Goal: Task Accomplishment & Management: Manage account settings

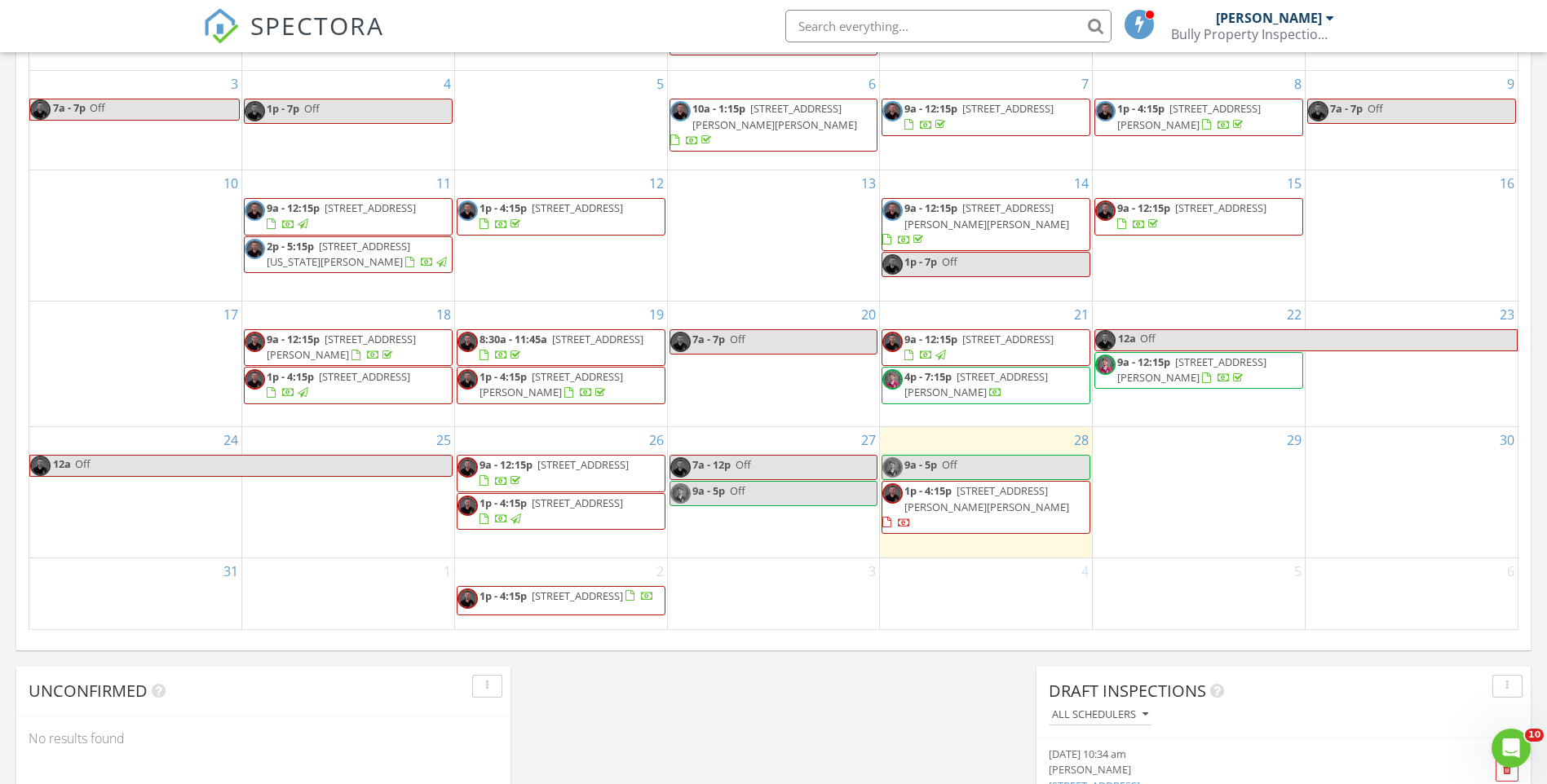
scroll to position [896, 0]
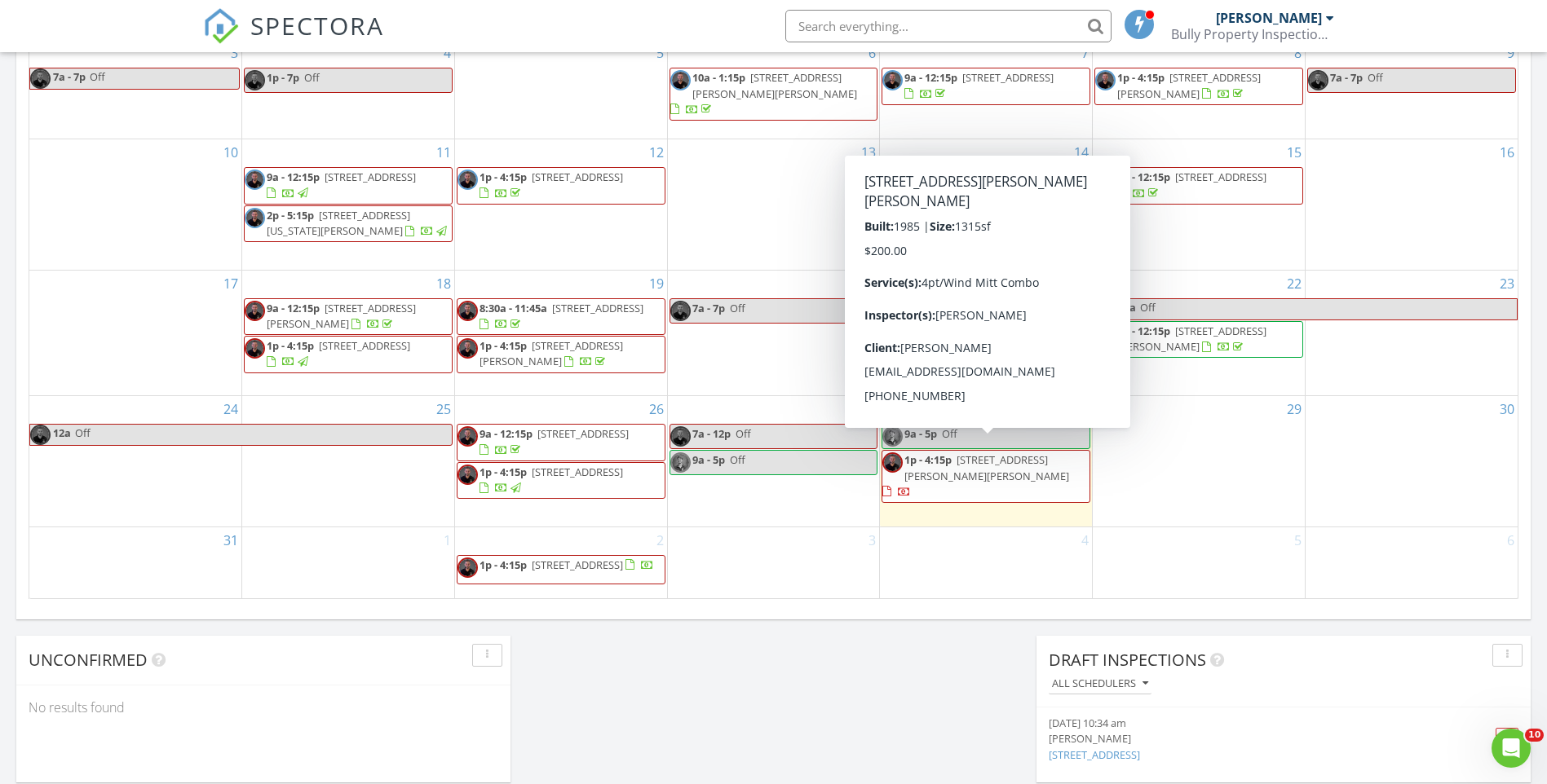
drag, startPoint x: 1040, startPoint y: 440, endPoint x: 1005, endPoint y: 462, distance: 41.3
click at [911, 487] on div at bounding box center [904, 493] width 13 height 13
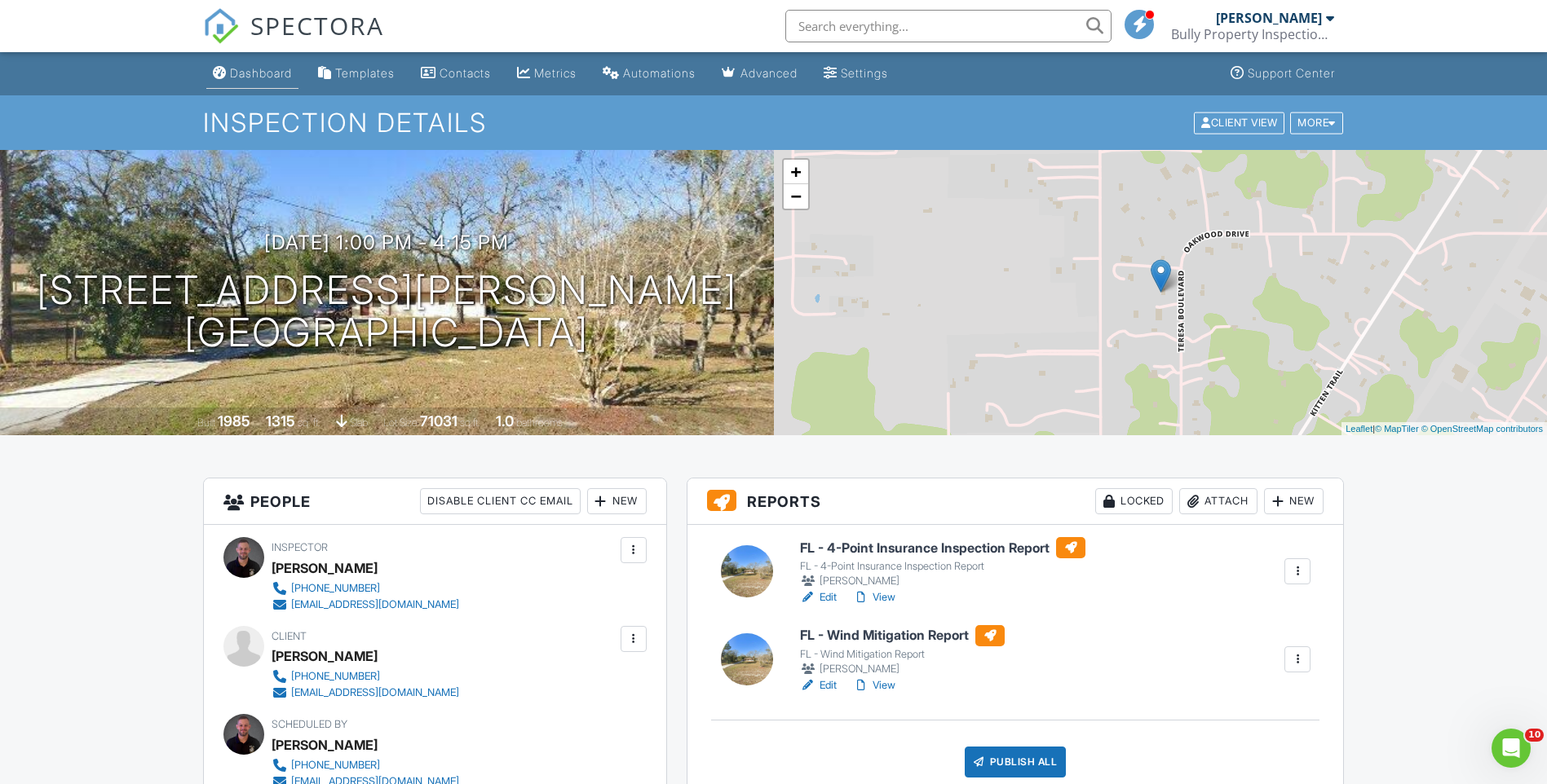
click at [228, 75] on link "Dashboard" at bounding box center [252, 74] width 93 height 31
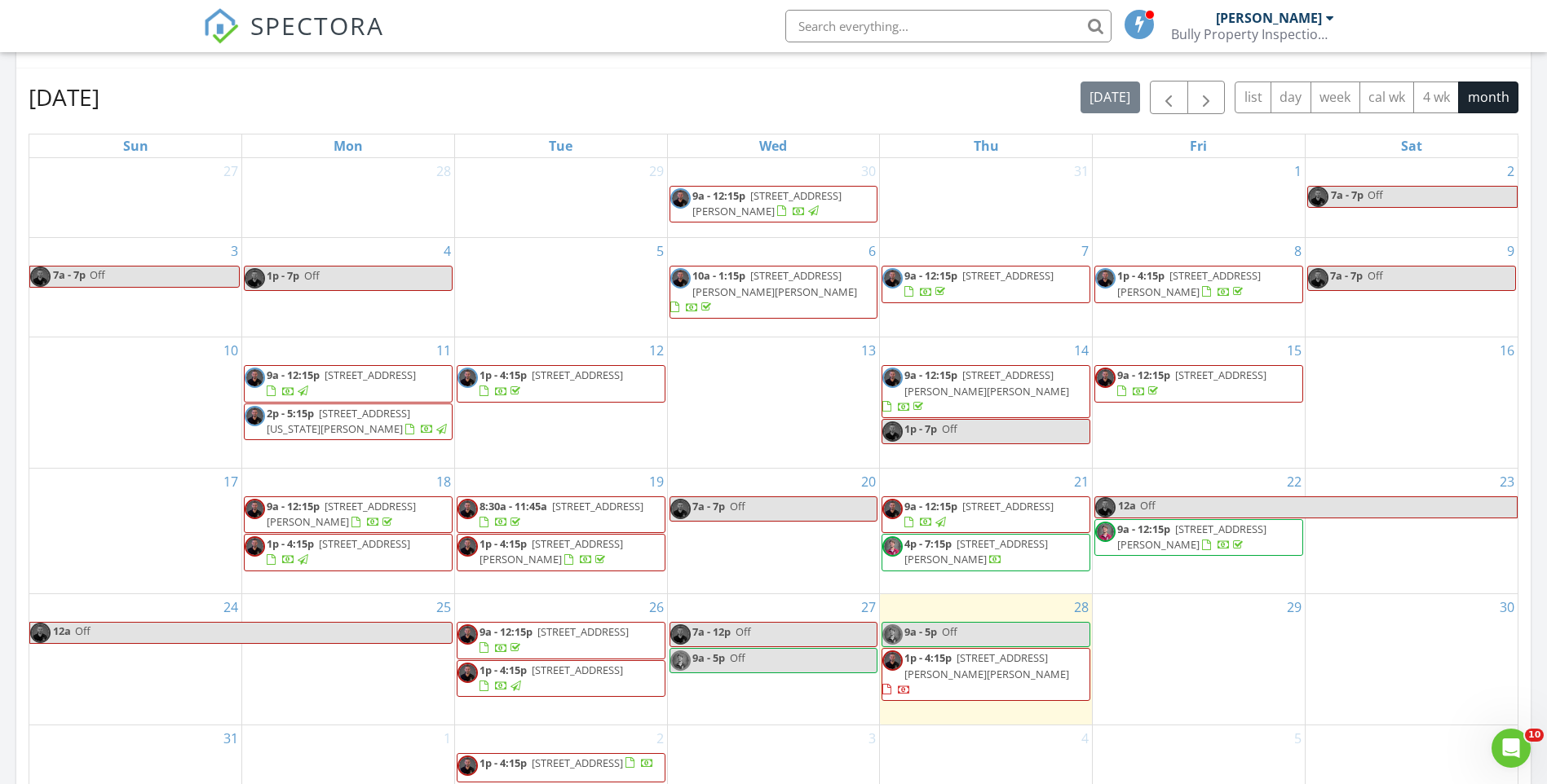
scroll to position [734, 0]
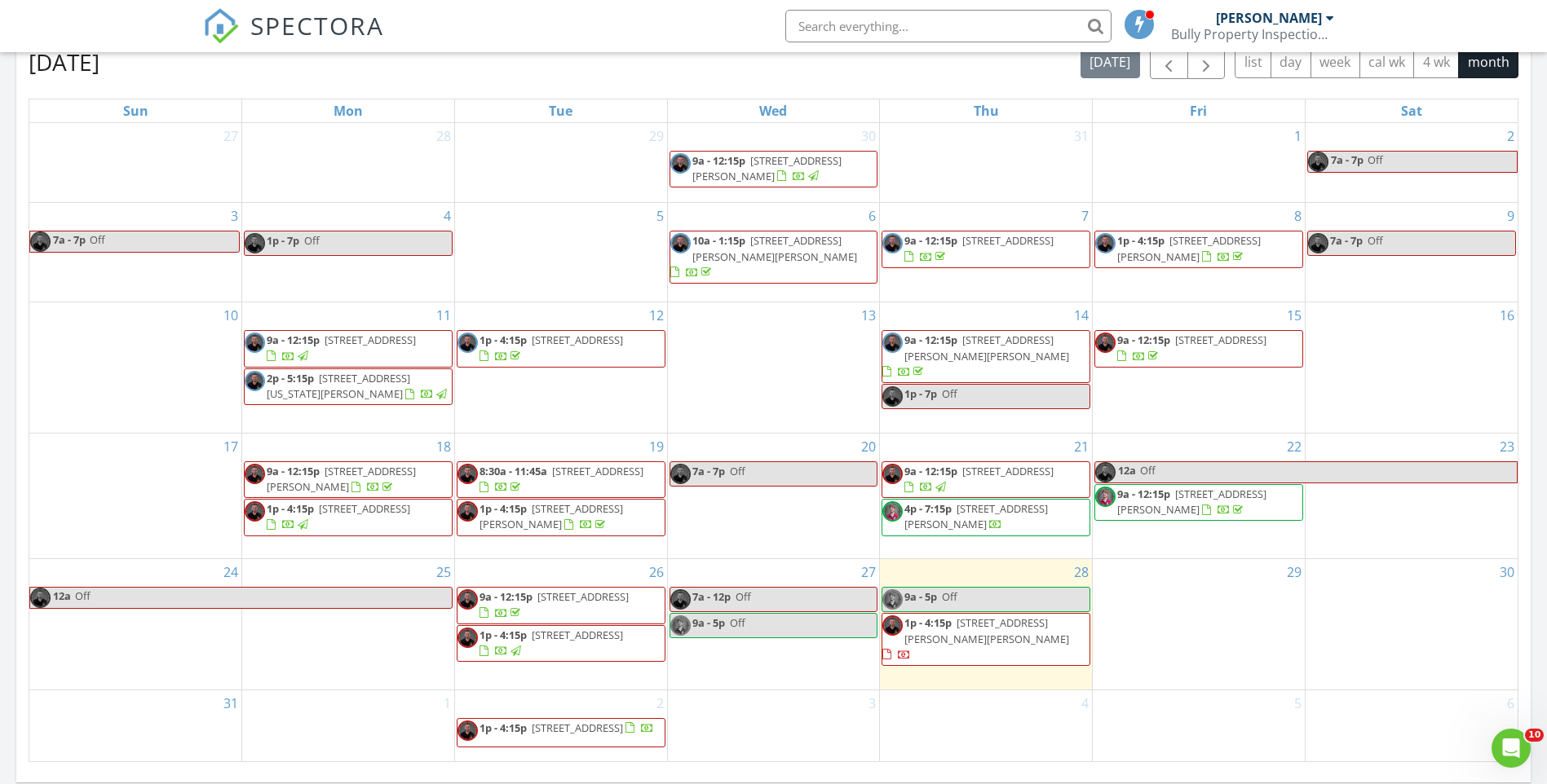
click at [1030, 615] on span "15237 Teresa Blvd, Hudson 34669" at bounding box center [986, 630] width 164 height 31
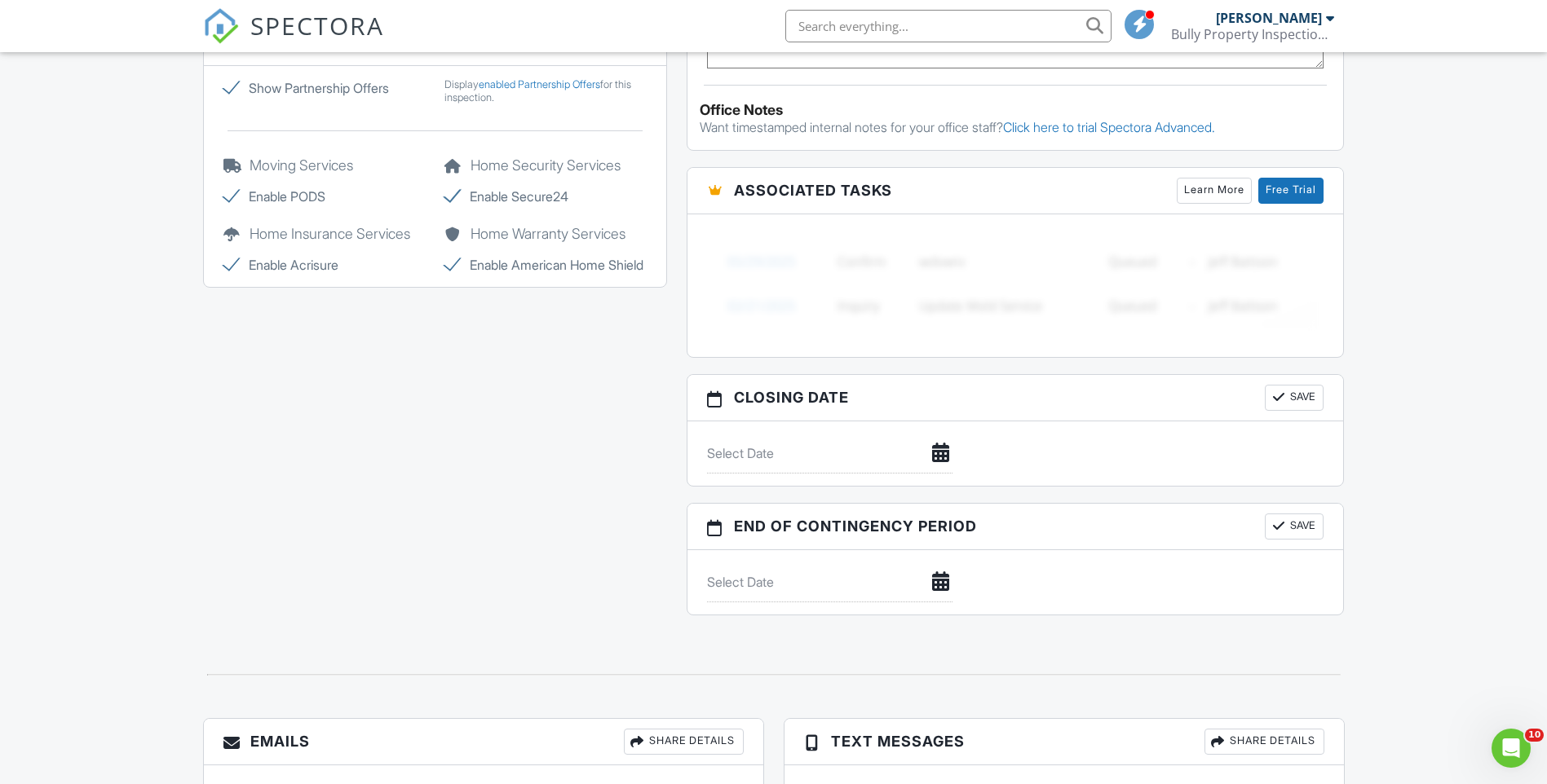
scroll to position [1532, 0]
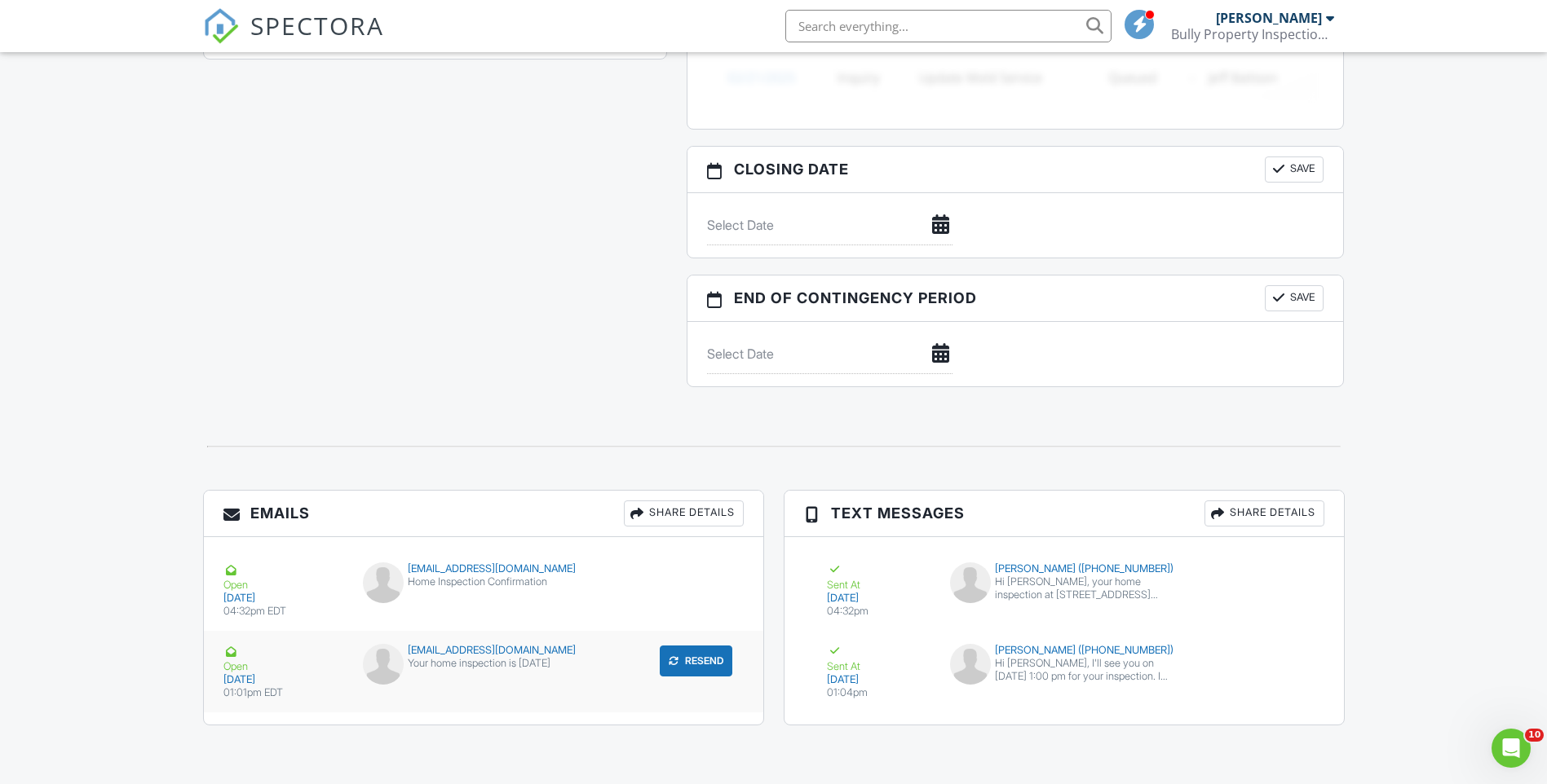
click at [531, 665] on div "Your home inspection is tomorrow" at bounding box center [483, 663] width 241 height 13
click at [1035, 678] on div "Hi Anthony, I'll see you on 08/28/2025 at 1:00 pm for your inspection. I look f…" at bounding box center [1085, 669] width 182 height 26
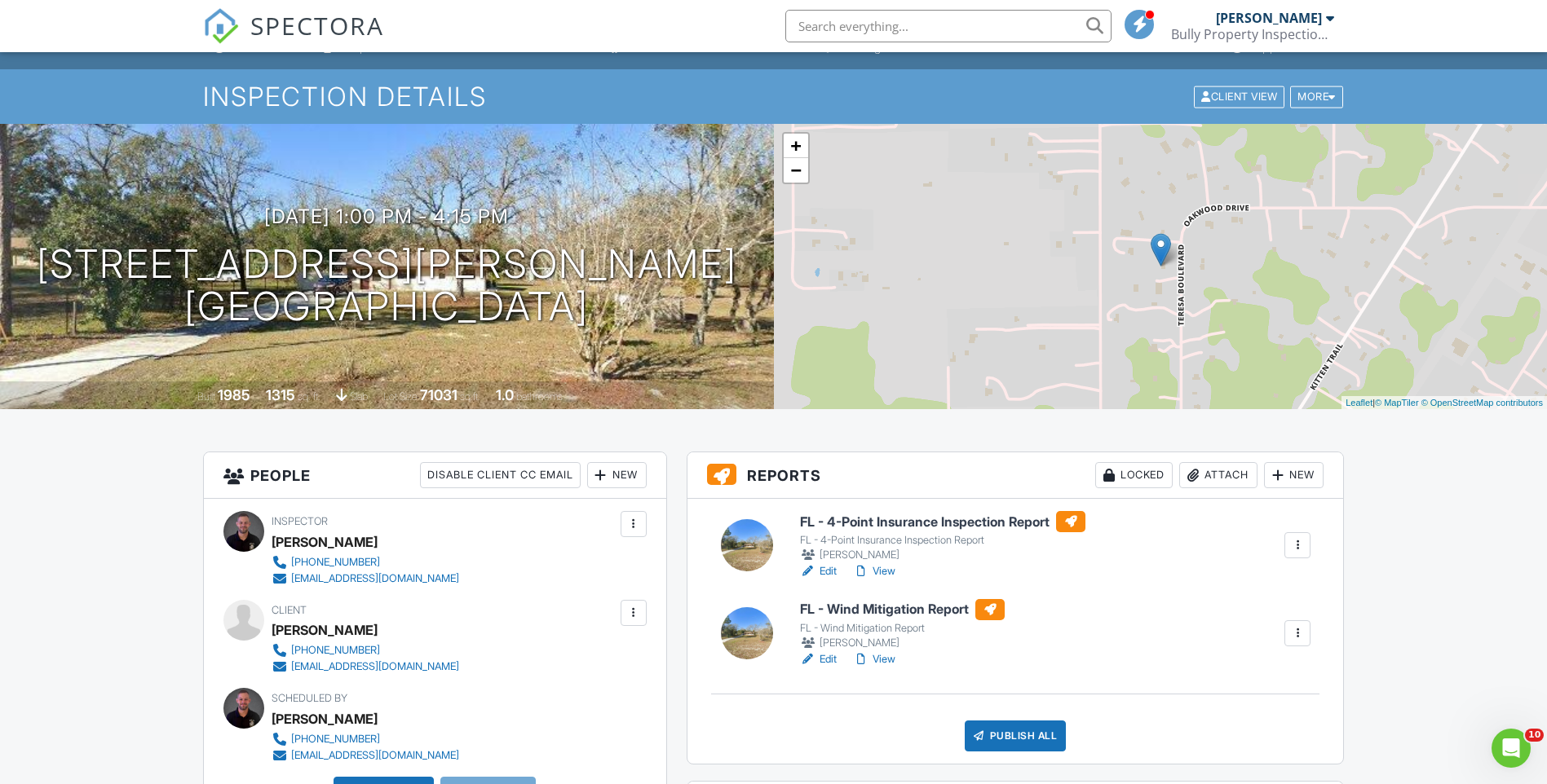
scroll to position [0, 0]
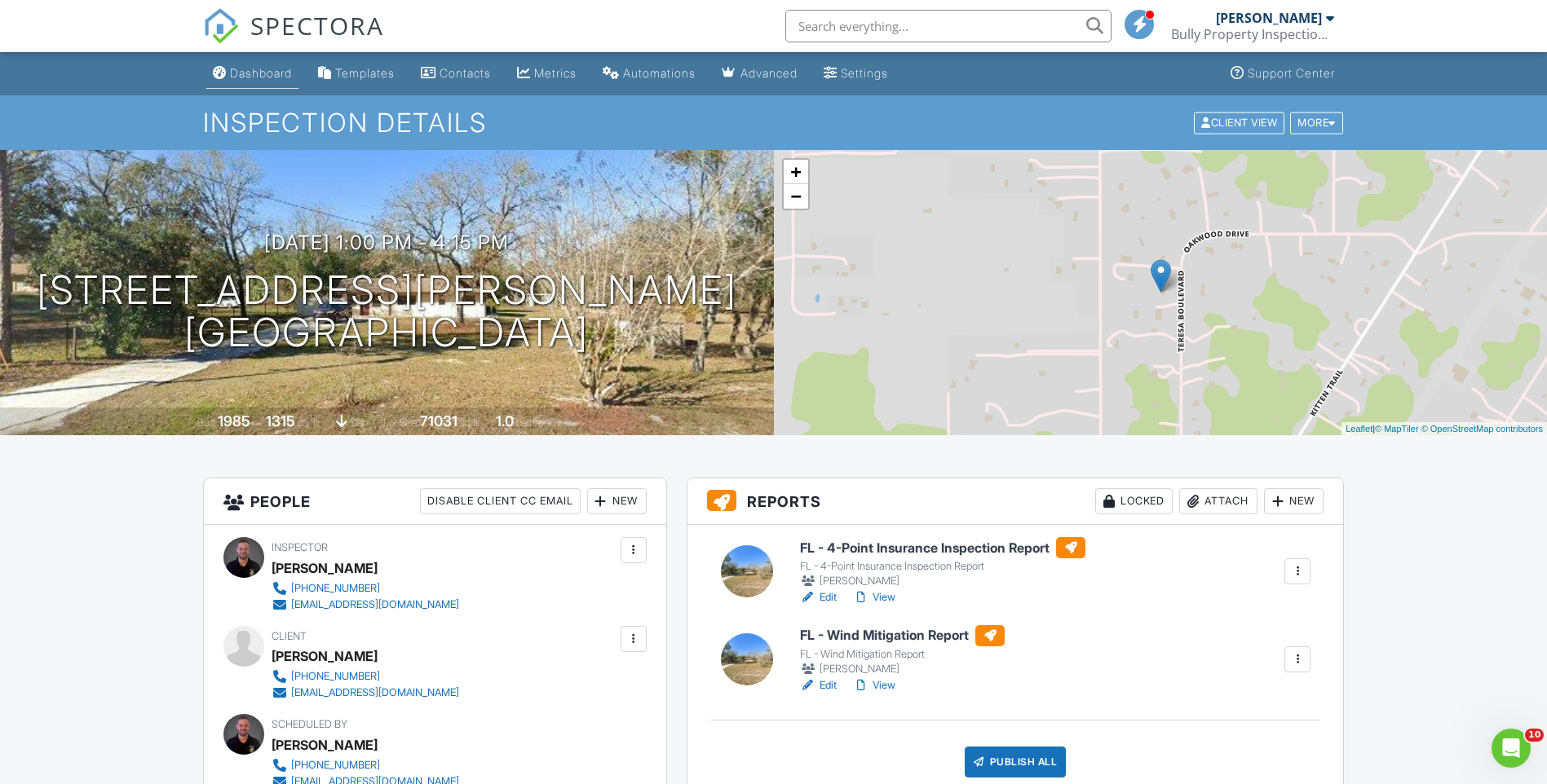
click at [260, 77] on div "Dashboard" at bounding box center [261, 73] width 62 height 13
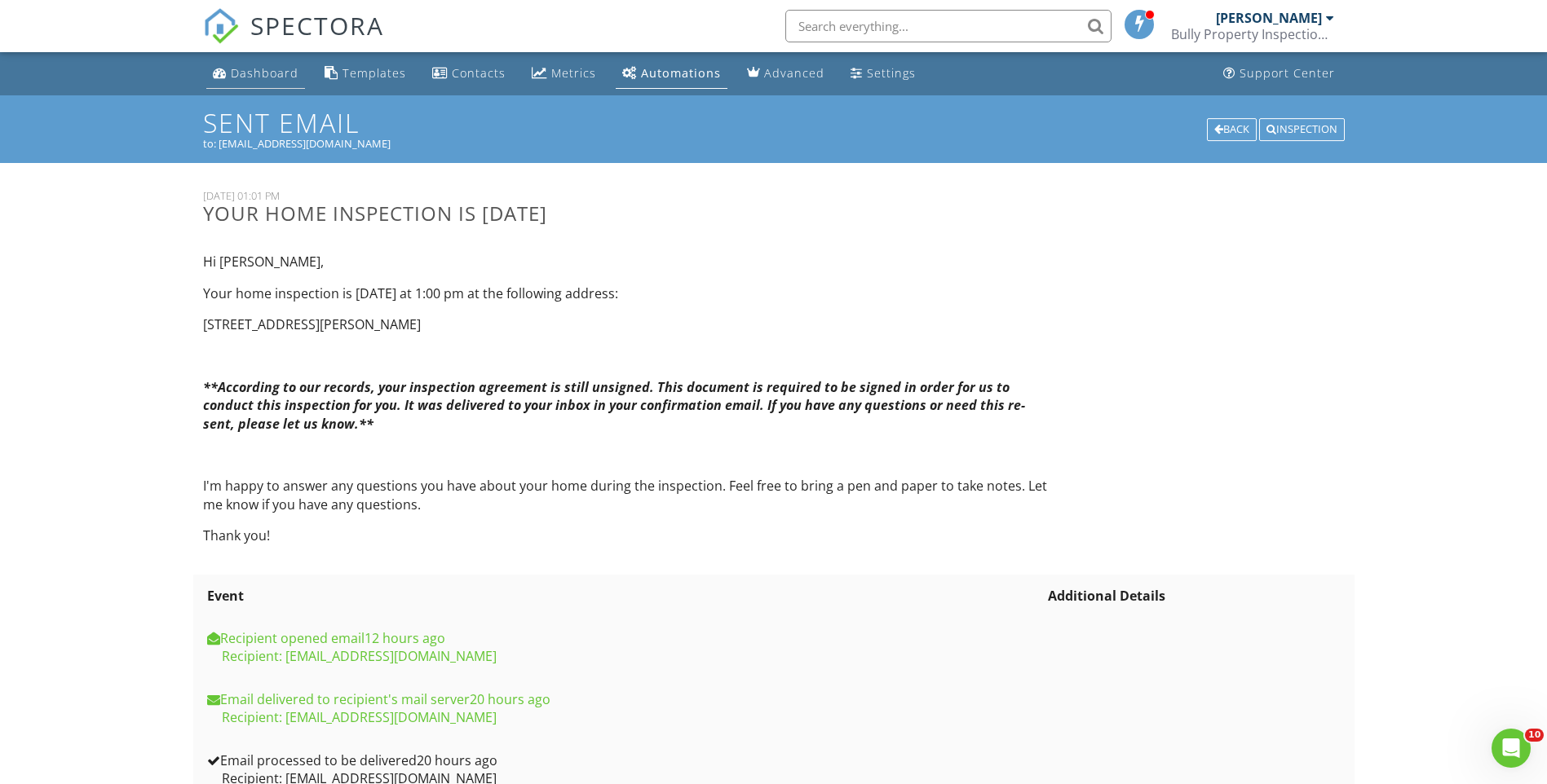
click at [259, 75] on div "Dashboard" at bounding box center [264, 73] width 67 height 15
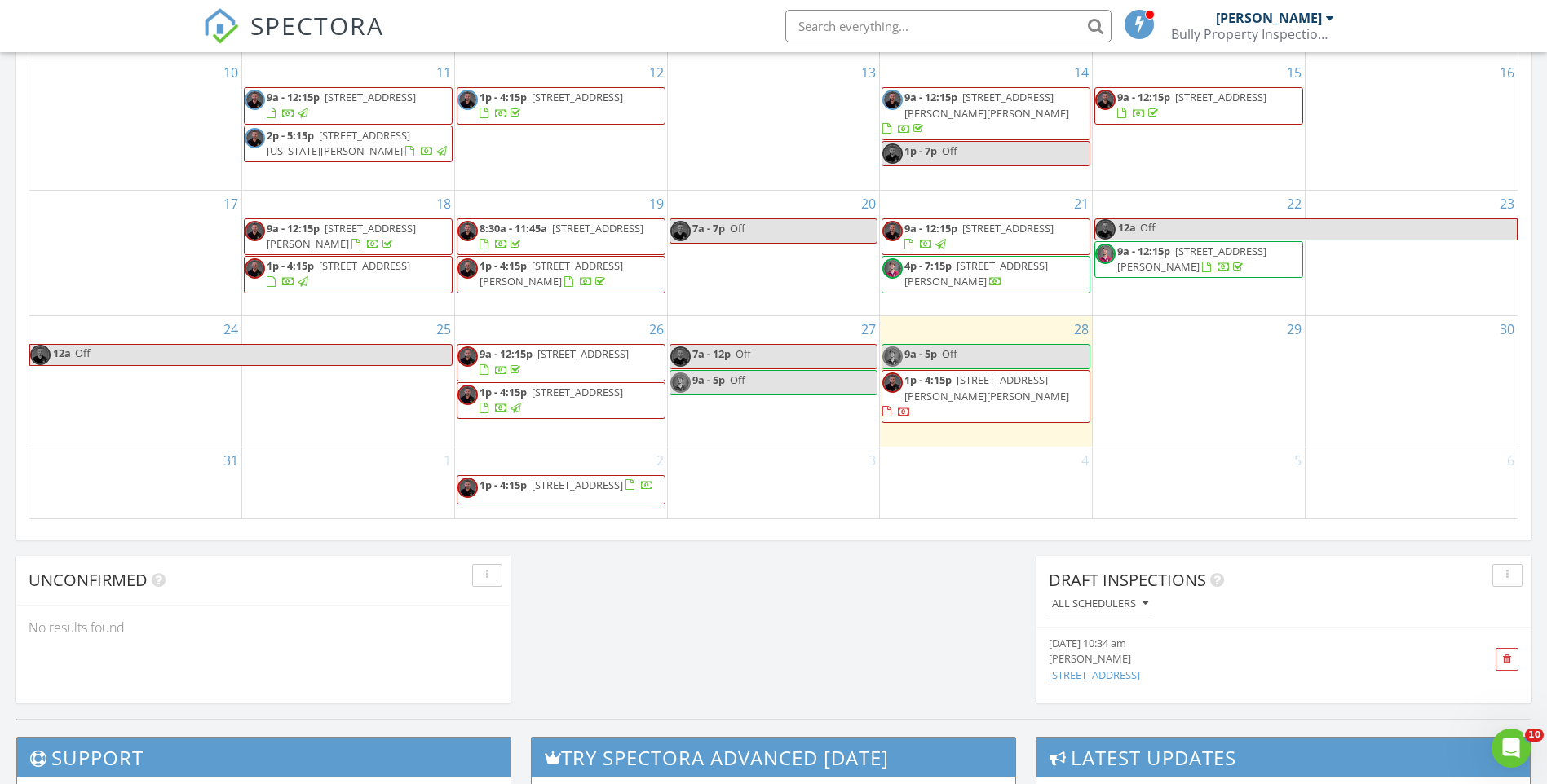
scroll to position [978, 0]
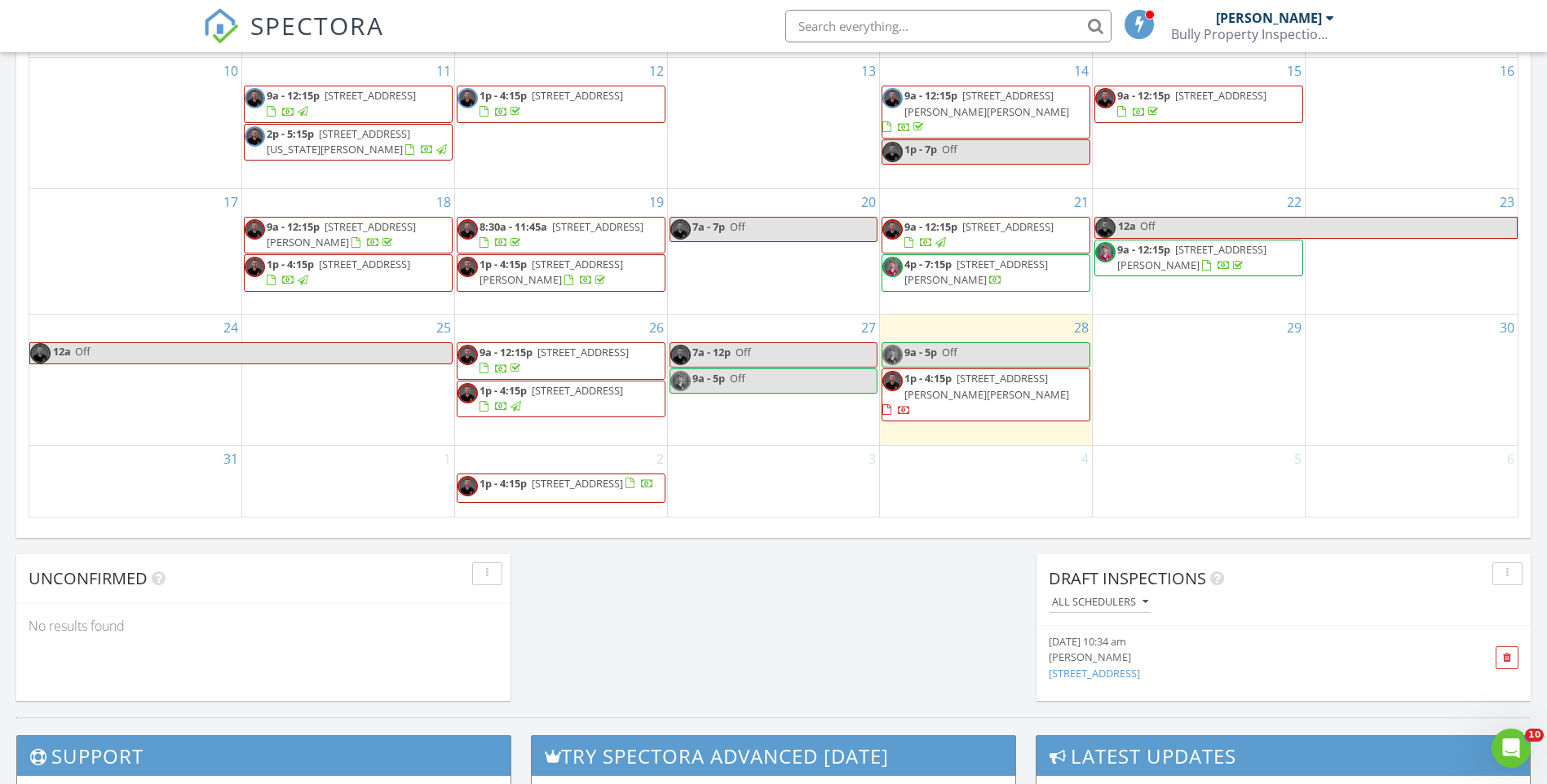
click at [1226, 358] on div "29" at bounding box center [1198, 379] width 212 height 129
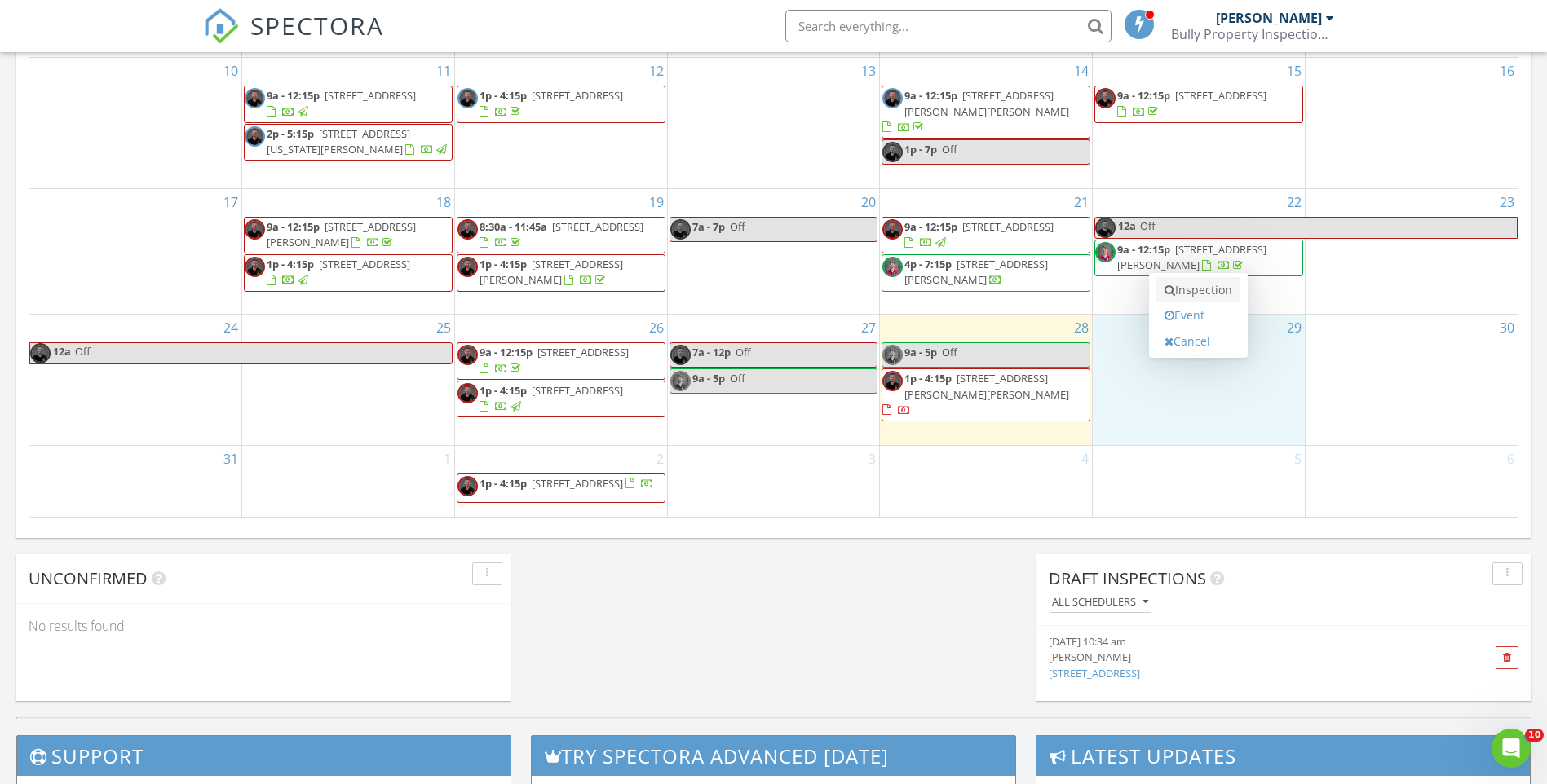
click at [1198, 295] on link "Inspection" at bounding box center [1198, 290] width 84 height 26
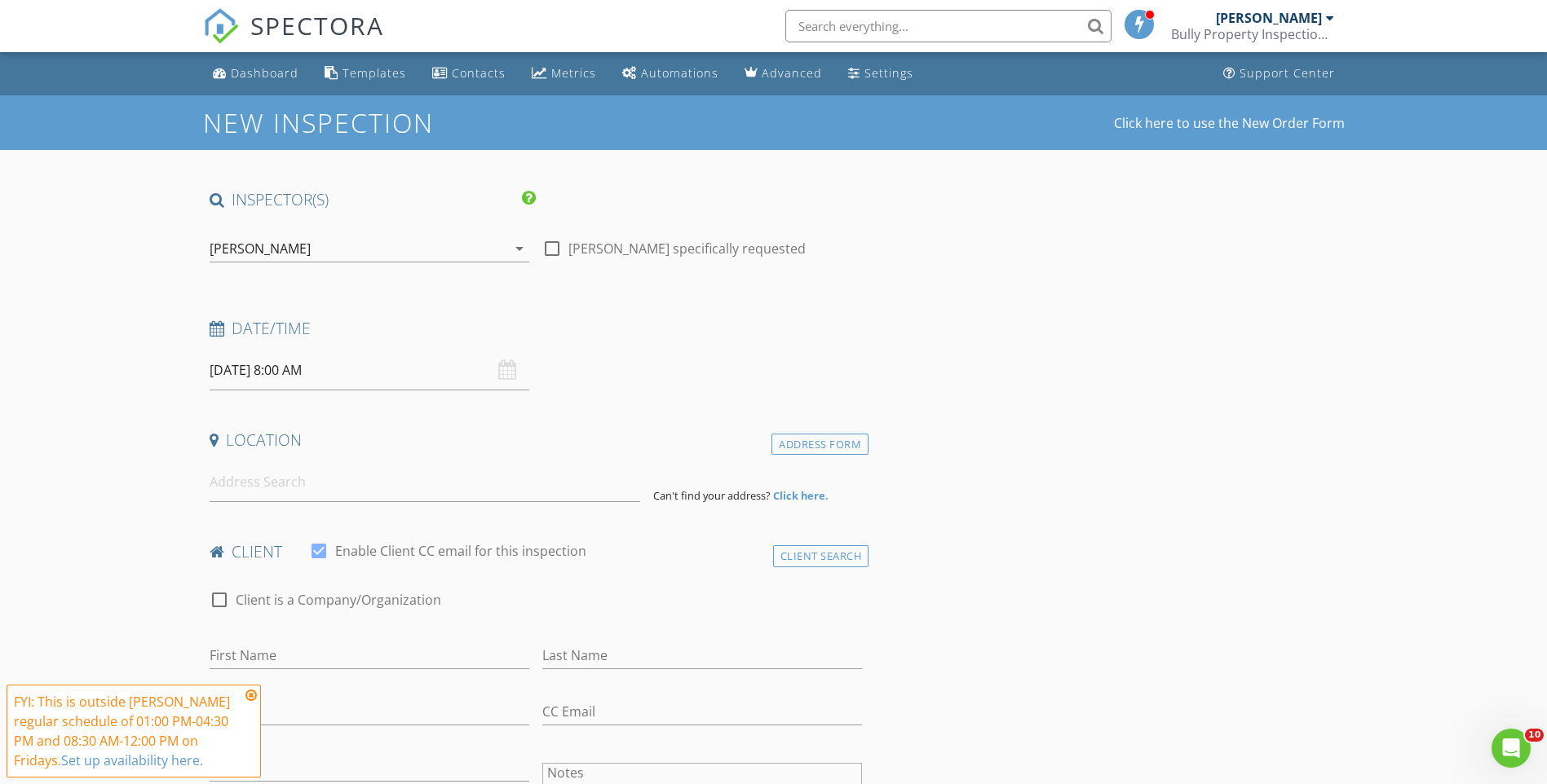
click at [252, 689] on icon at bounding box center [251, 695] width 12 height 13
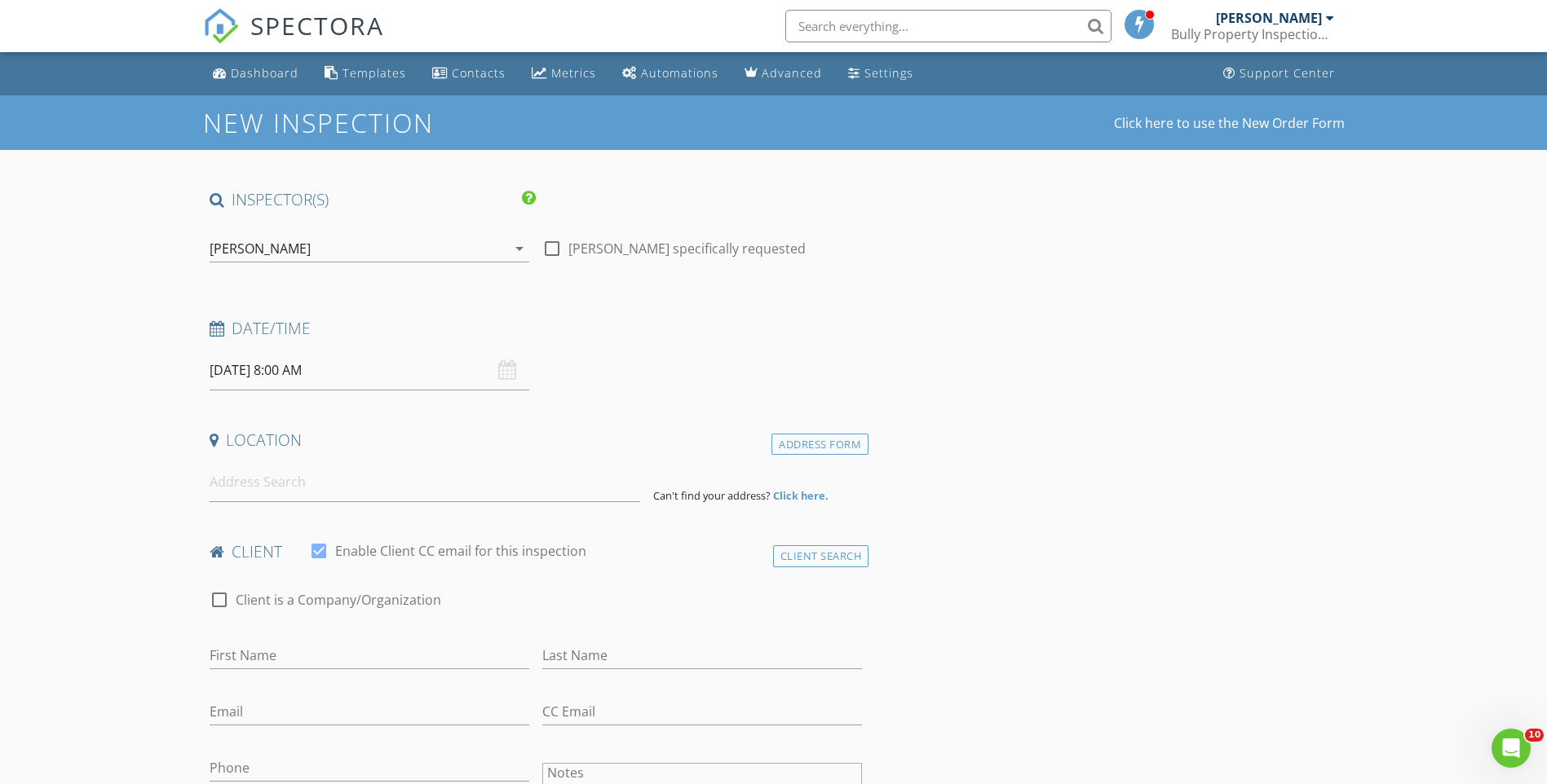
click at [269, 373] on input "08/29/2025 8:00 AM" at bounding box center [369, 370] width 320 height 40
type input "09"
type input "08/29/2025 9:00 AM"
click at [304, 641] on span at bounding box center [304, 640] width 12 height 16
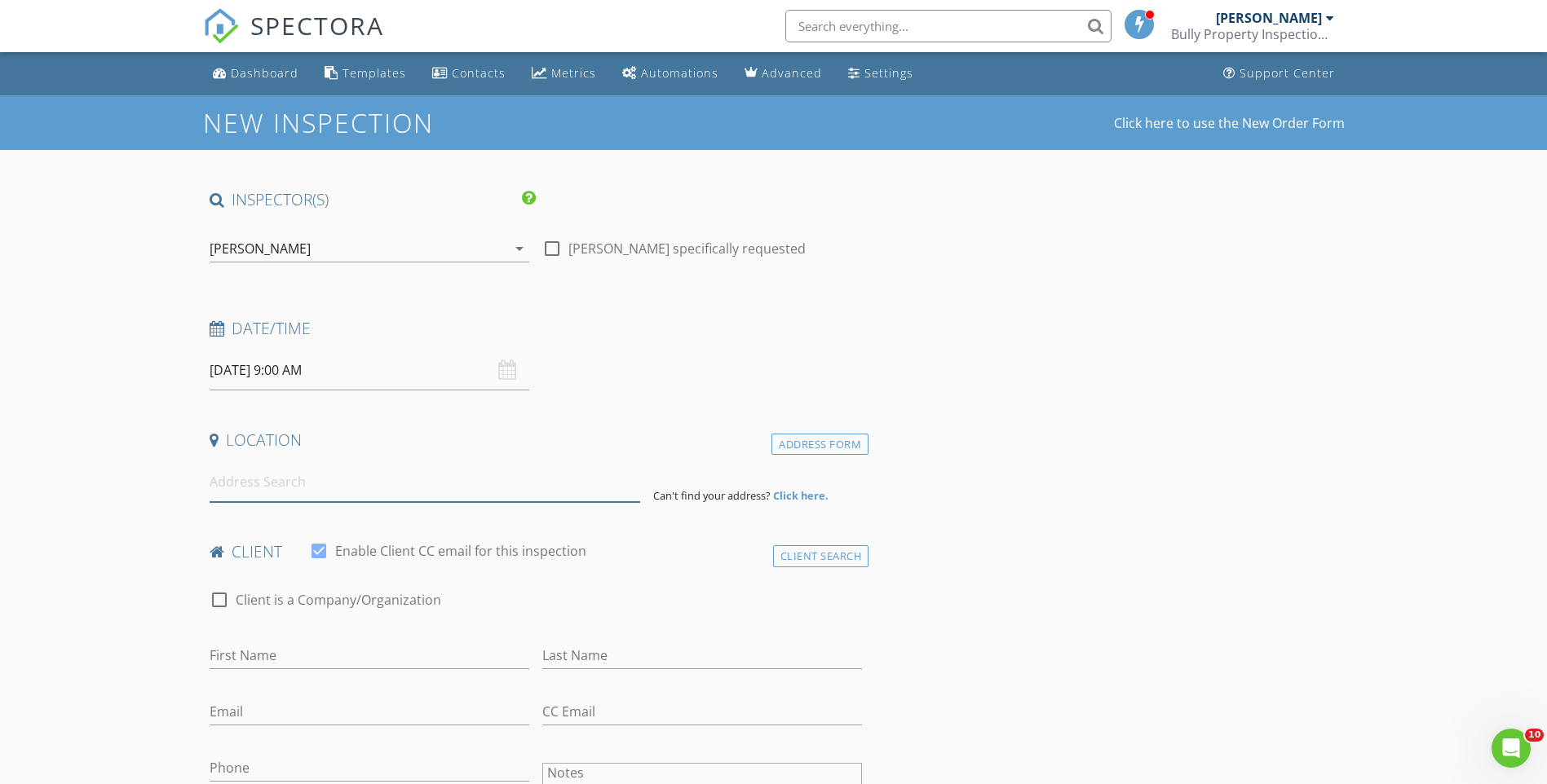
click at [245, 485] on input at bounding box center [424, 482] width 430 height 40
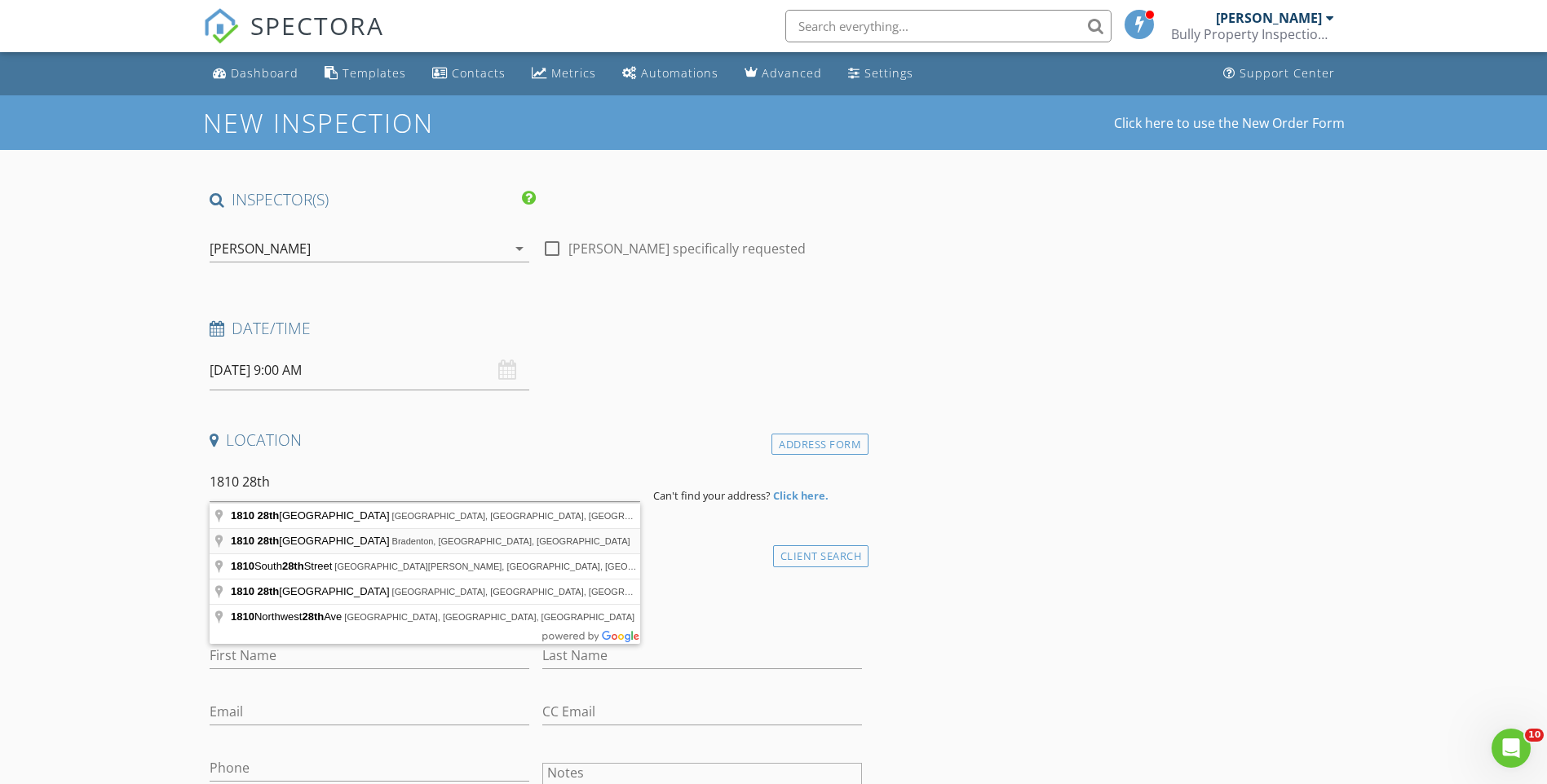
type input "1810 28th Street West, Bradenton, FL, USA"
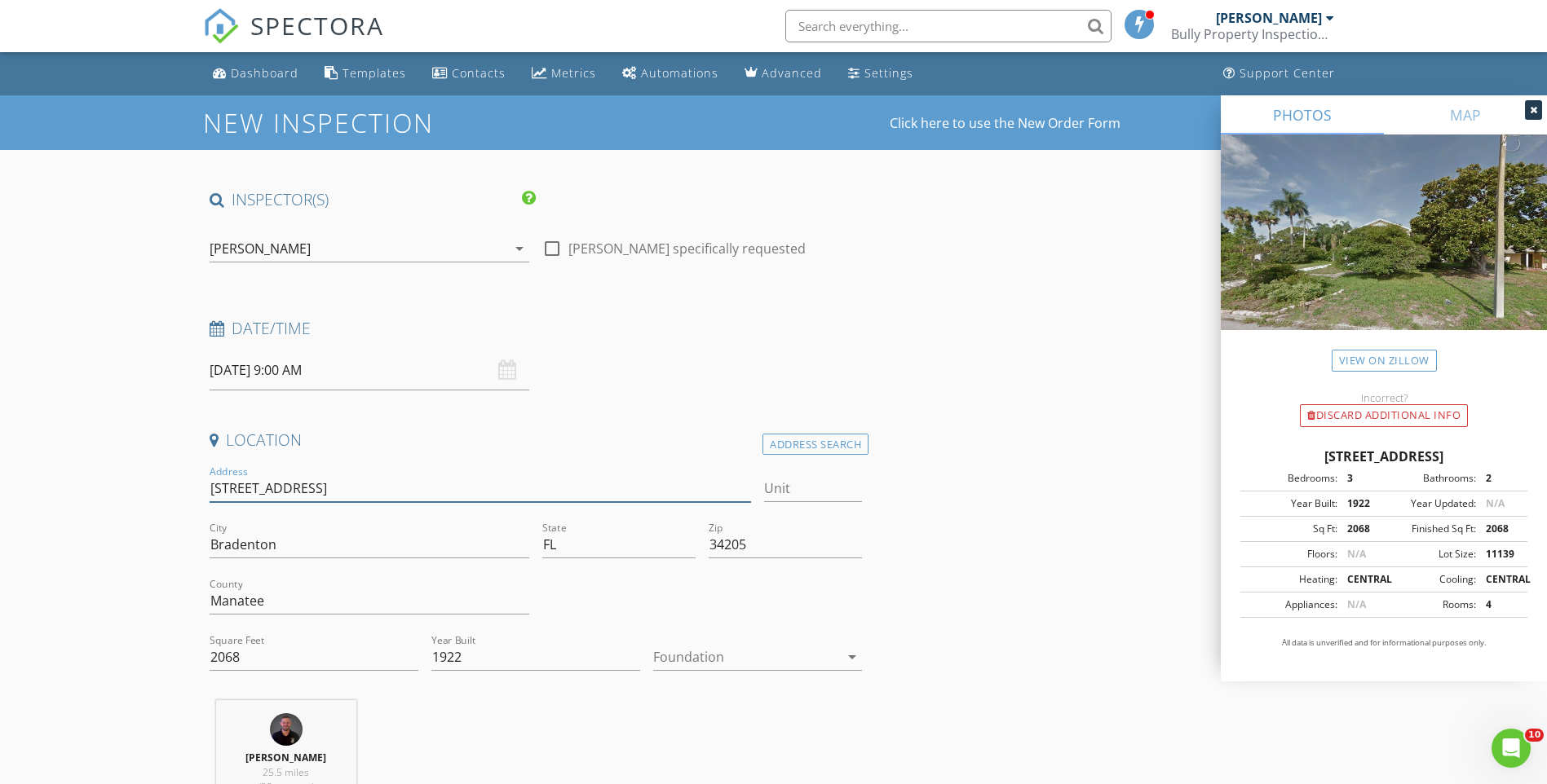
drag, startPoint x: 340, startPoint y: 489, endPoint x: 163, endPoint y: 494, distance: 177.1
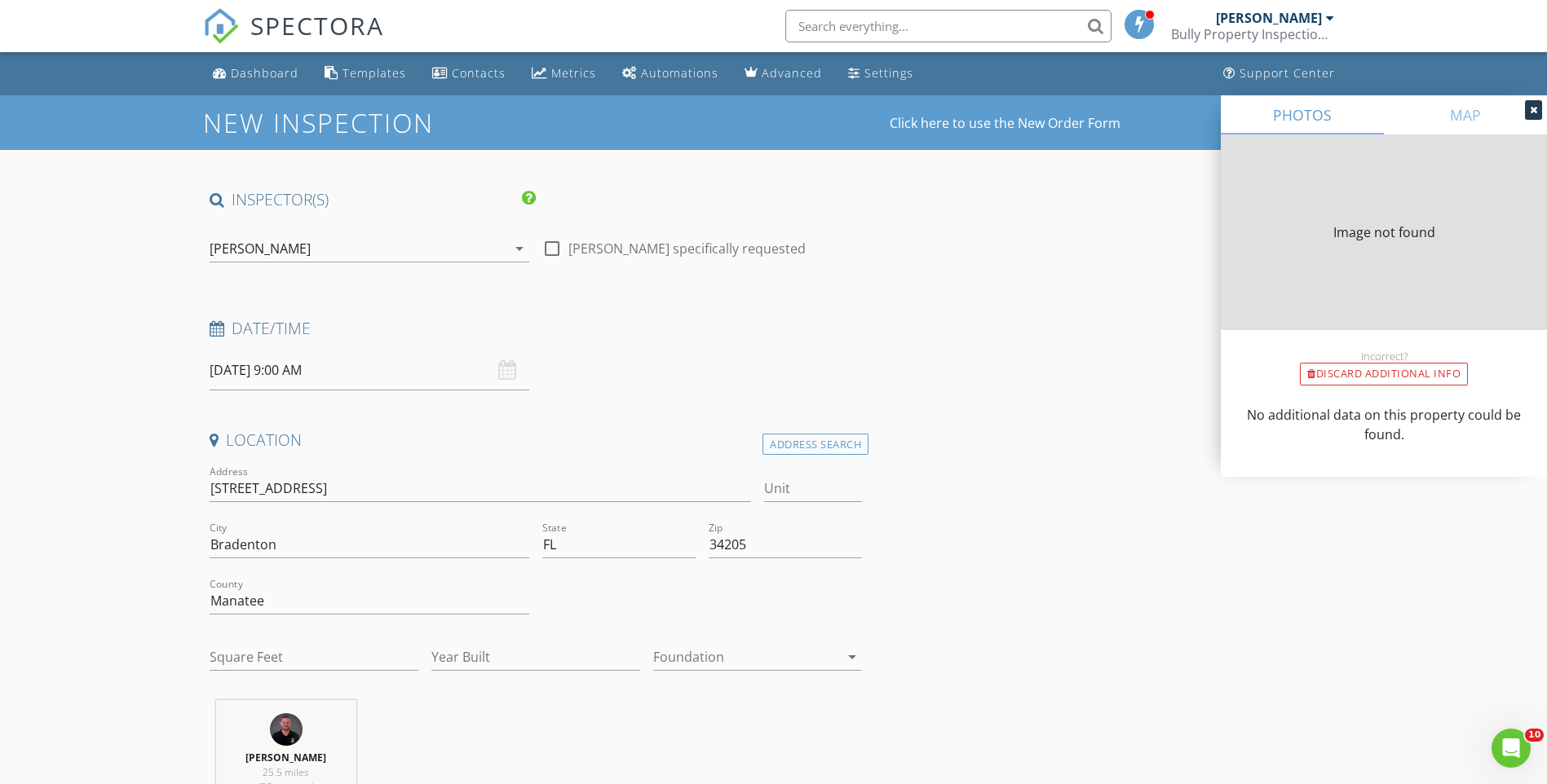
type input "2068"
type input "1922"
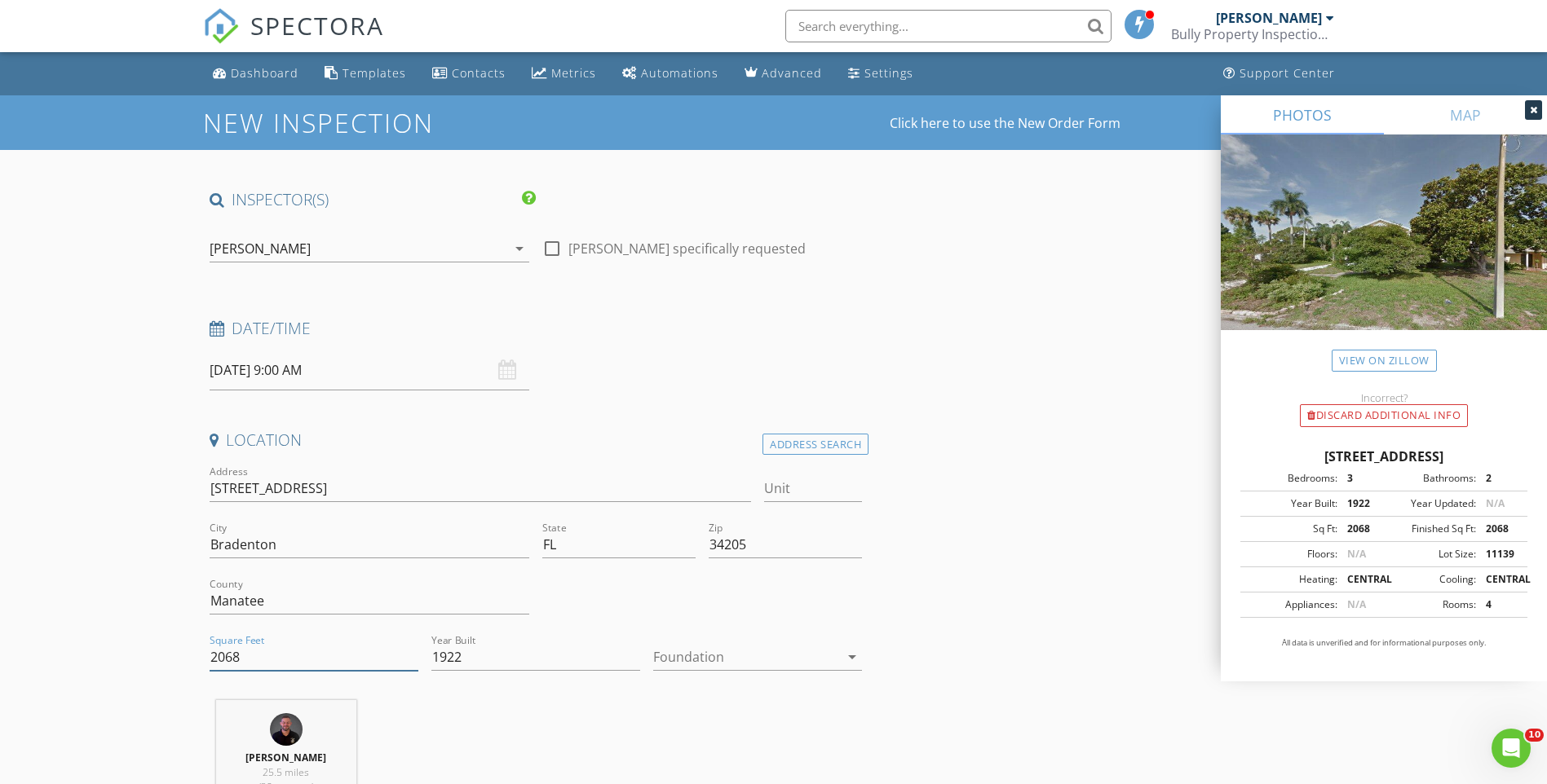
drag, startPoint x: 293, startPoint y: 663, endPoint x: 146, endPoint y: 663, distance: 147.0
type input "2644"
click at [707, 642] on div "Foundation arrow_drop_down" at bounding box center [757, 660] width 208 height 53
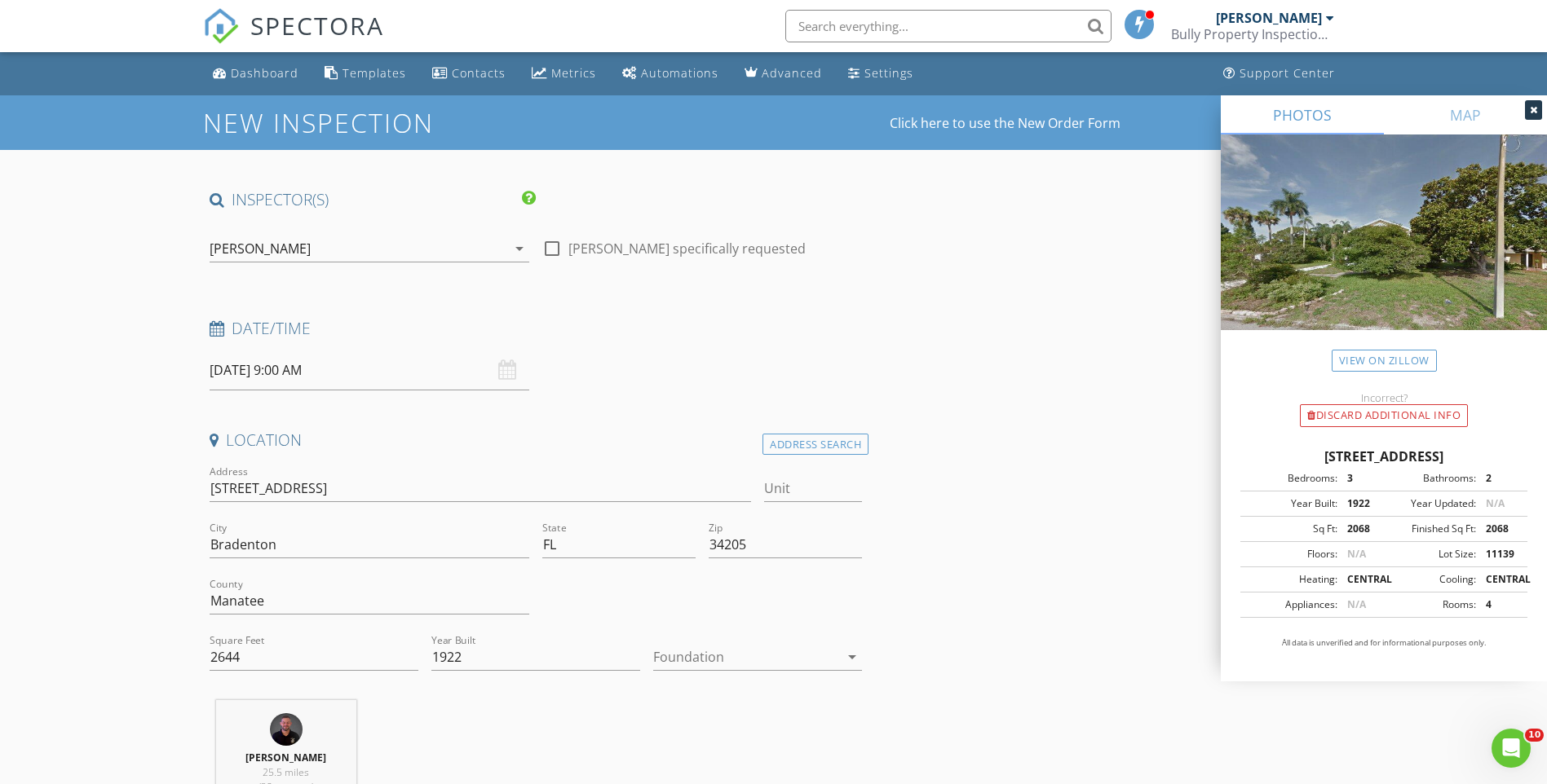
click at [716, 660] on div at bounding box center [746, 656] width 186 height 26
click at [716, 746] on div "Crawlspace" at bounding box center [756, 754] width 182 height 20
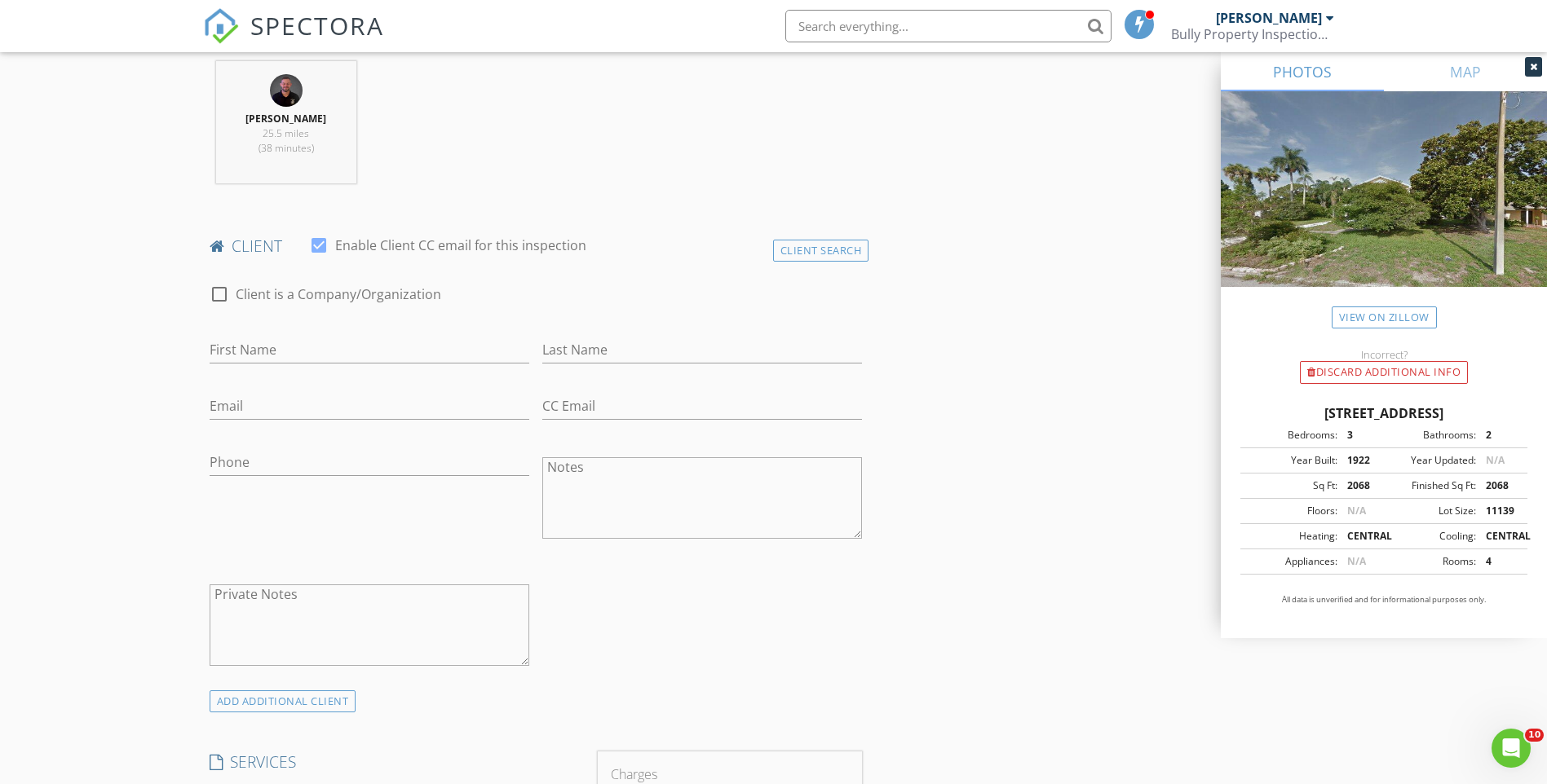
scroll to position [652, 0]
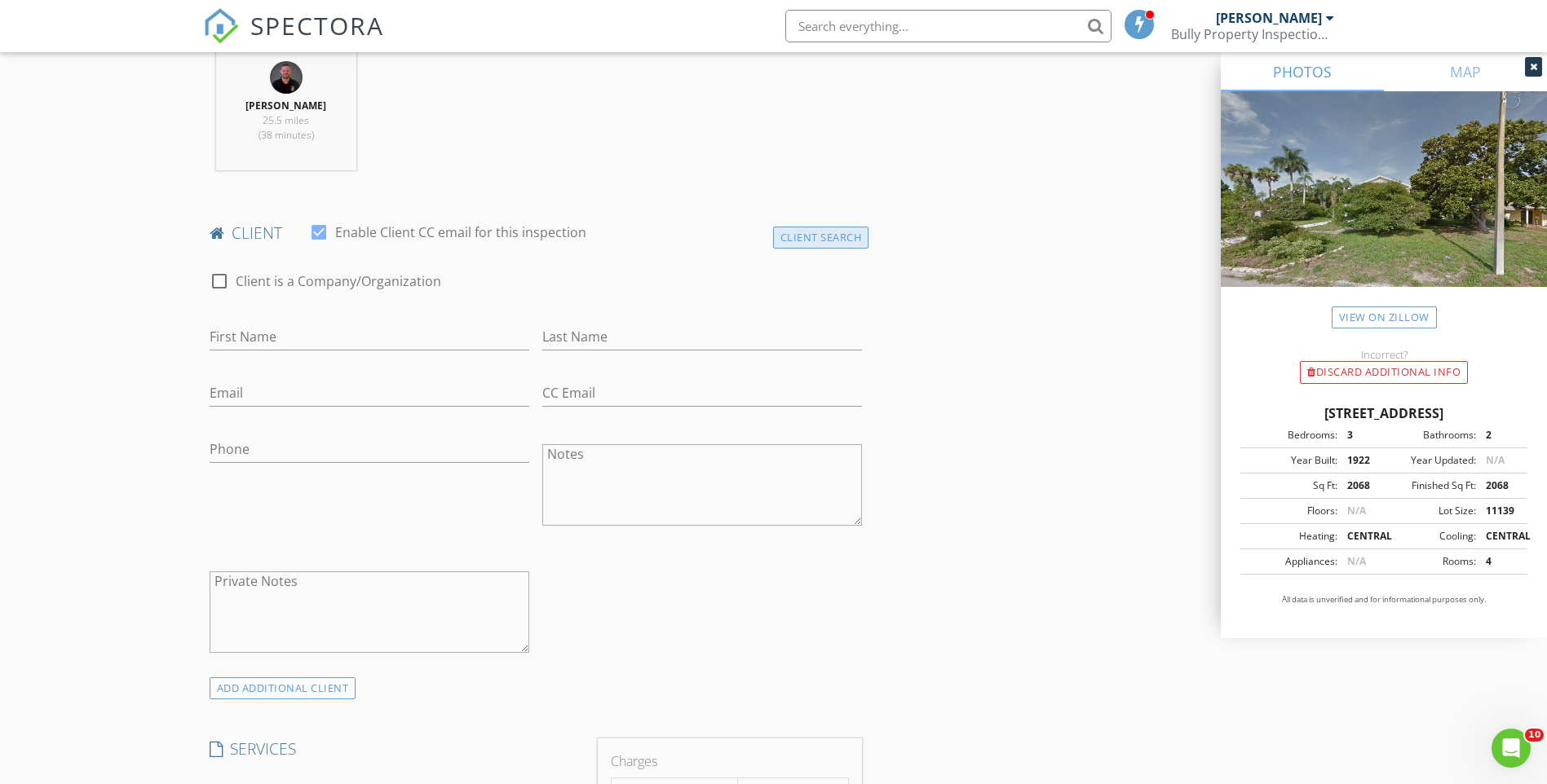
click at [811, 240] on div "Client Search" at bounding box center [820, 237] width 96 height 22
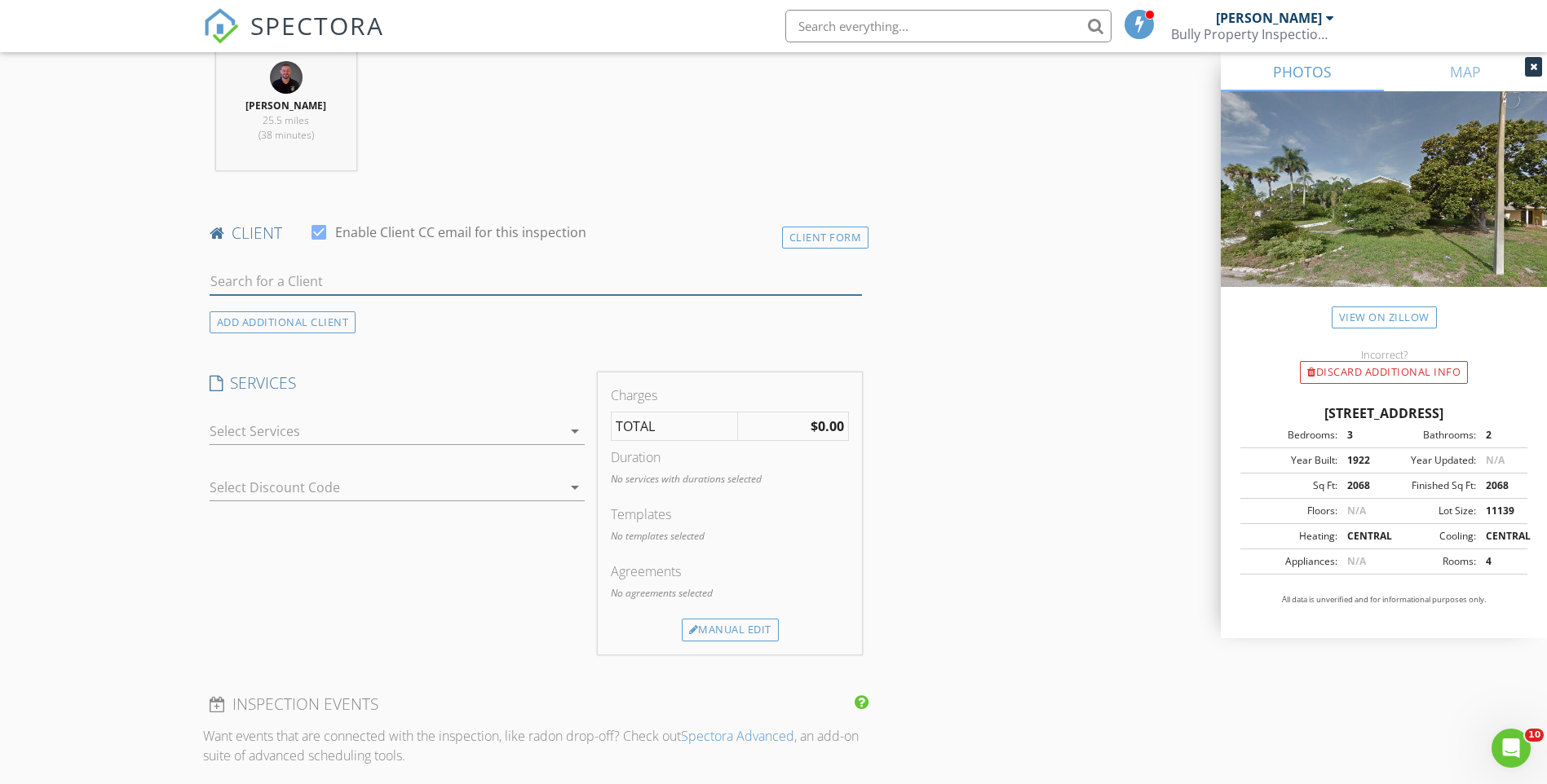
click at [503, 287] on input "text" at bounding box center [535, 282] width 653 height 27
type input "just"
click at [484, 313] on li "Justin Saldana divedayfam@gmail.com" at bounding box center [535, 318] width 651 height 46
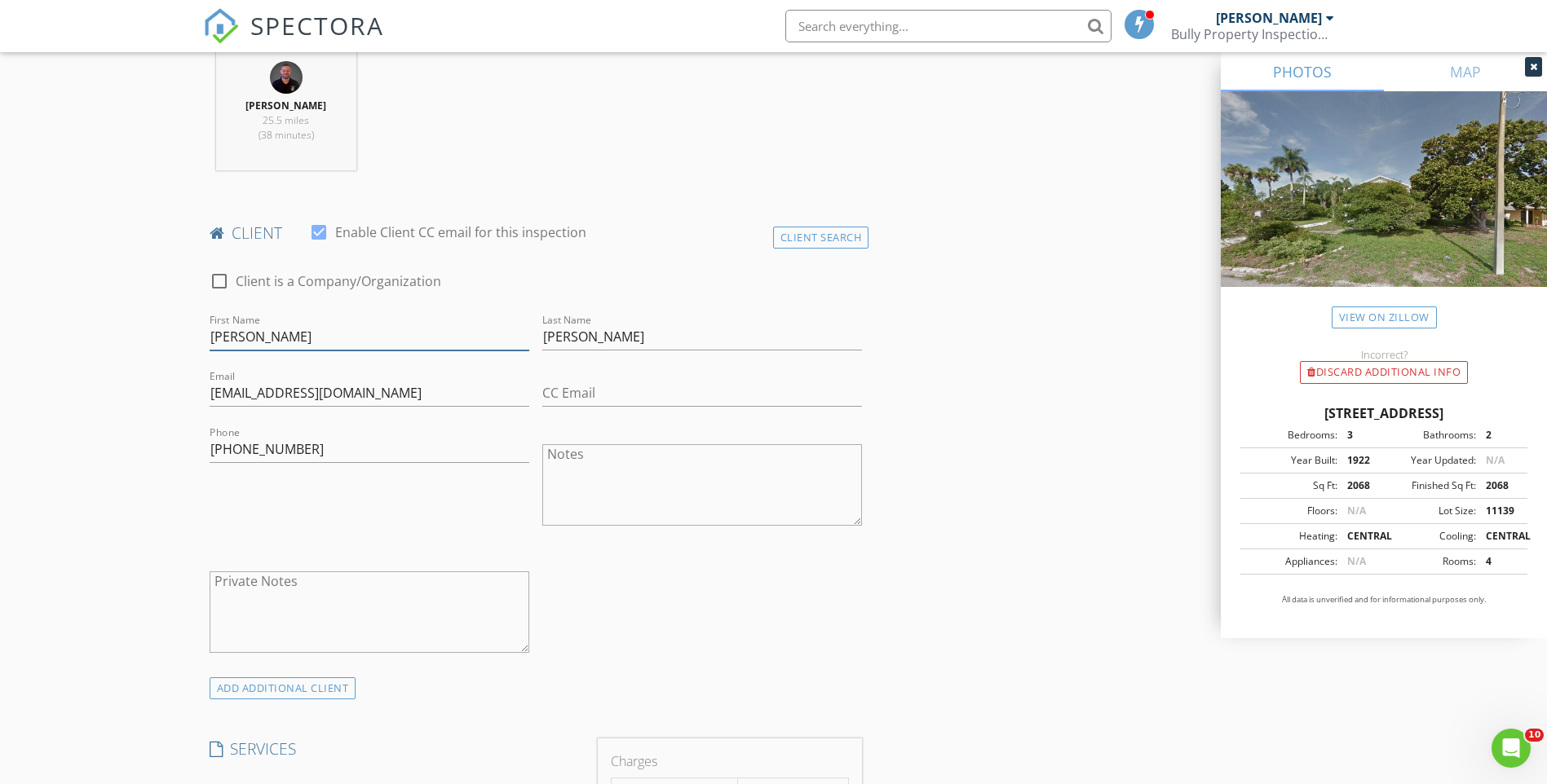
click at [287, 339] on input "Justin" at bounding box center [369, 337] width 320 height 27
type input "Justin & Tina"
click at [668, 514] on textarea "Notes" at bounding box center [703, 485] width 320 height 82
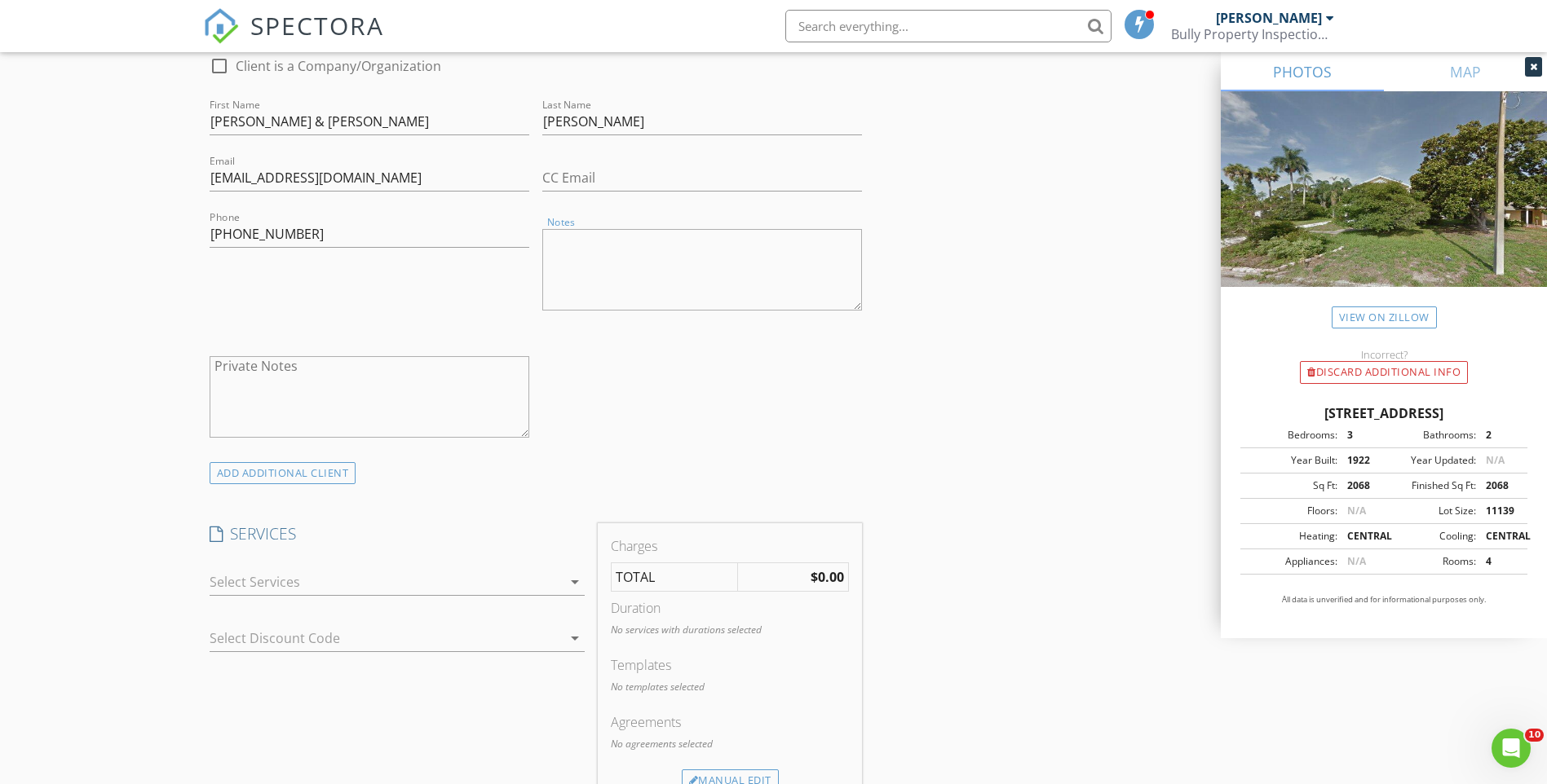
scroll to position [1141, 0]
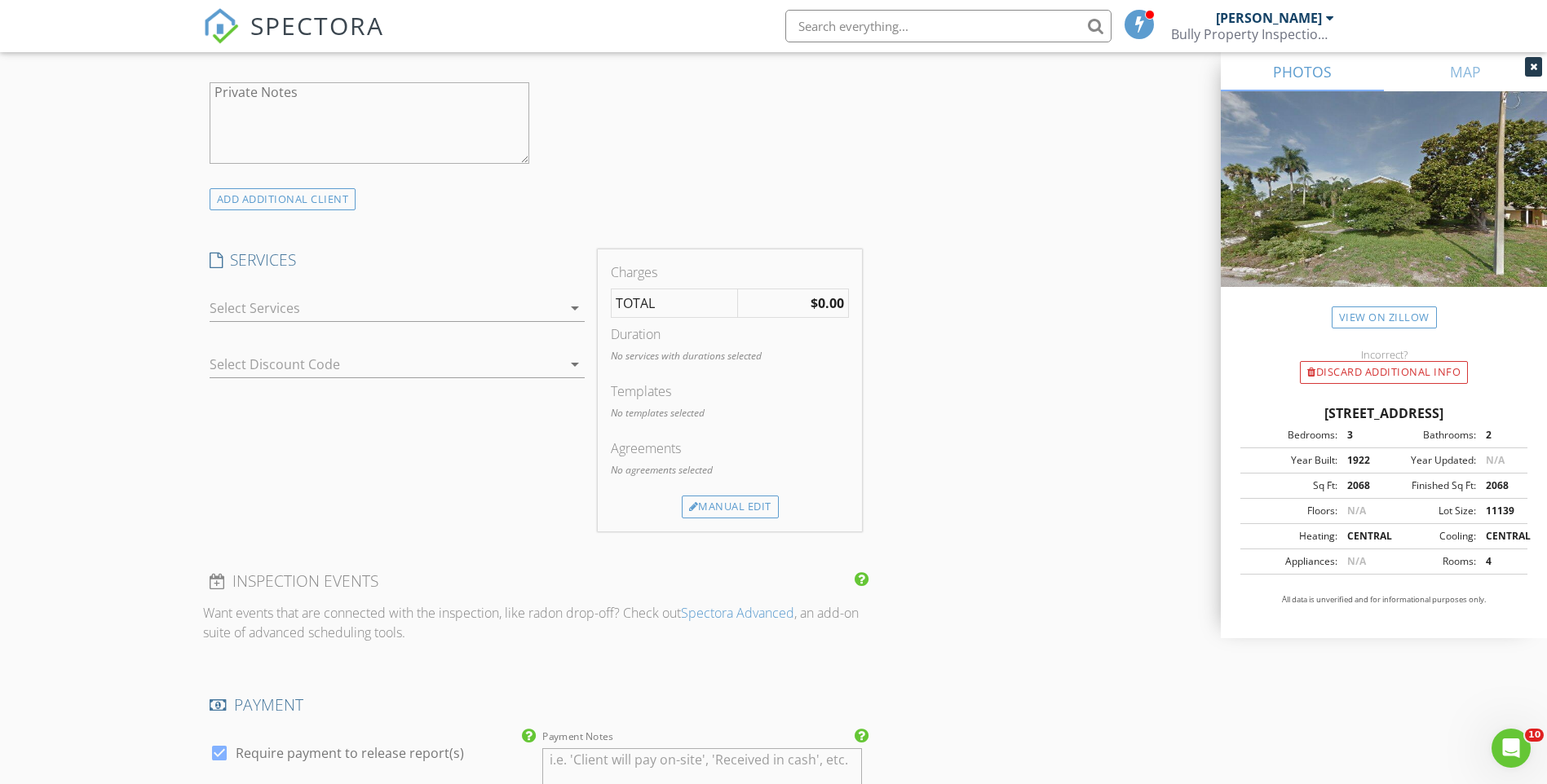
click at [555, 303] on div at bounding box center [385, 308] width 352 height 26
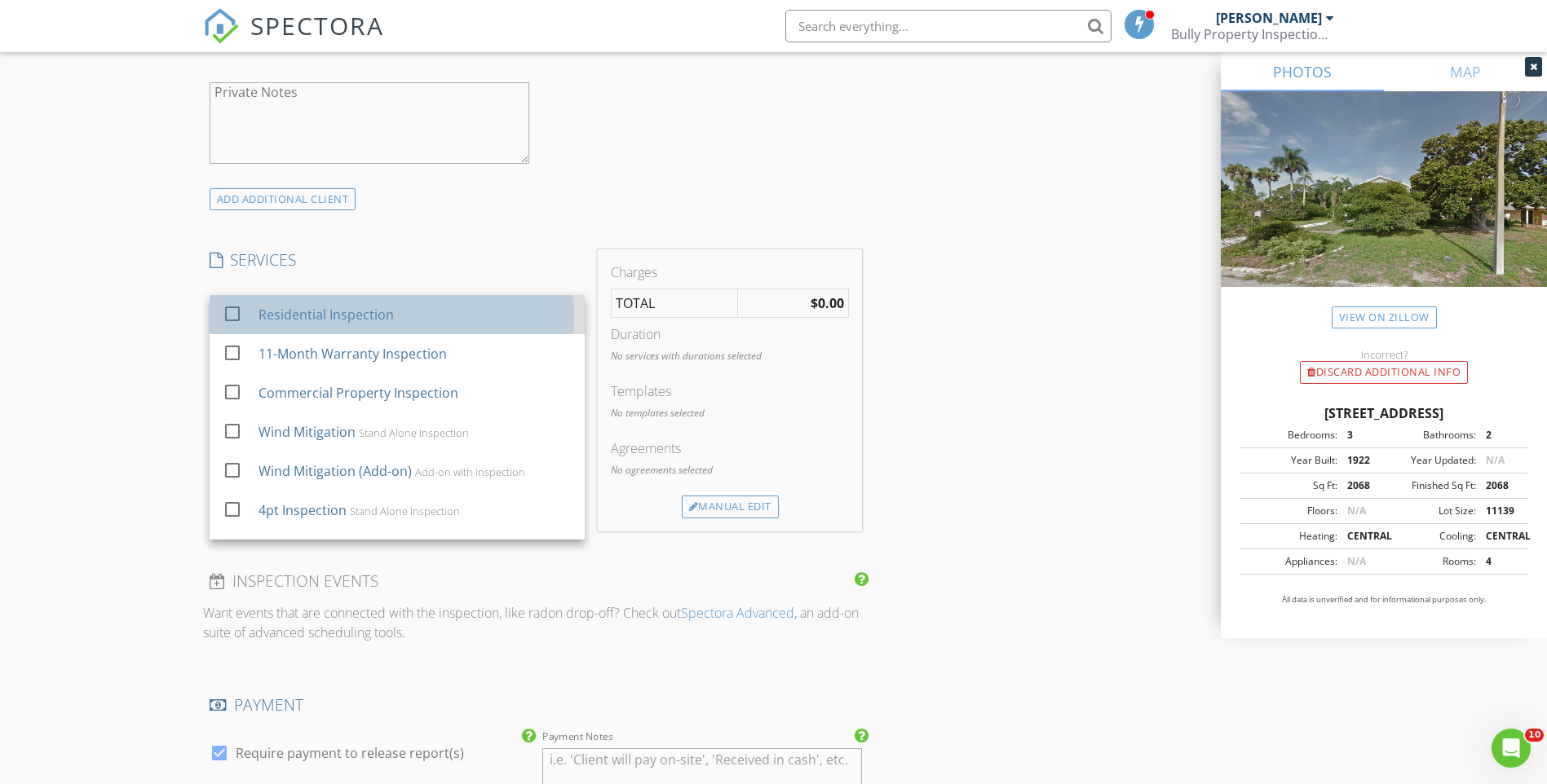
click at [452, 317] on div "Residential Inspection" at bounding box center [414, 314] width 313 height 32
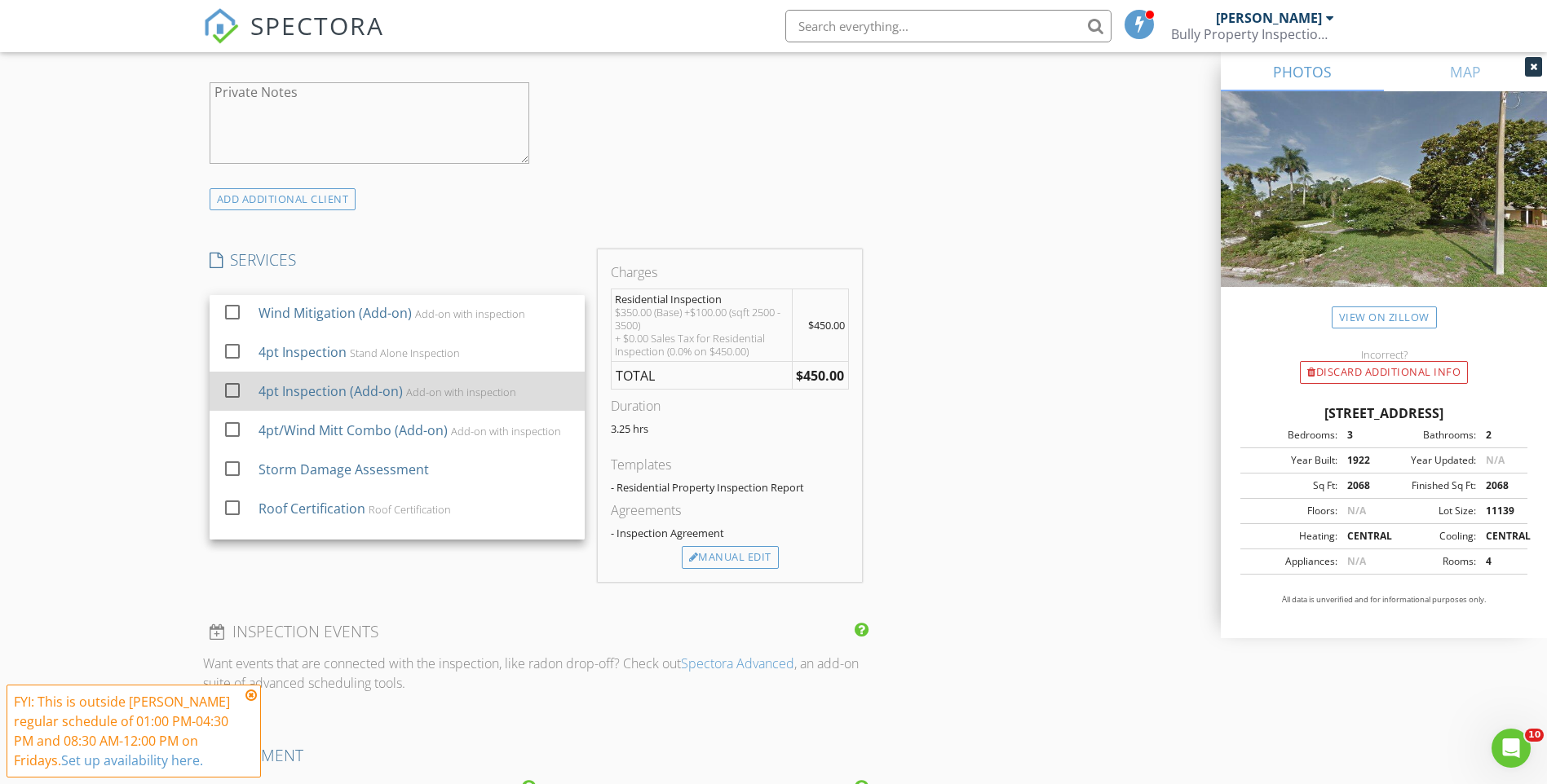
scroll to position [163, 0]
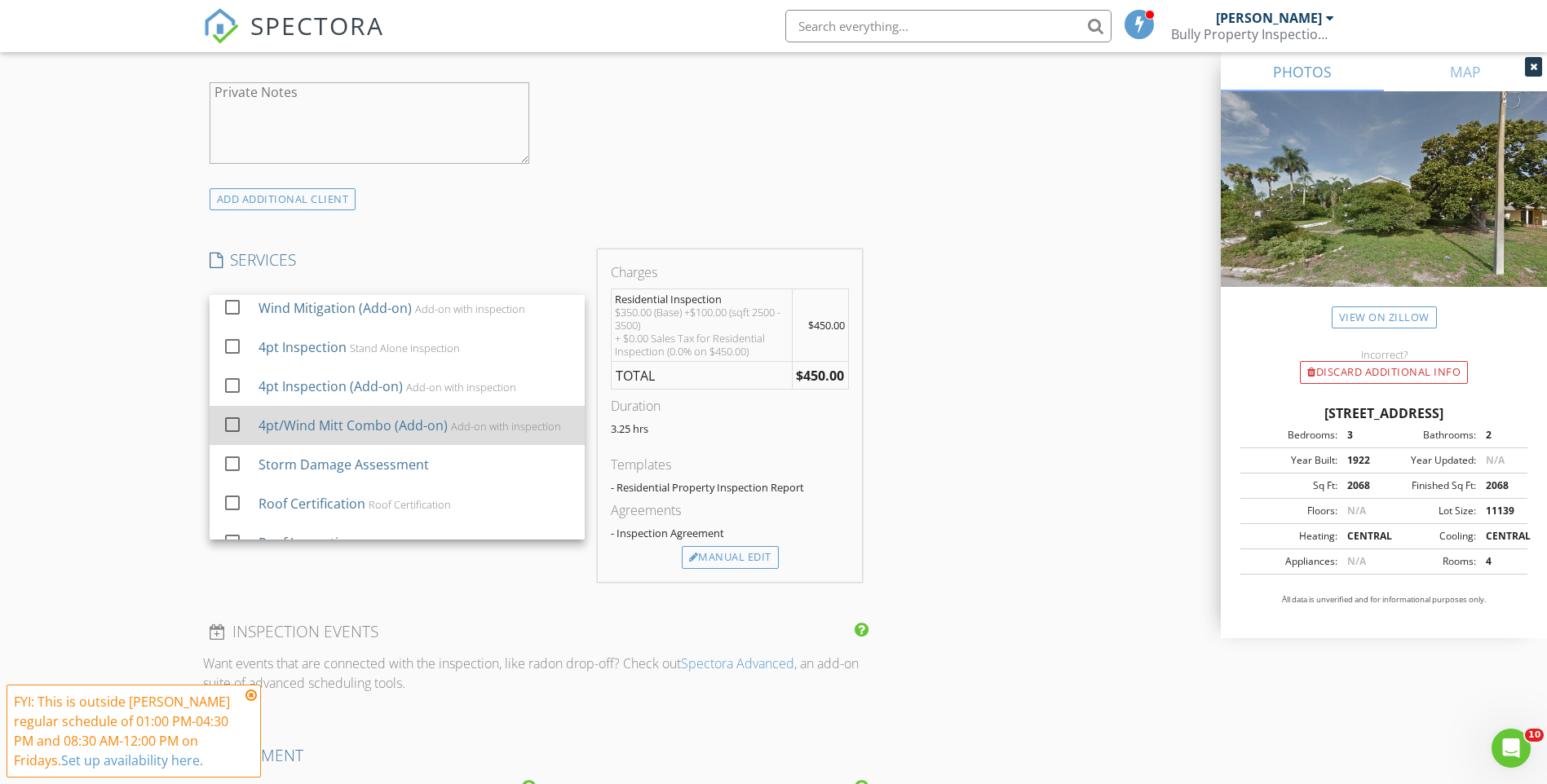
click at [489, 427] on div "Add-on with inspection" at bounding box center [505, 426] width 110 height 13
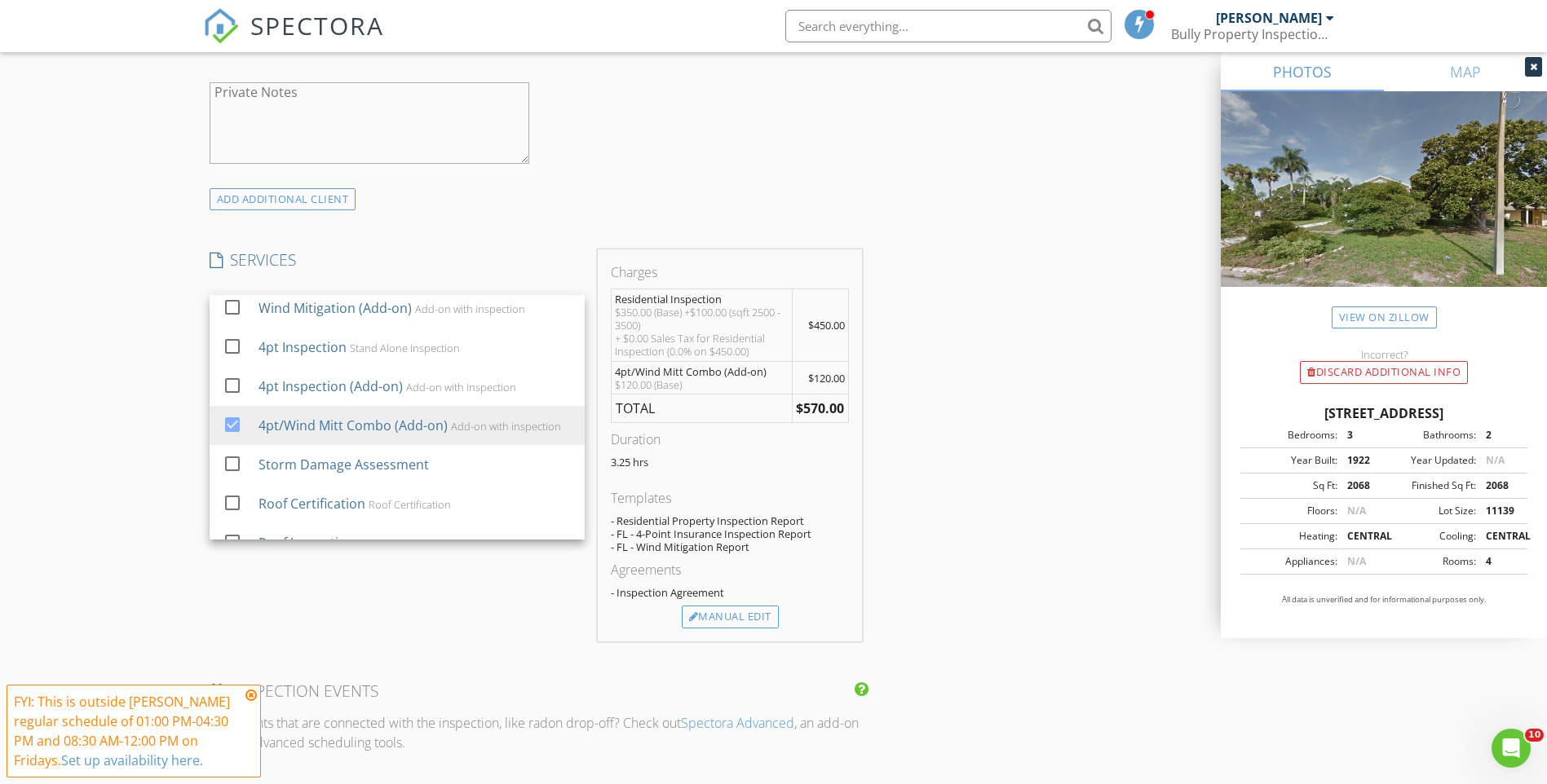
click at [65, 448] on div "New Inspection Click here to use the New Order Form INSPECTOR(S) check_box Bran…" at bounding box center [774, 412] width 1547 height 2915
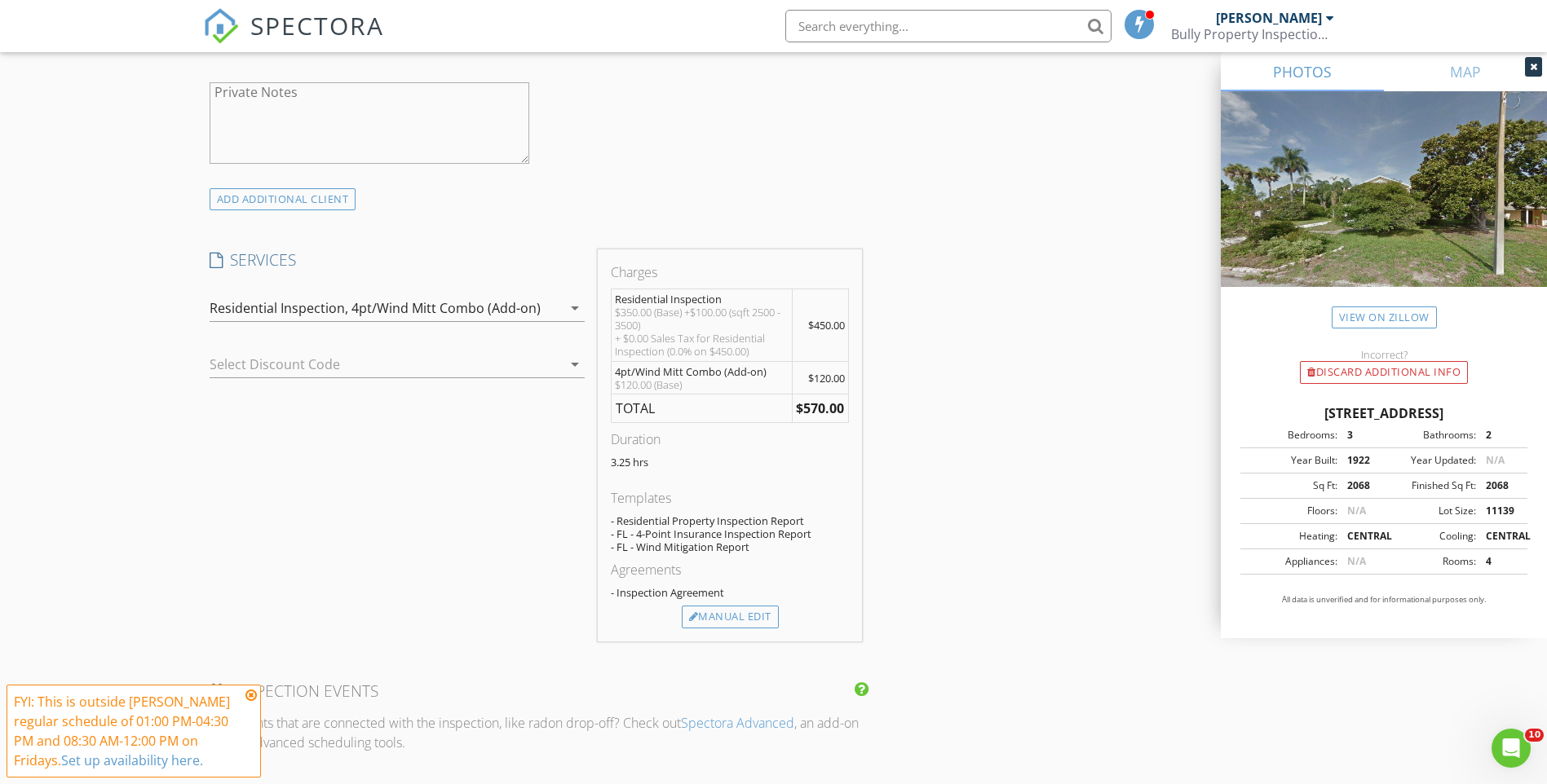
click at [249, 689] on icon at bounding box center [251, 695] width 12 height 13
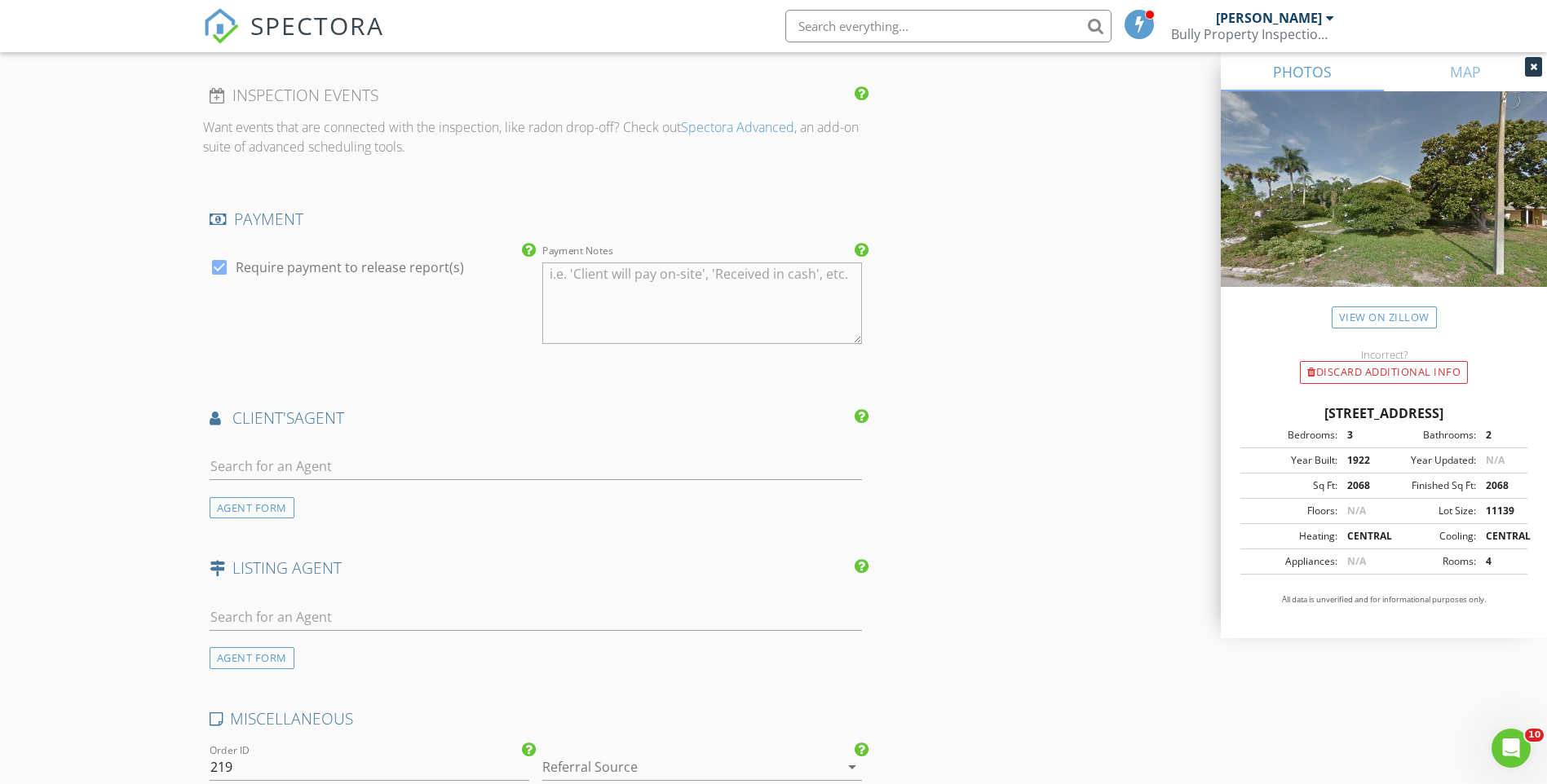
scroll to position [1793, 0]
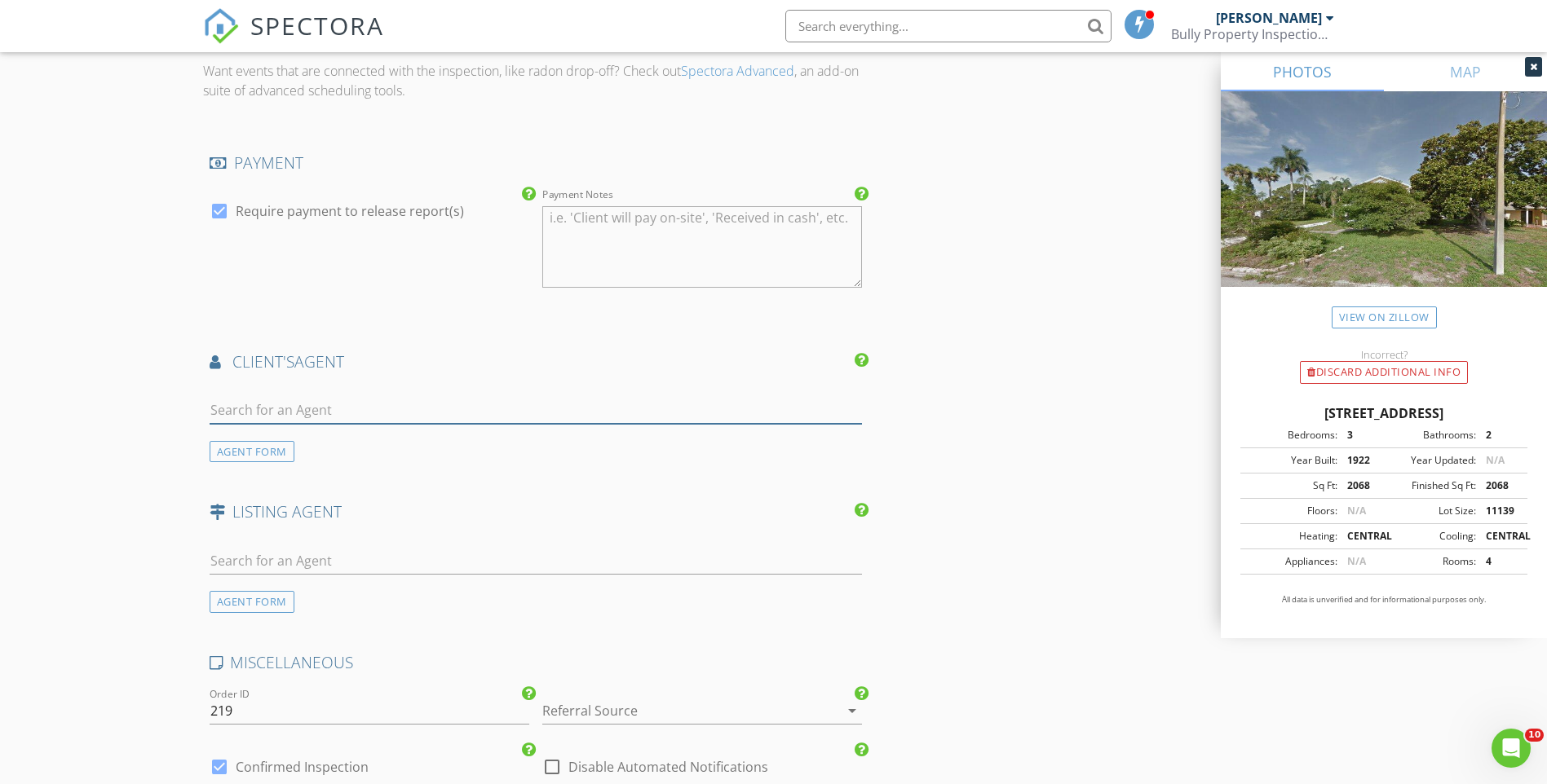
click at [384, 413] on input "text" at bounding box center [535, 410] width 653 height 27
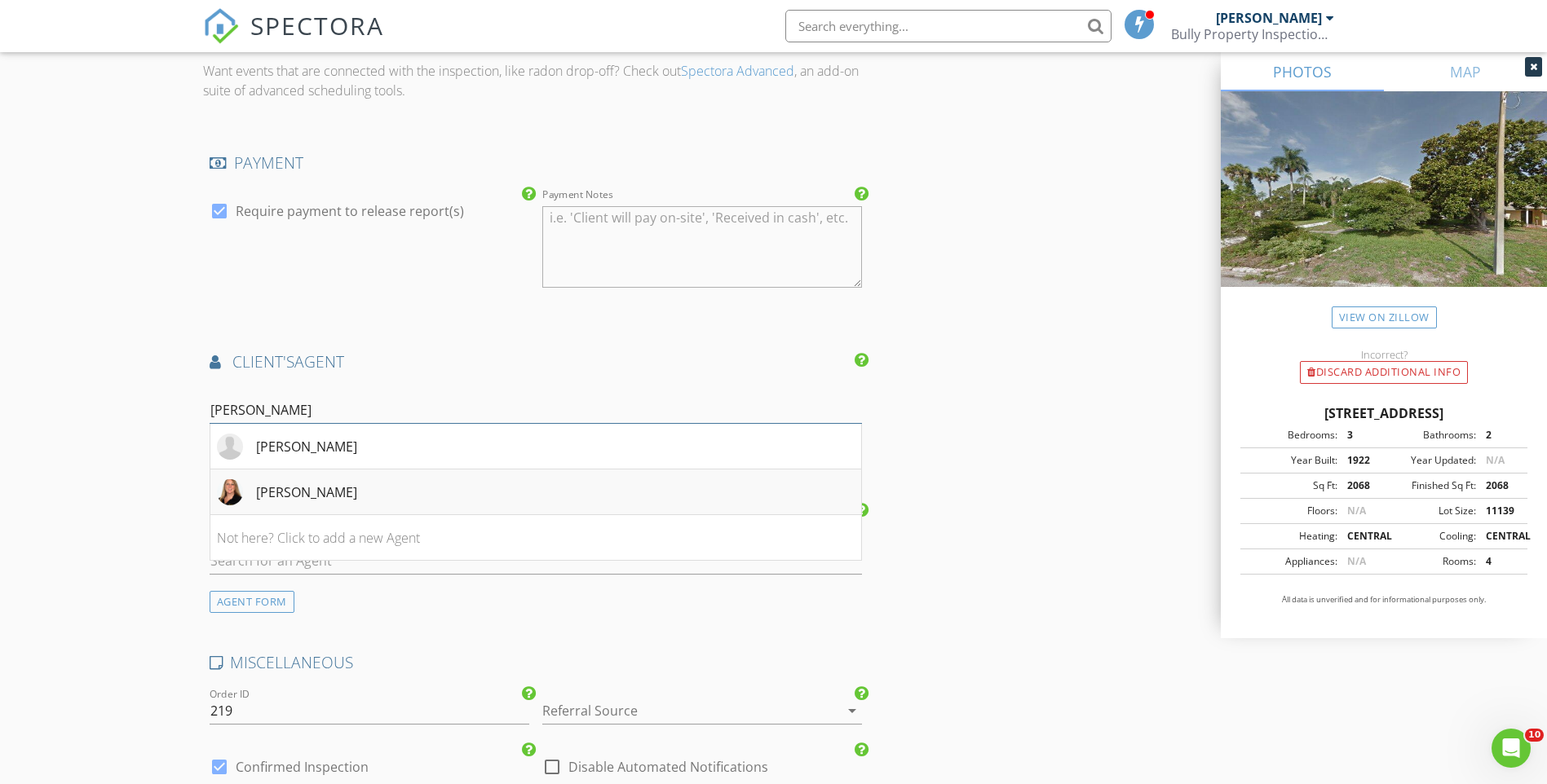
type input "jill"
click at [387, 489] on li "[PERSON_NAME]" at bounding box center [535, 492] width 651 height 46
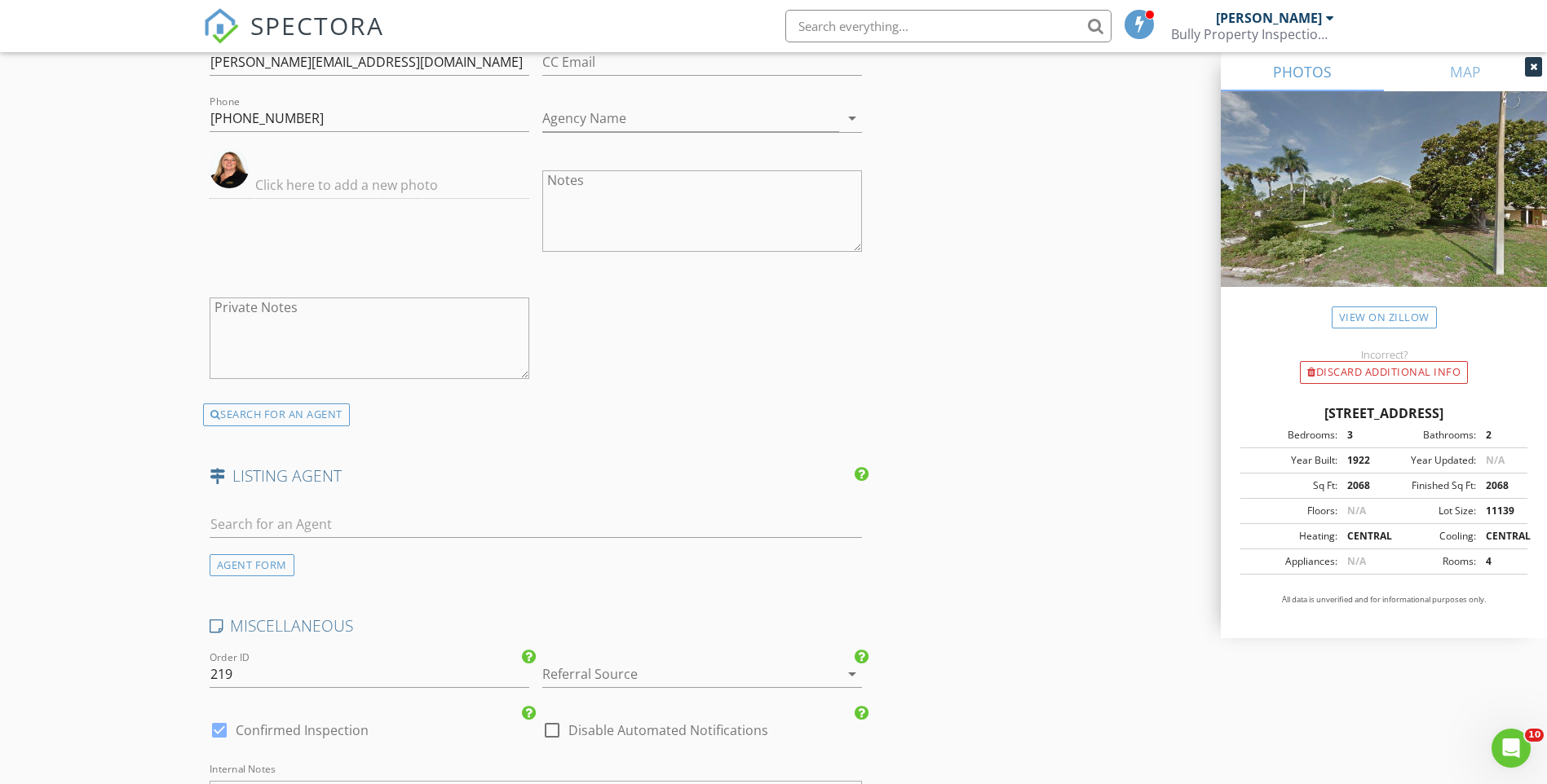
scroll to position [2526, 0]
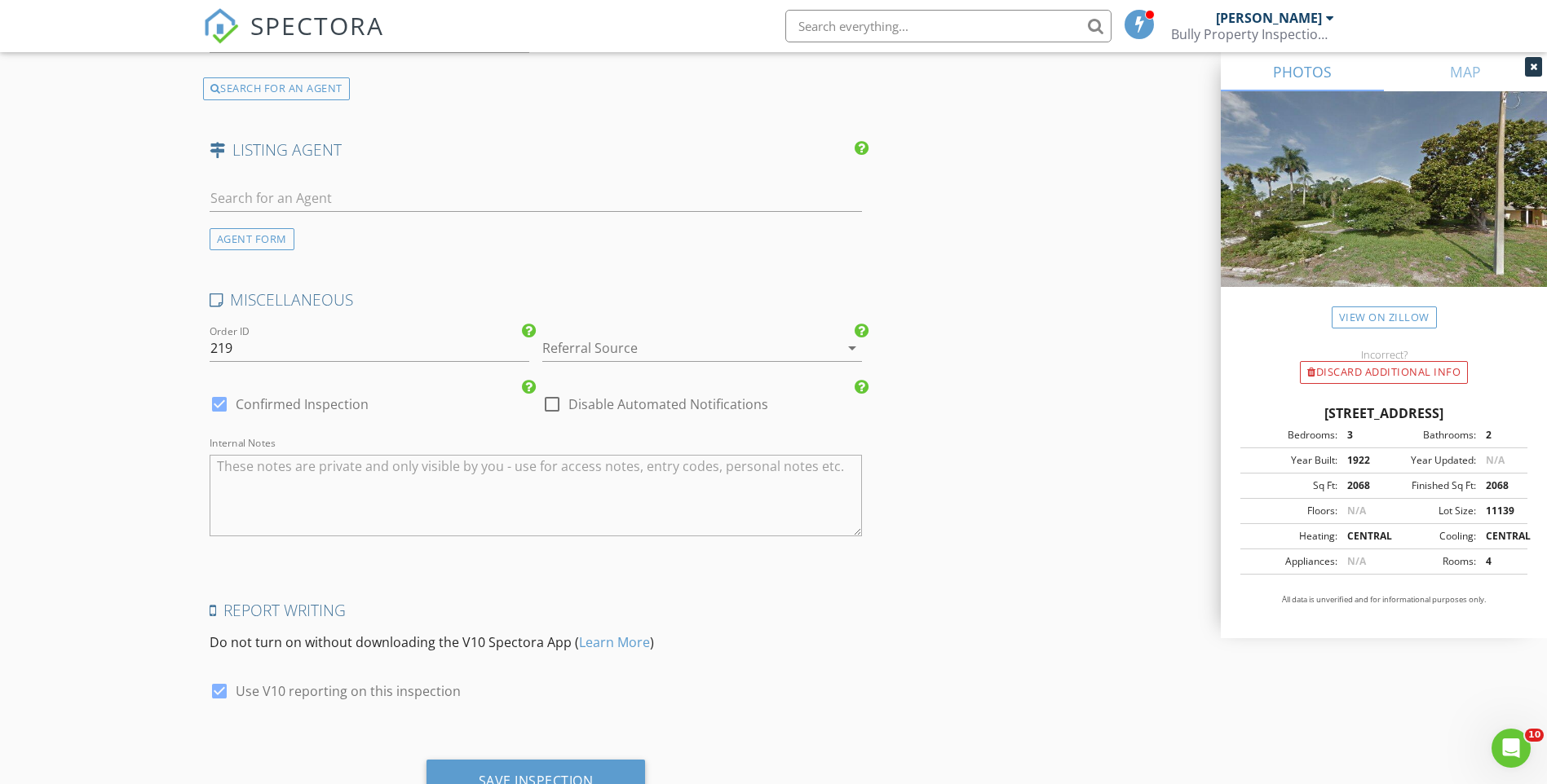
click at [655, 339] on div at bounding box center [679, 348] width 274 height 26
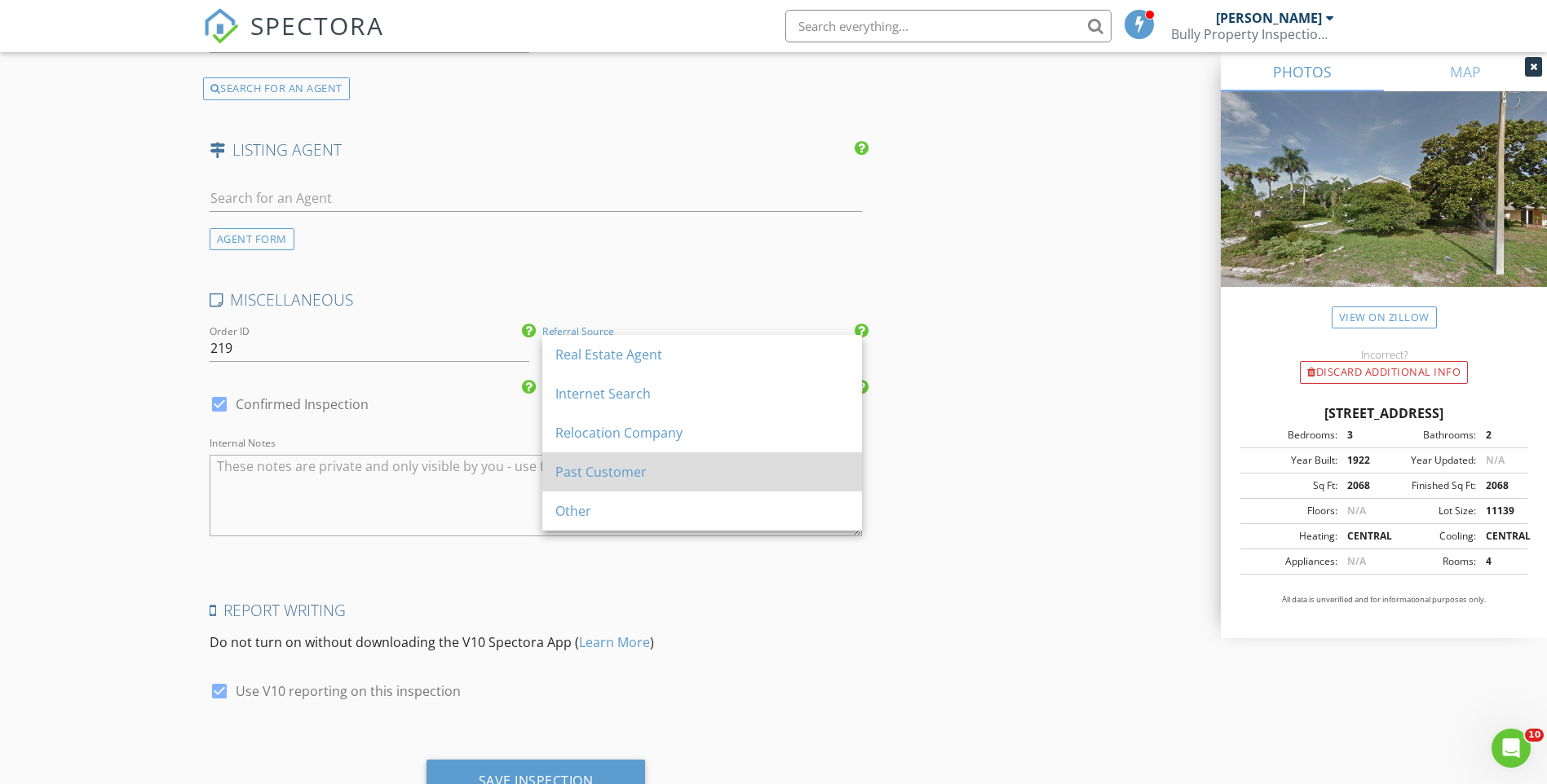
click at [625, 480] on div "Past Customer" at bounding box center [702, 472] width 294 height 20
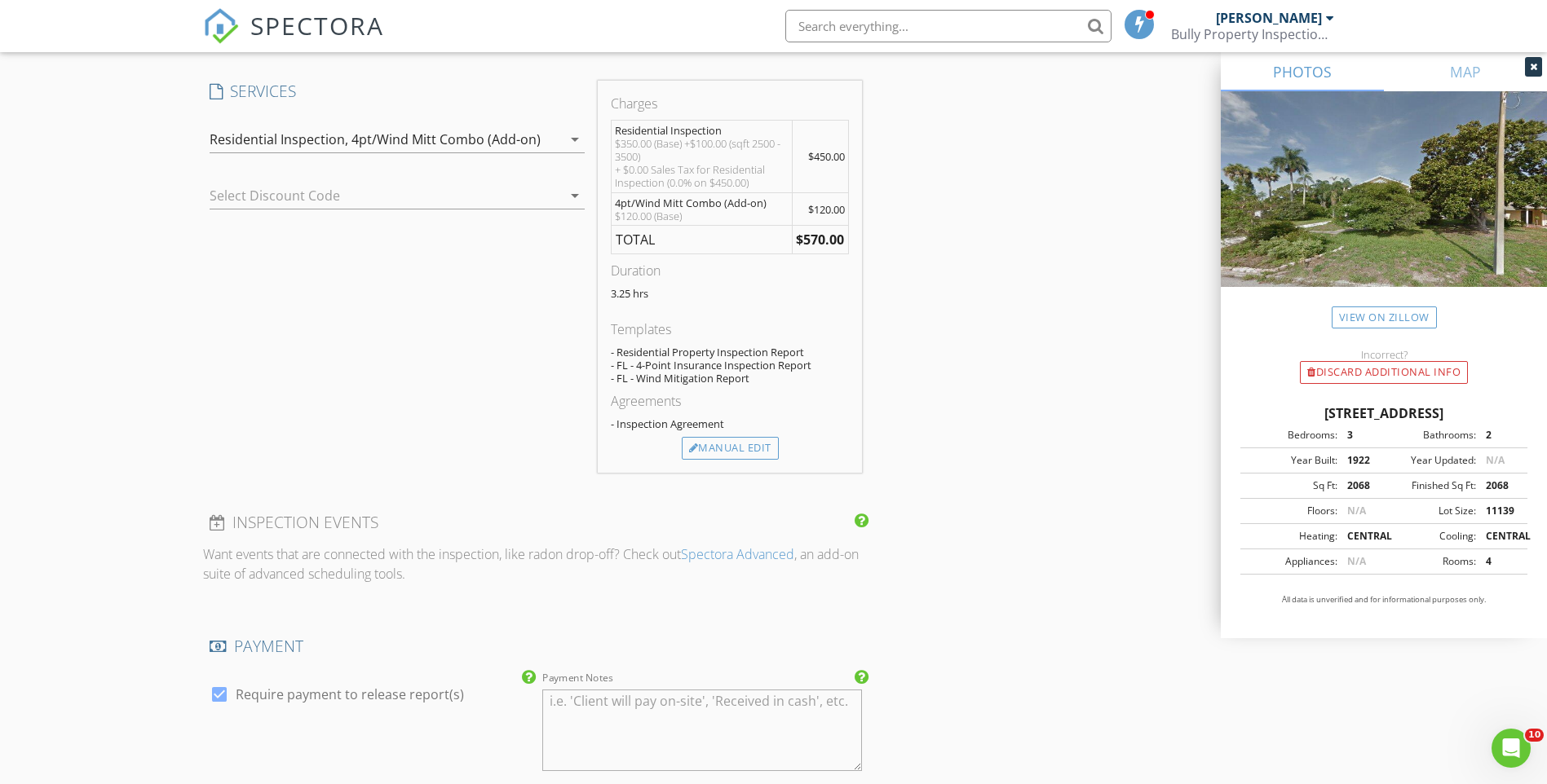
scroll to position [1293, 0]
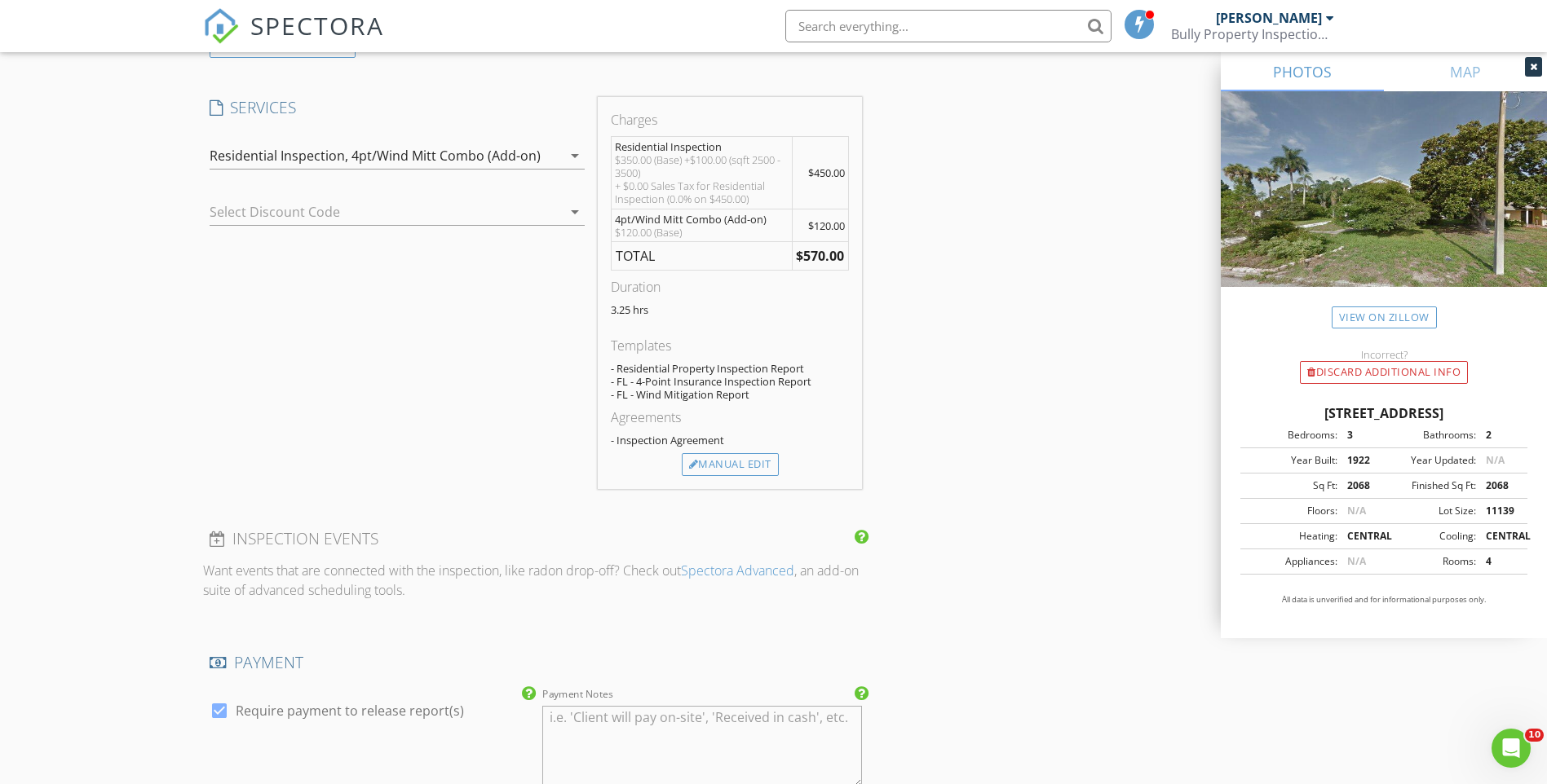
click at [248, 225] on div at bounding box center [374, 211] width 330 height 26
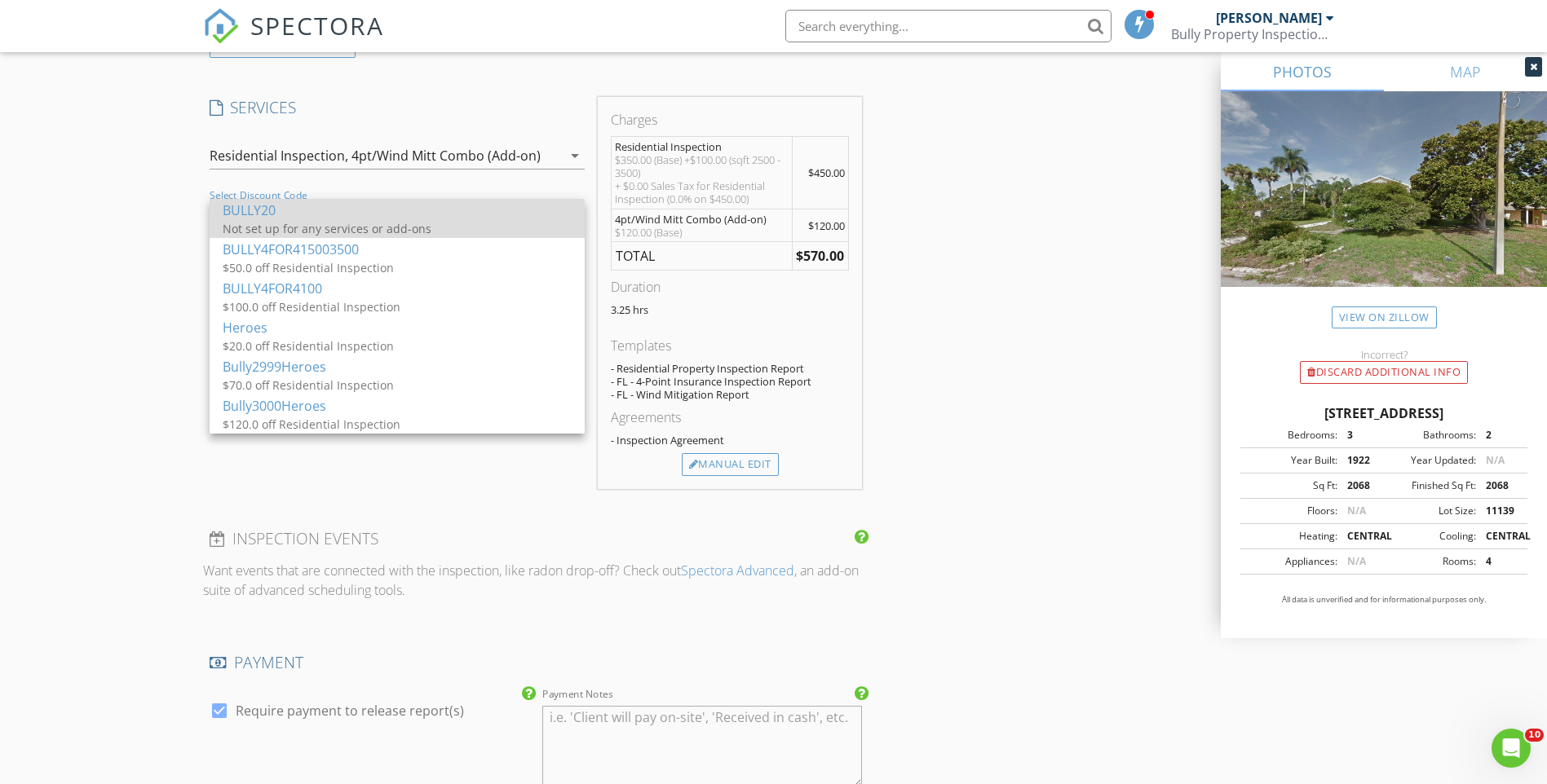
click at [390, 229] on div "Not set up for any services or add-ons" at bounding box center [385, 228] width 326 height 17
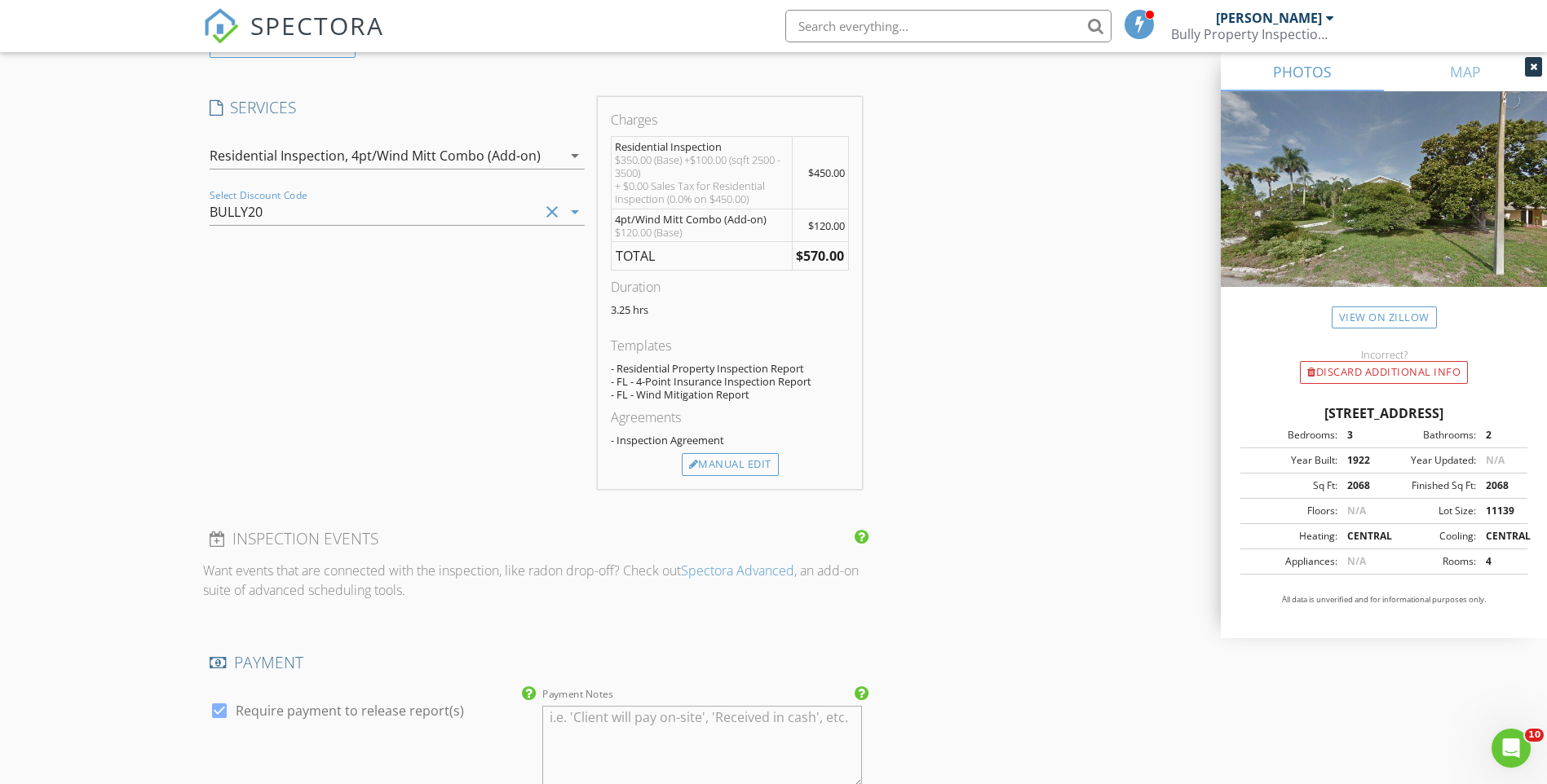
click at [547, 208] on icon "clear" at bounding box center [552, 212] width 20 height 20
click at [562, 215] on div "arrow_drop_down" at bounding box center [572, 212] width 22 height 20
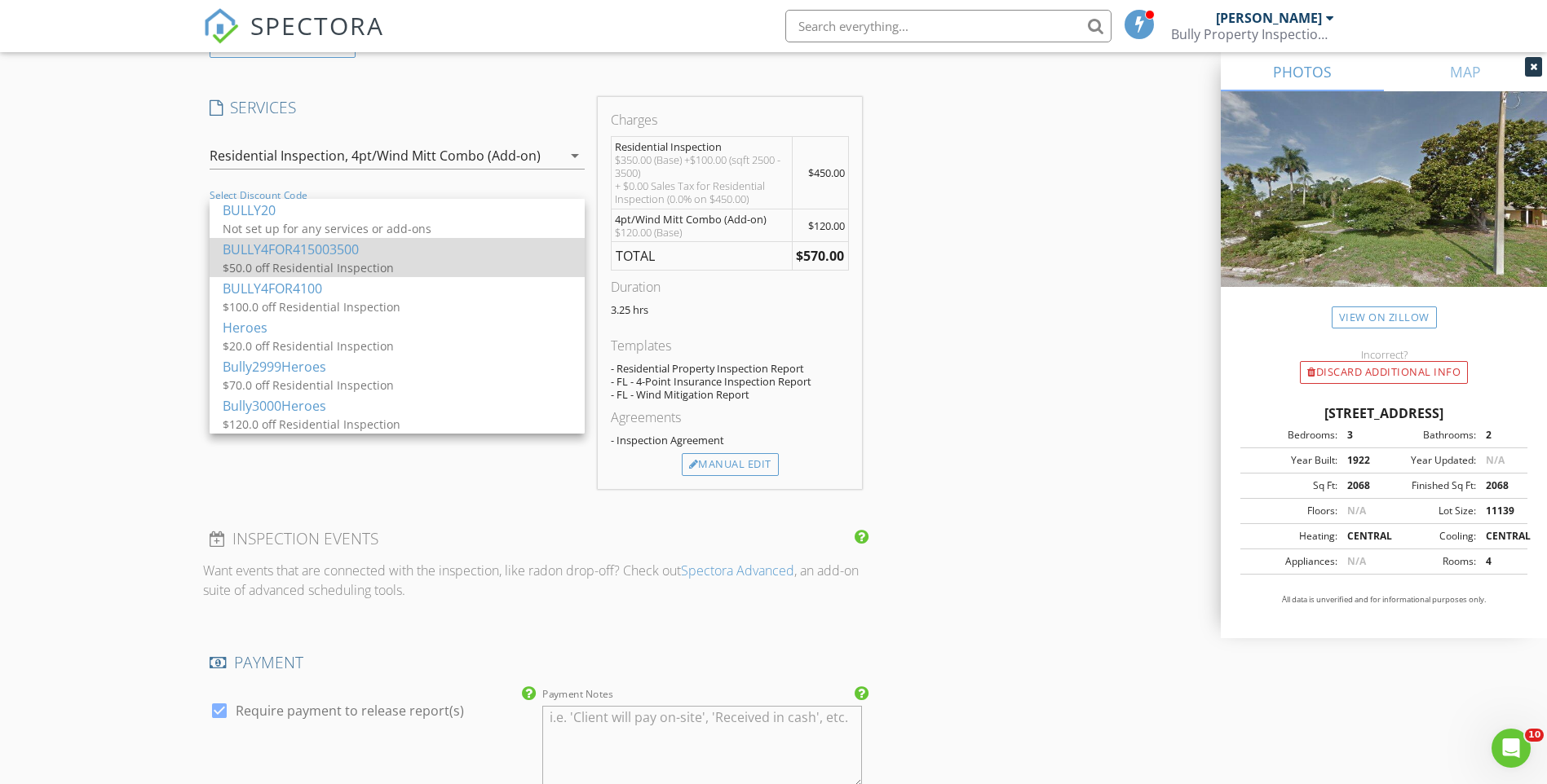
click at [467, 264] on div "$50.0 off Residential Inspection" at bounding box center [385, 268] width 326 height 17
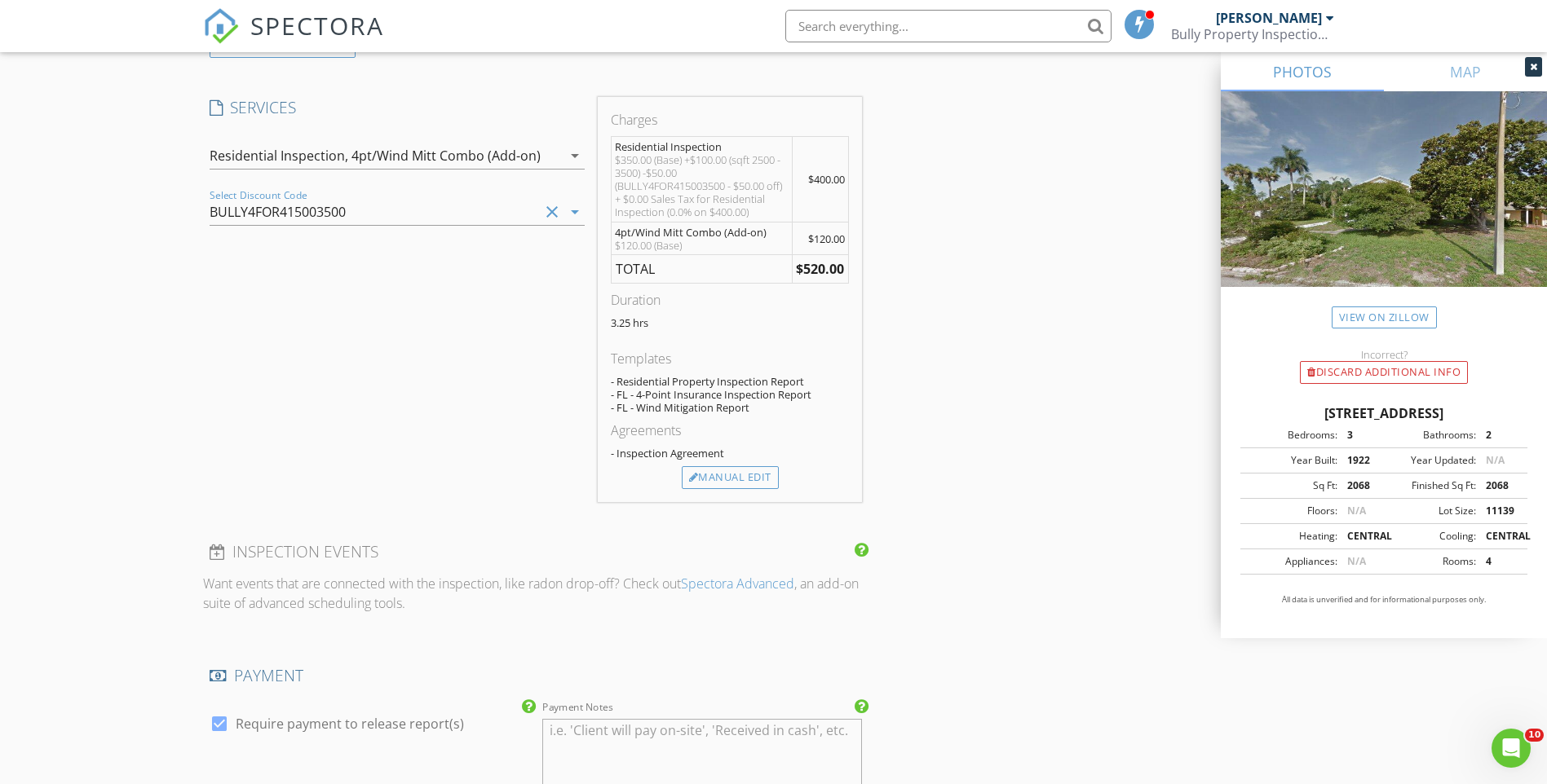
click at [1008, 381] on div "INSPECTOR(S) check_box Brandon Reinhardt PRIMARY check_box_outline_blank Derek …" at bounding box center [774, 479] width 1142 height 3167
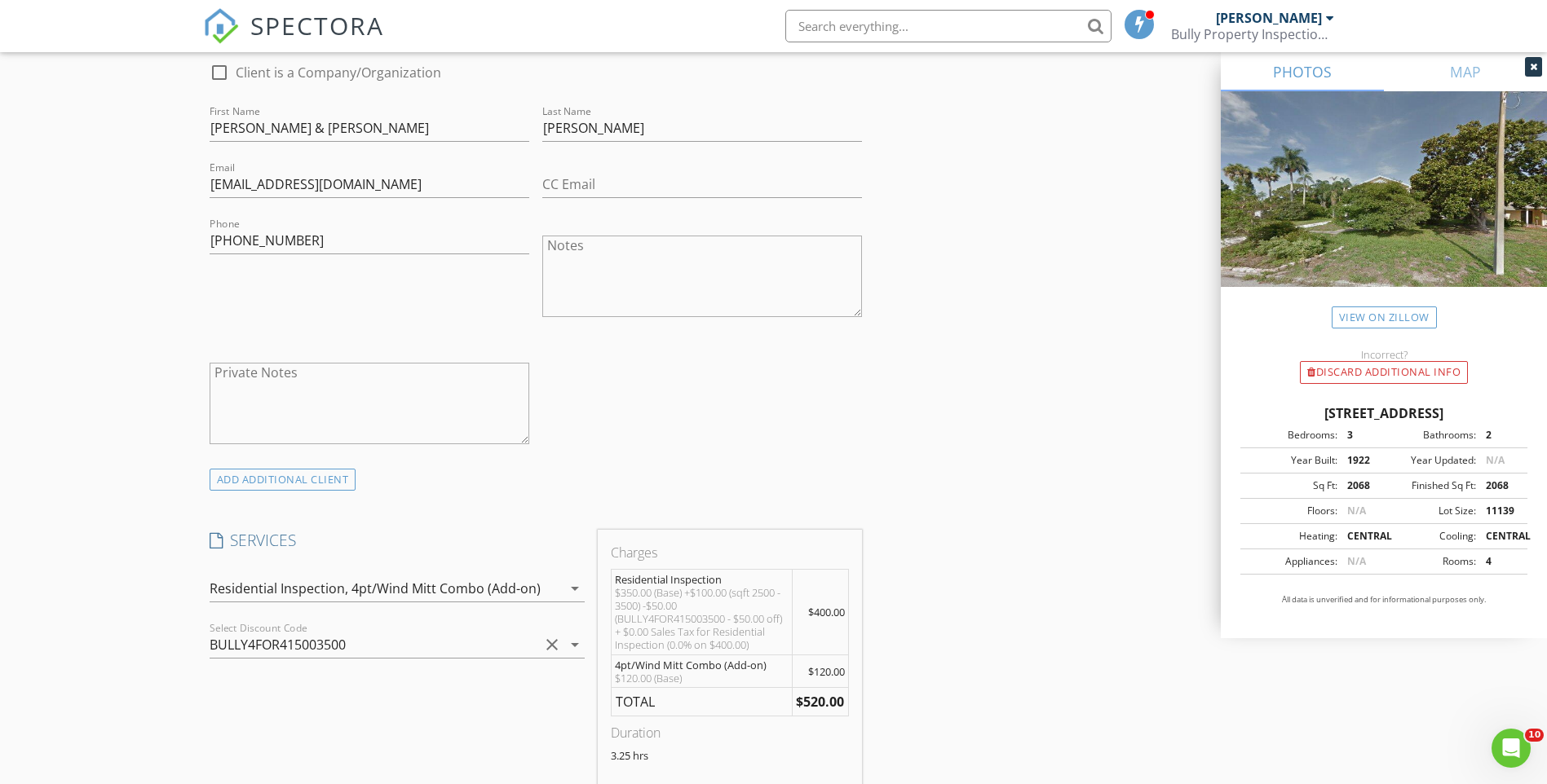
scroll to position [1060, 0]
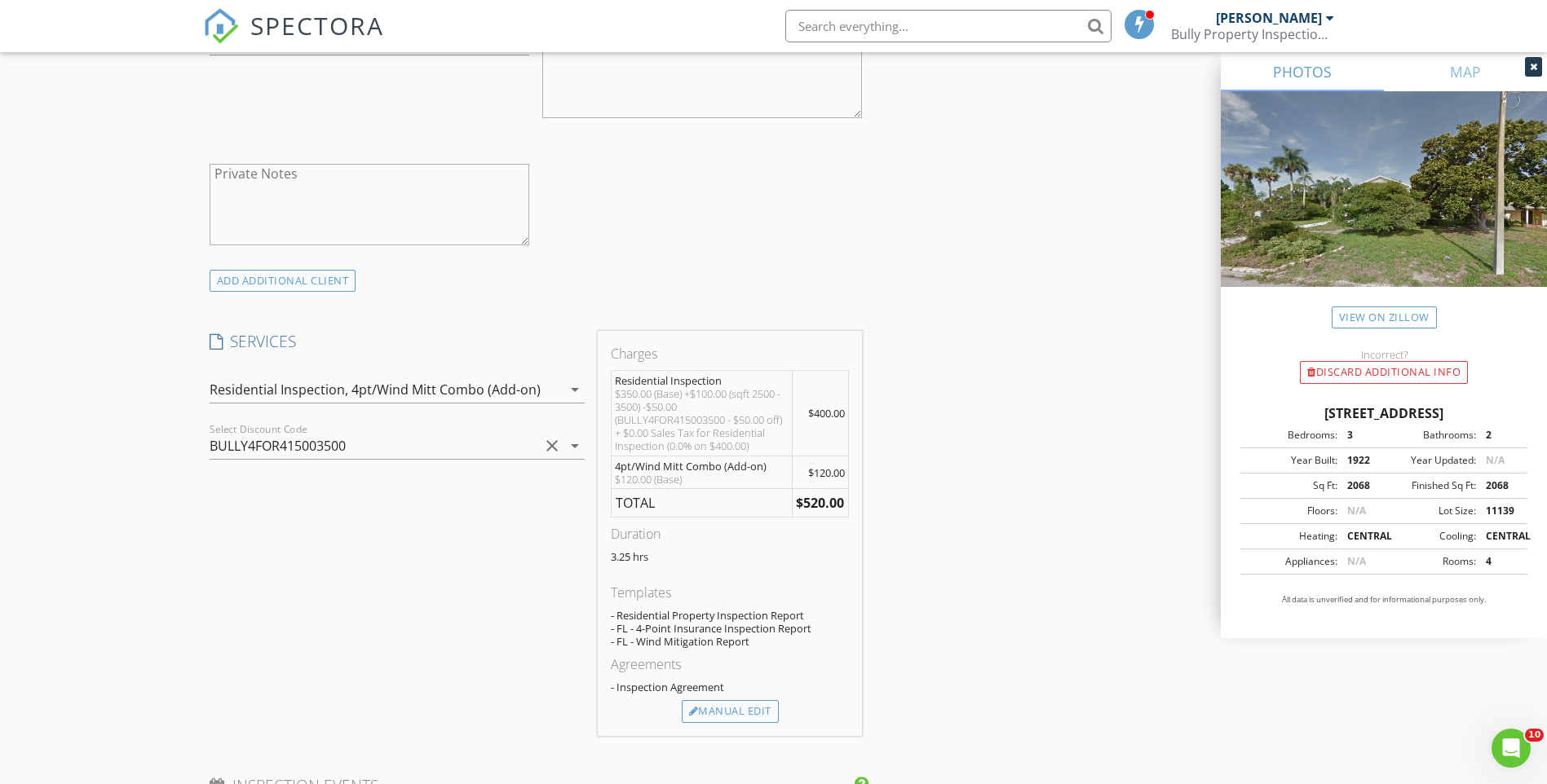
click at [579, 446] on icon "arrow_drop_down" at bounding box center [575, 446] width 20 height 20
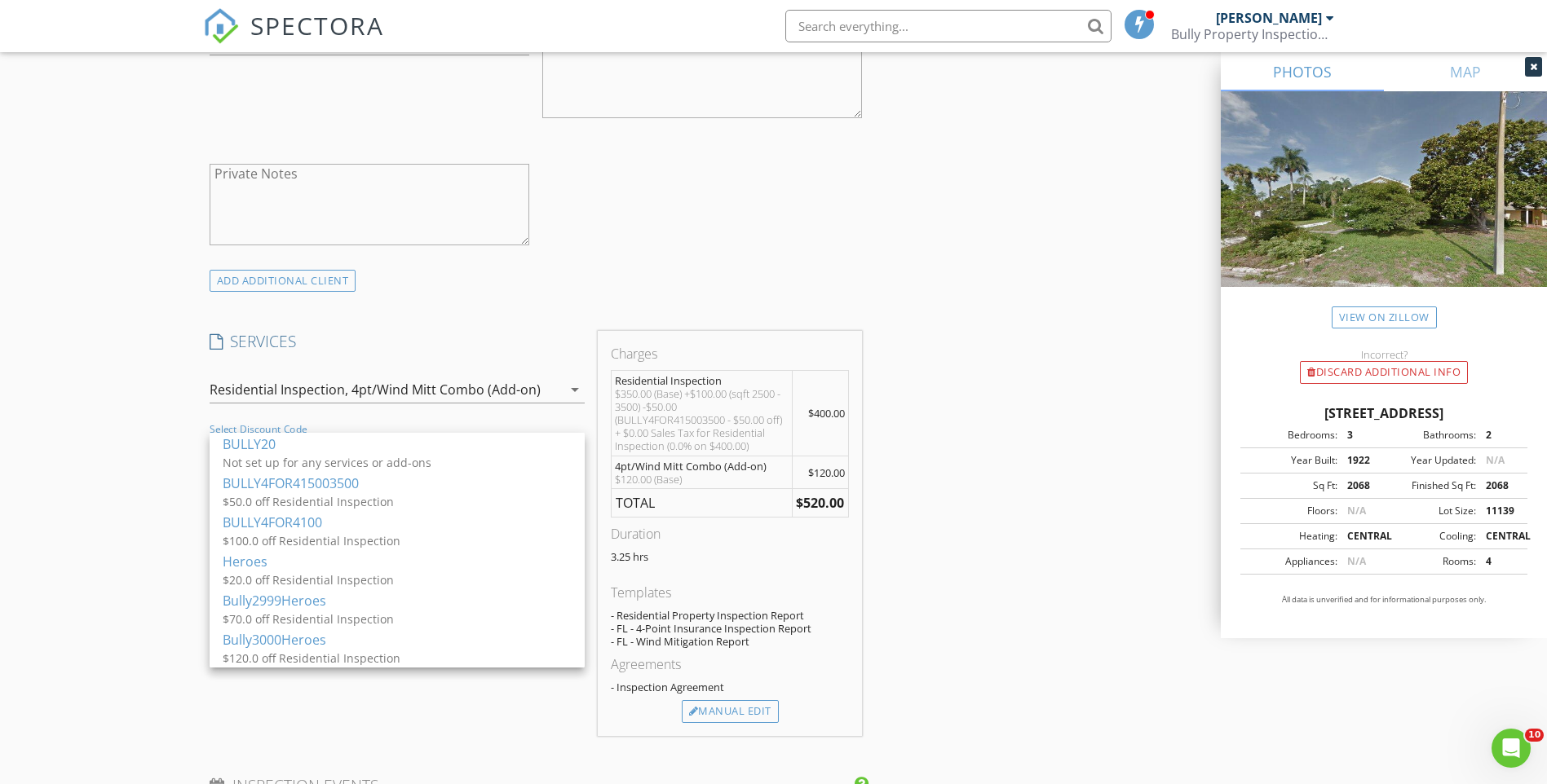
click at [96, 397] on div "New Inspection Click here to use the New Order Form INSPECTOR(S) check_box Bran…" at bounding box center [774, 685] width 1547 height 3299
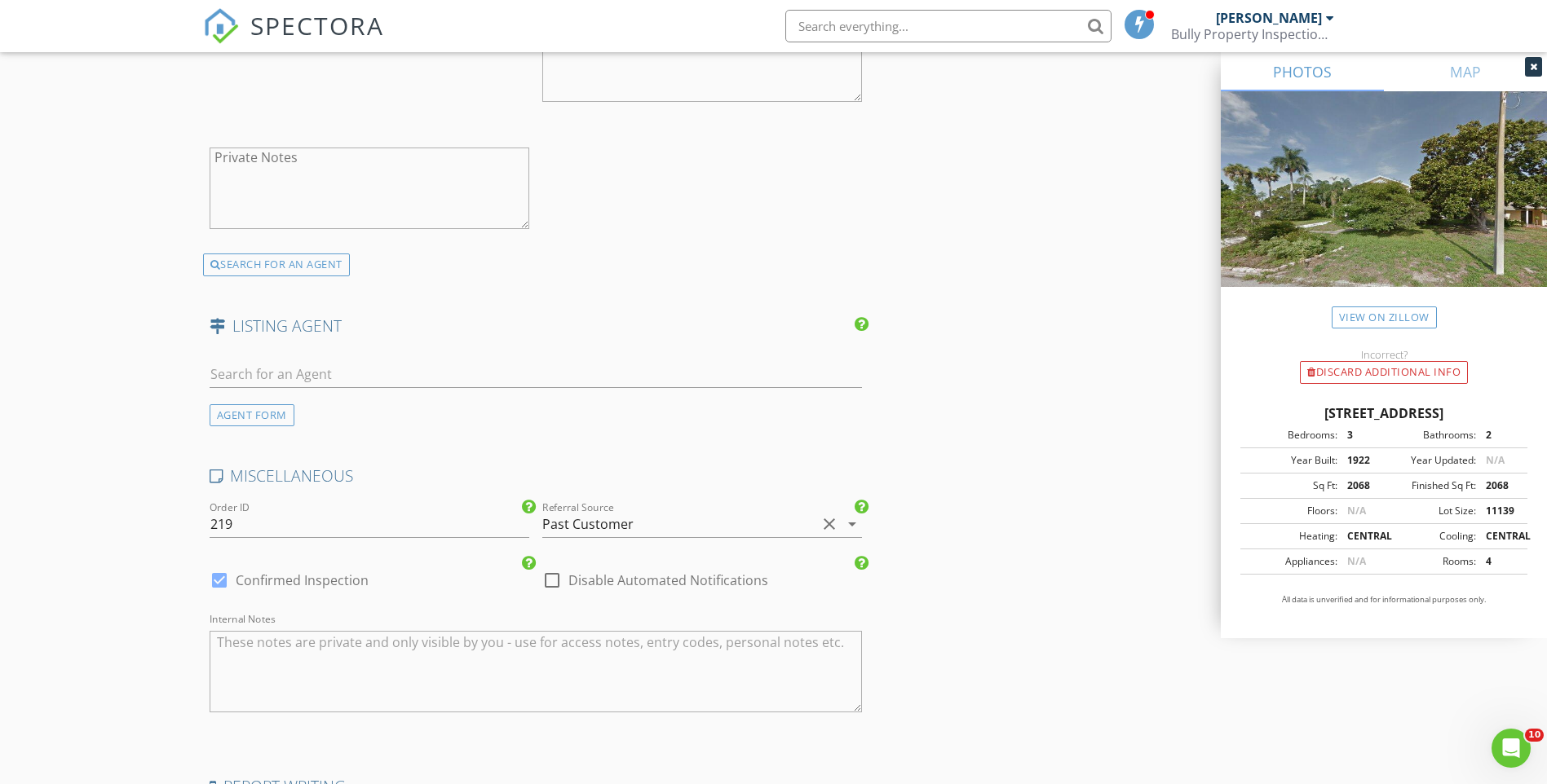
scroll to position [2526, 0]
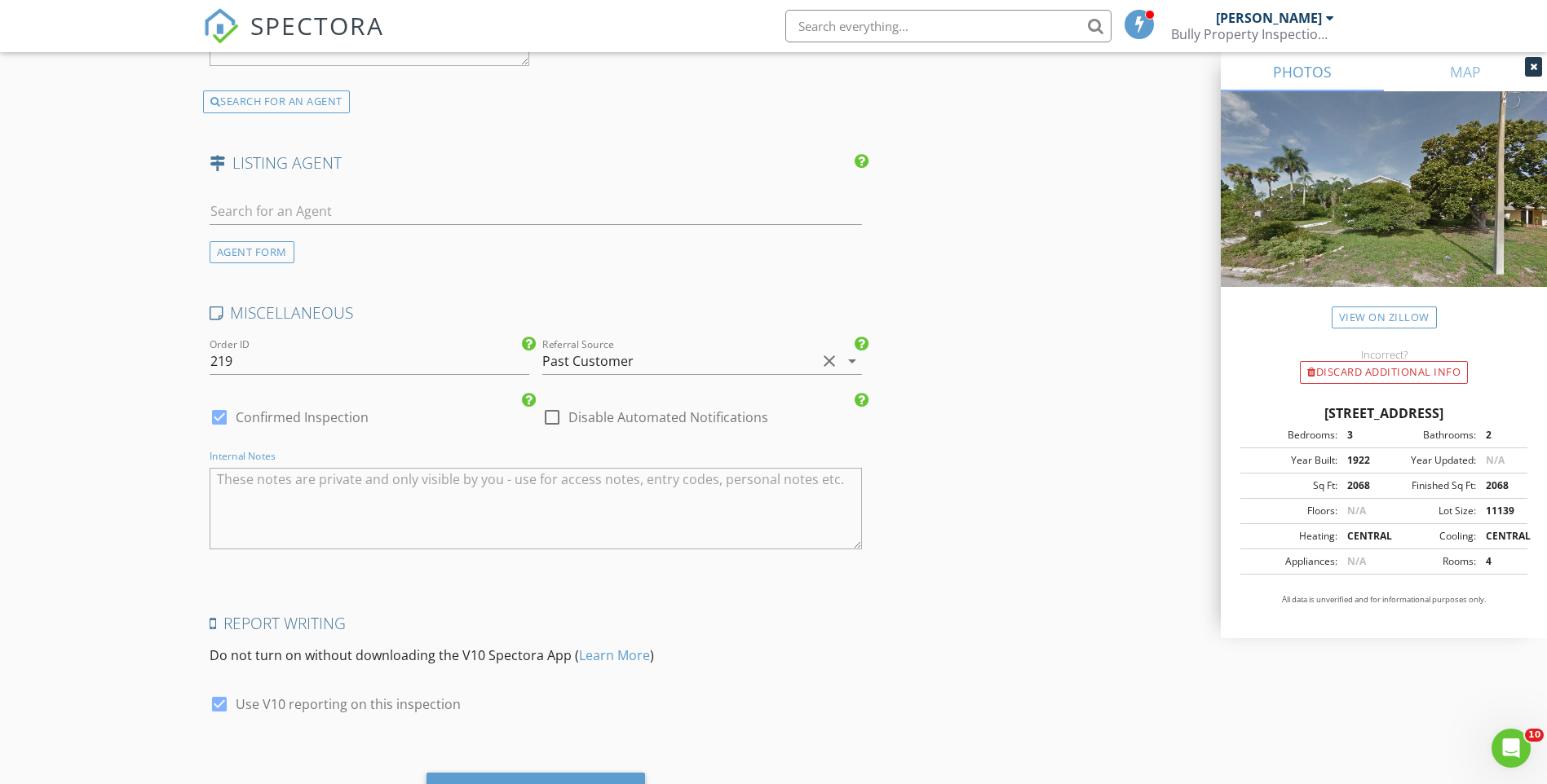
click at [393, 486] on textarea "Internal Notes" at bounding box center [535, 508] width 653 height 82
paste textarea "Listing Provided by: Maryann Lawler Garcia 941-587-4623, WAGNER REALTY 941-761-…"
click at [213, 526] on textarea "Listing Provided by: Maryann Lawler Garcia 941-587-4623, WAGNER REALTY 941-761-…" at bounding box center [535, 508] width 653 height 82
click at [213, 497] on textarea "Listing Provided by: Maryann Lawler Garcia 941-587-4623, WAGNER REALTY 941-761-…" at bounding box center [535, 508] width 653 height 82
click at [802, 496] on textarea "Listing Provided by: Maryann Lawler Garcia 941-587-4623, WAGNER REALTY 941-761-…" at bounding box center [535, 508] width 653 height 82
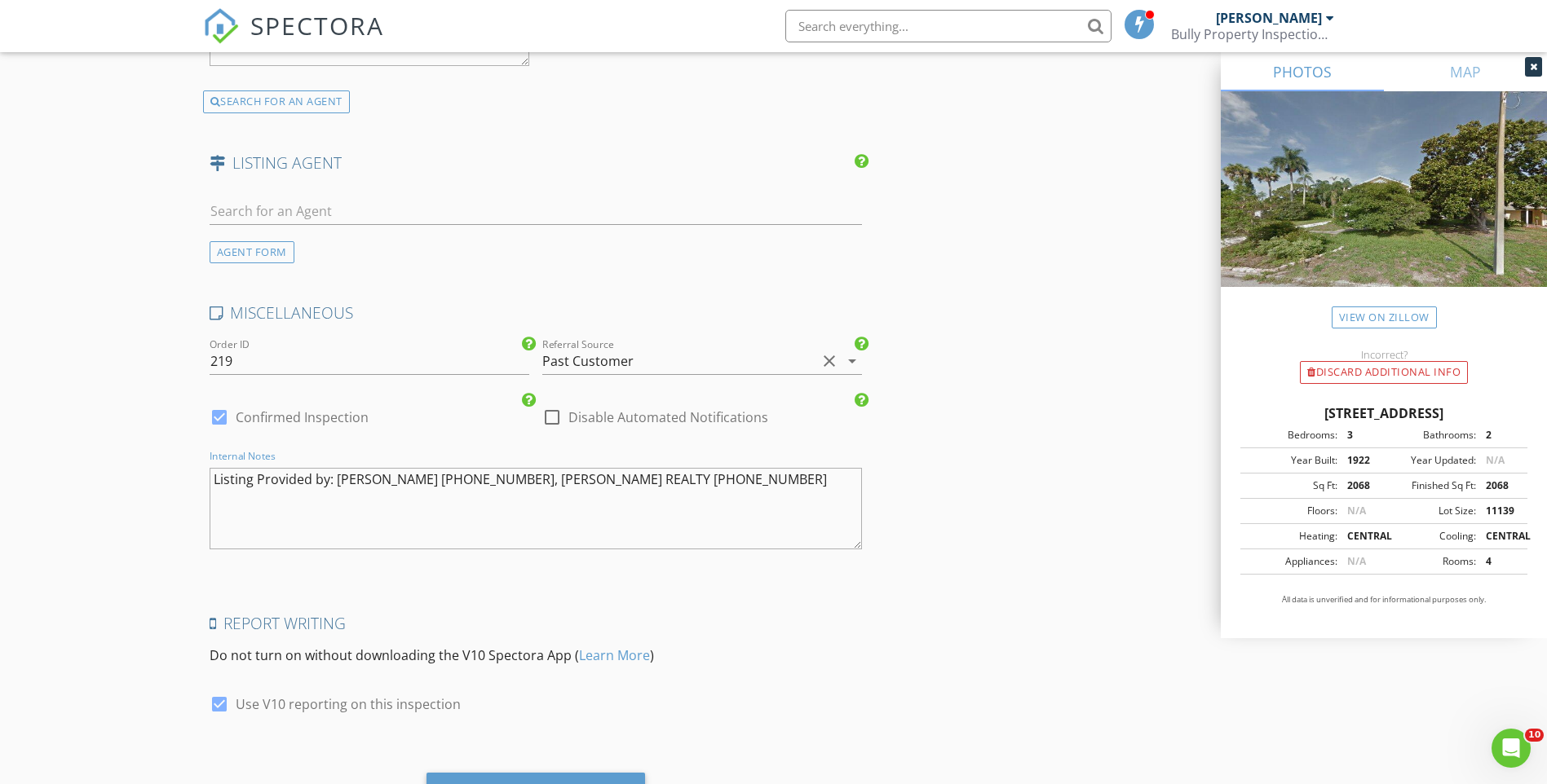
type textarea "Listing Provided by: Maryann Lawler Garcia 941-587-4623, WAGNER REALTY 941-761-…"
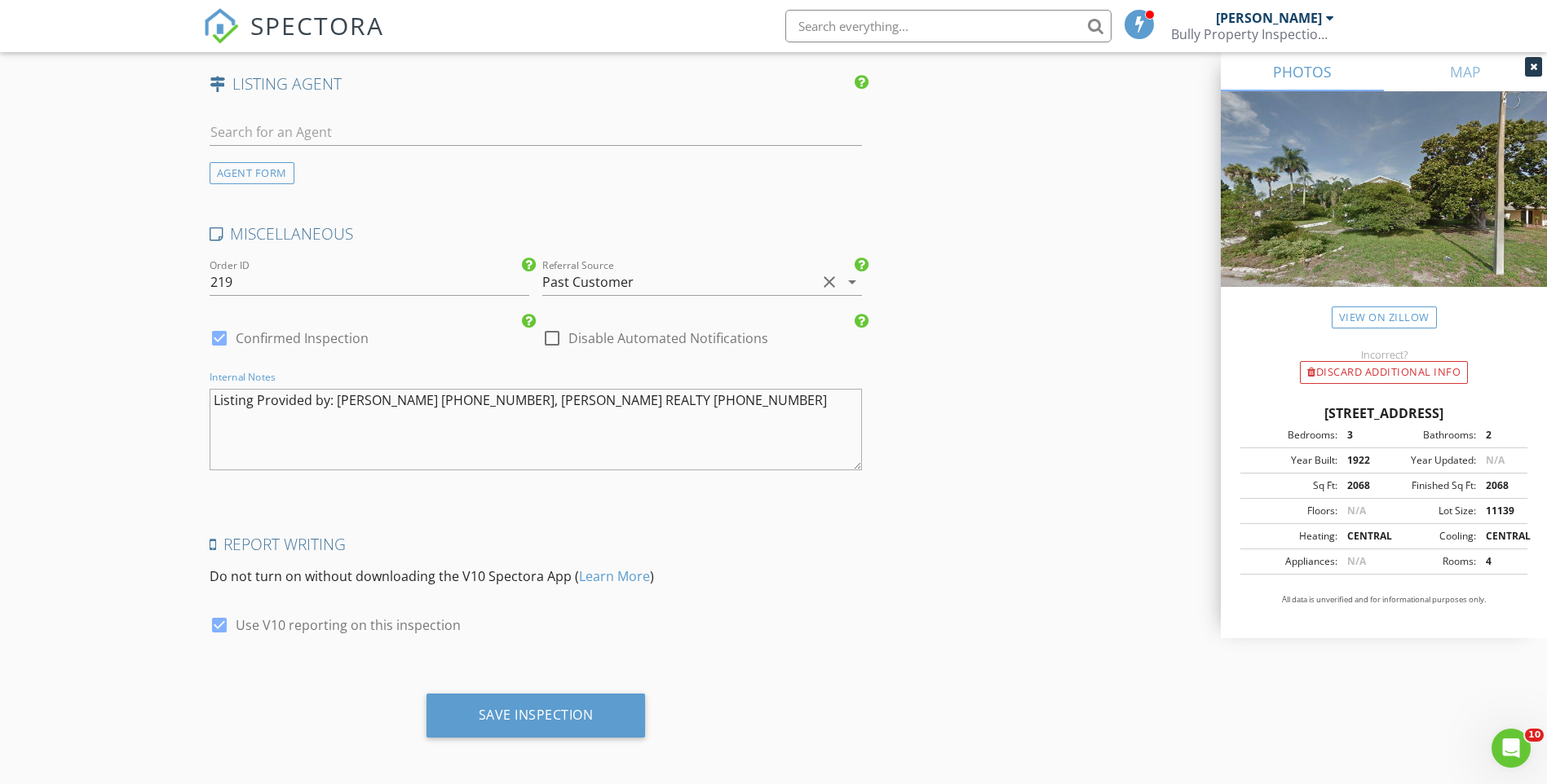
scroll to position [2611, 0]
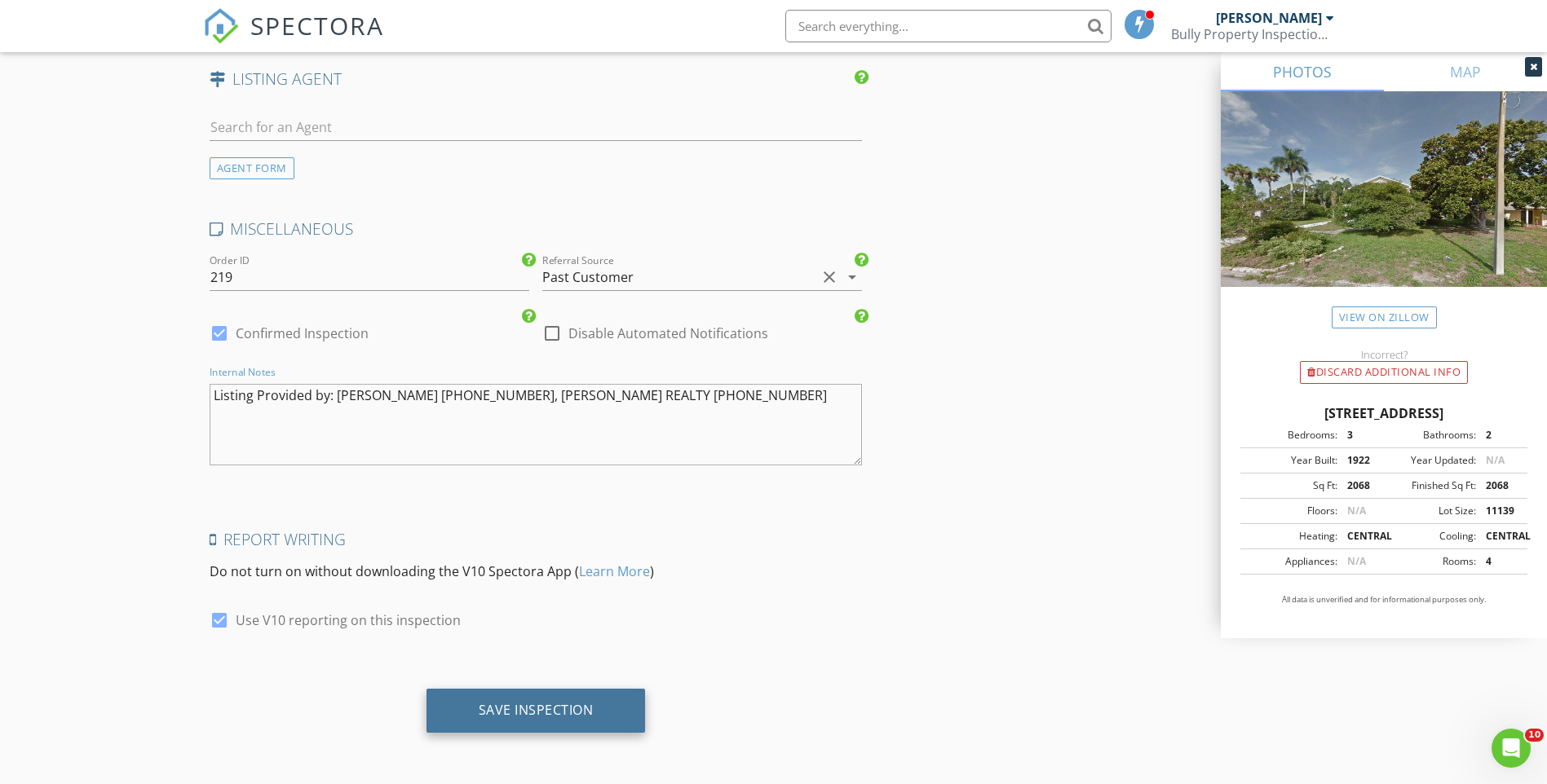
click at [578, 699] on div "Save Inspection" at bounding box center [536, 710] width 219 height 44
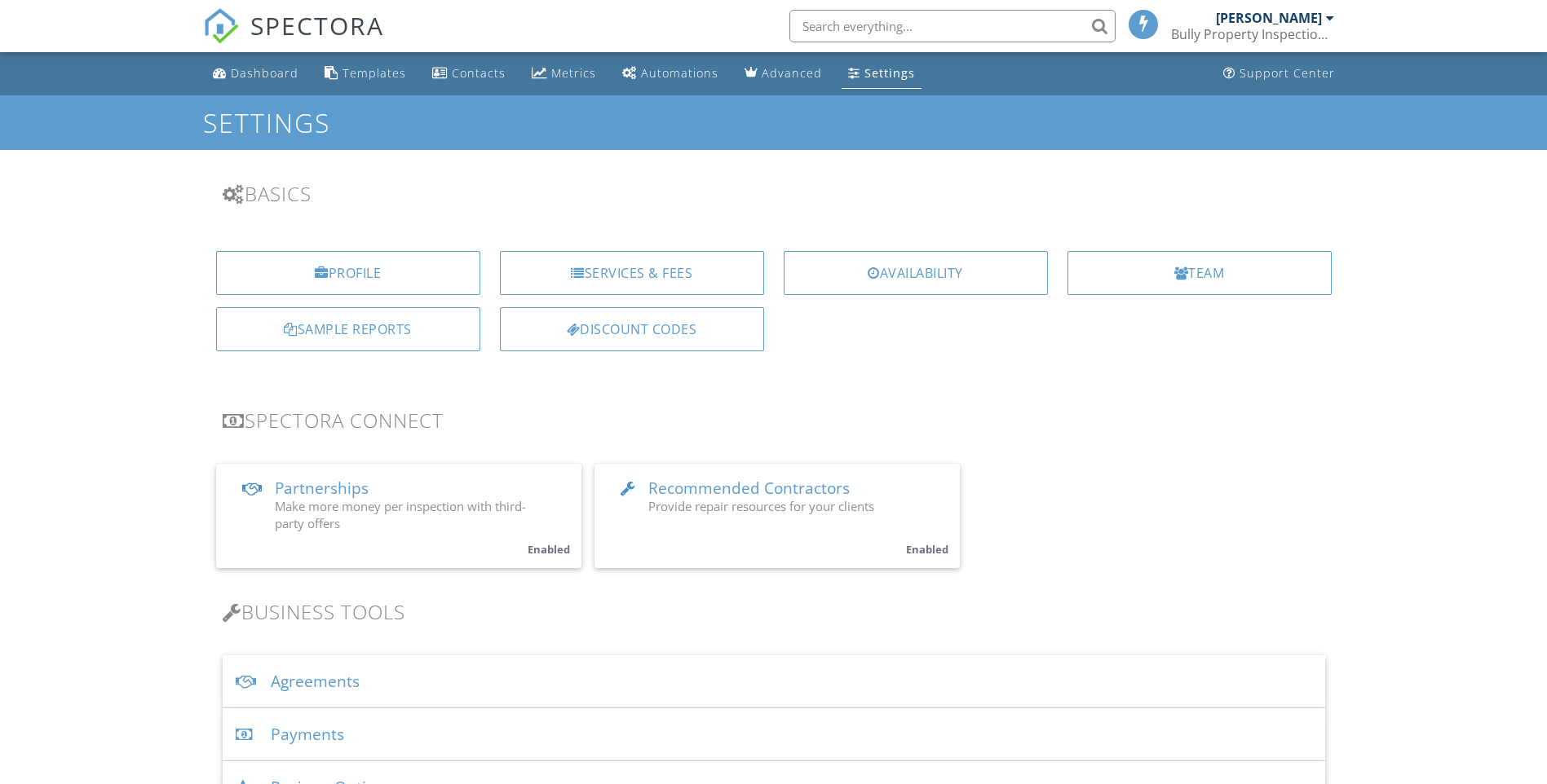
click at [657, 326] on div "Discount Codes" at bounding box center [632, 329] width 264 height 44
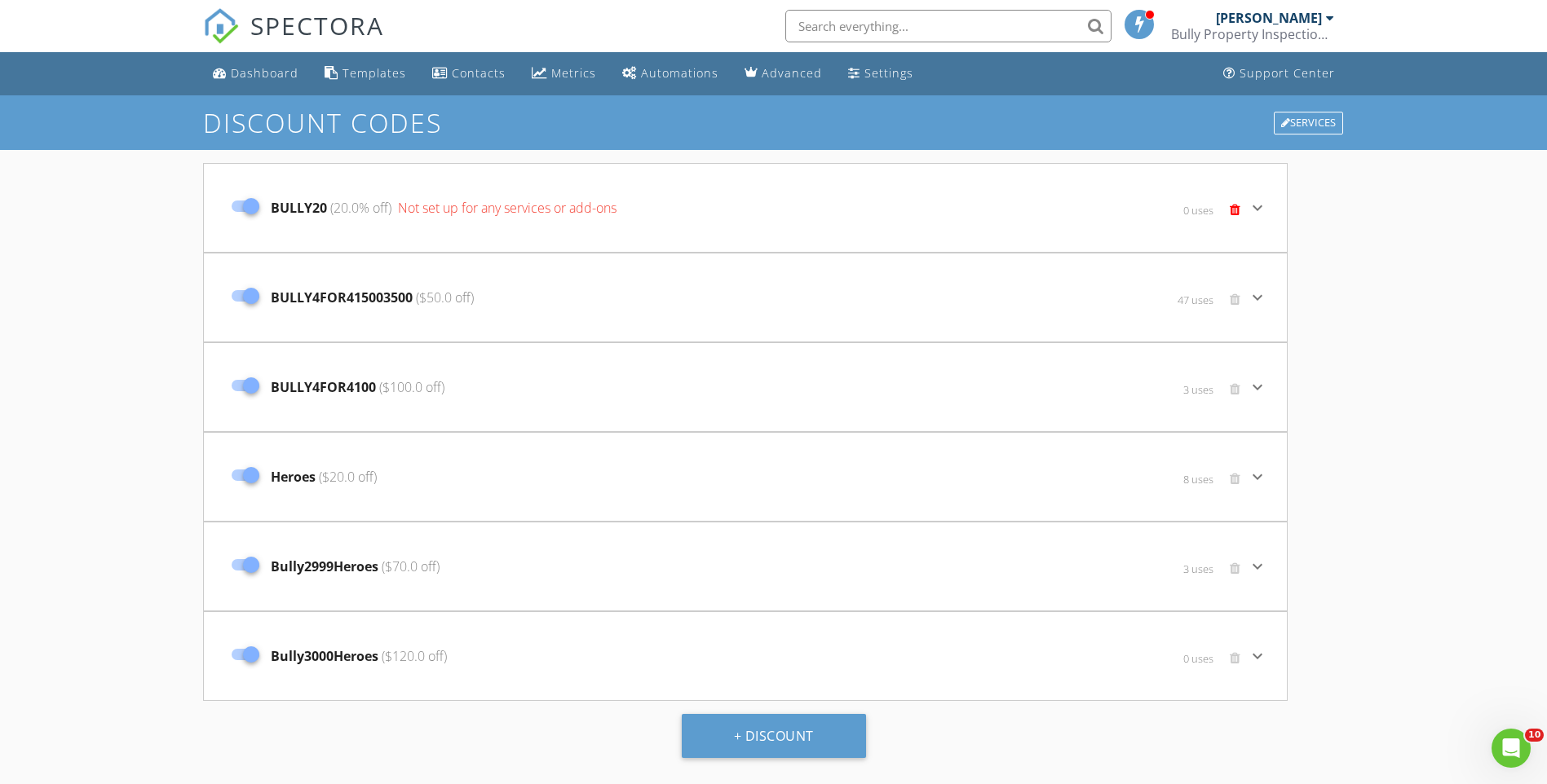
click at [1251, 207] on icon "keyboard_arrow_down" at bounding box center [1258, 208] width 20 height 20
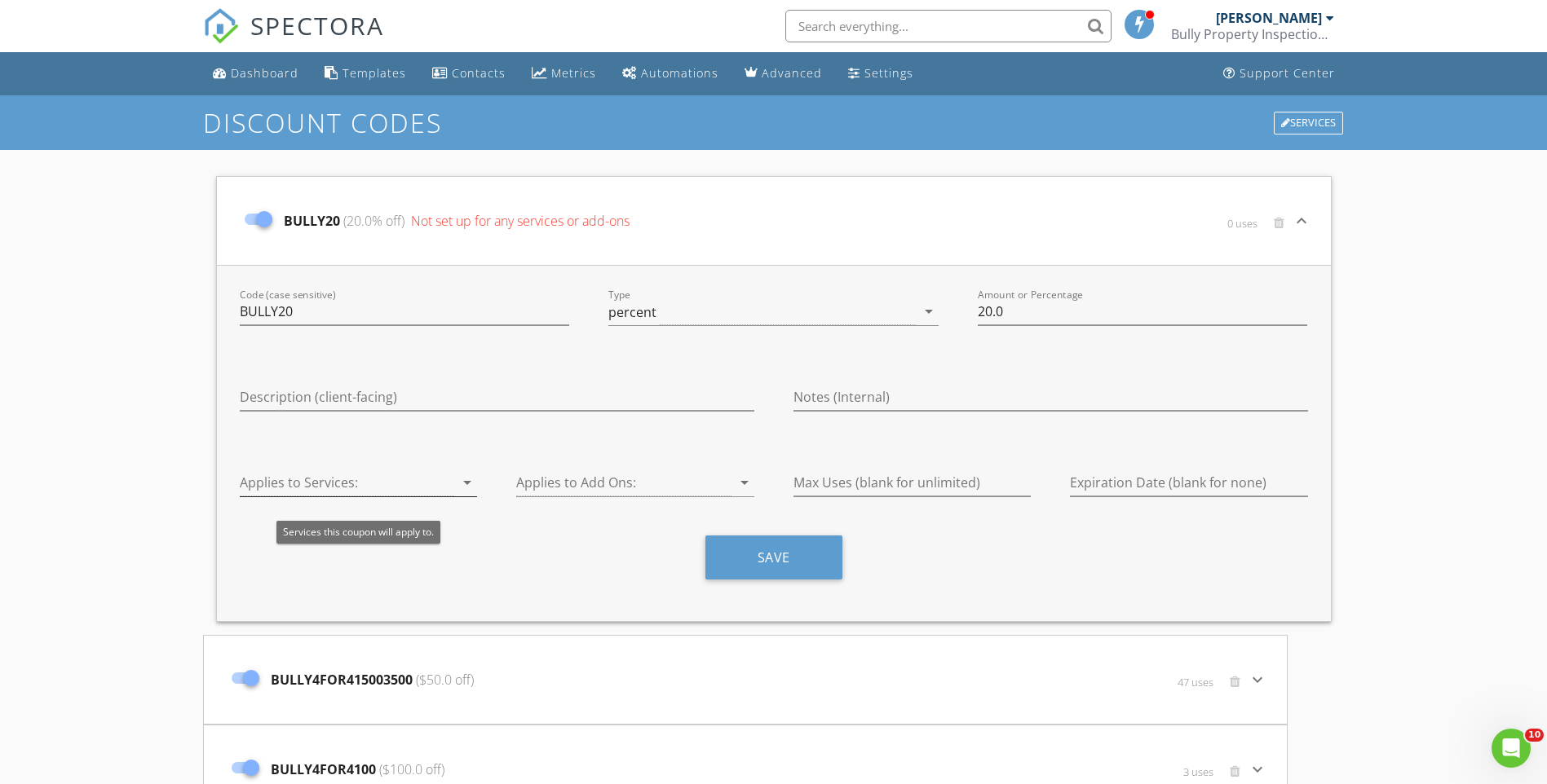
click at [424, 477] on div at bounding box center [348, 483] width 216 height 27
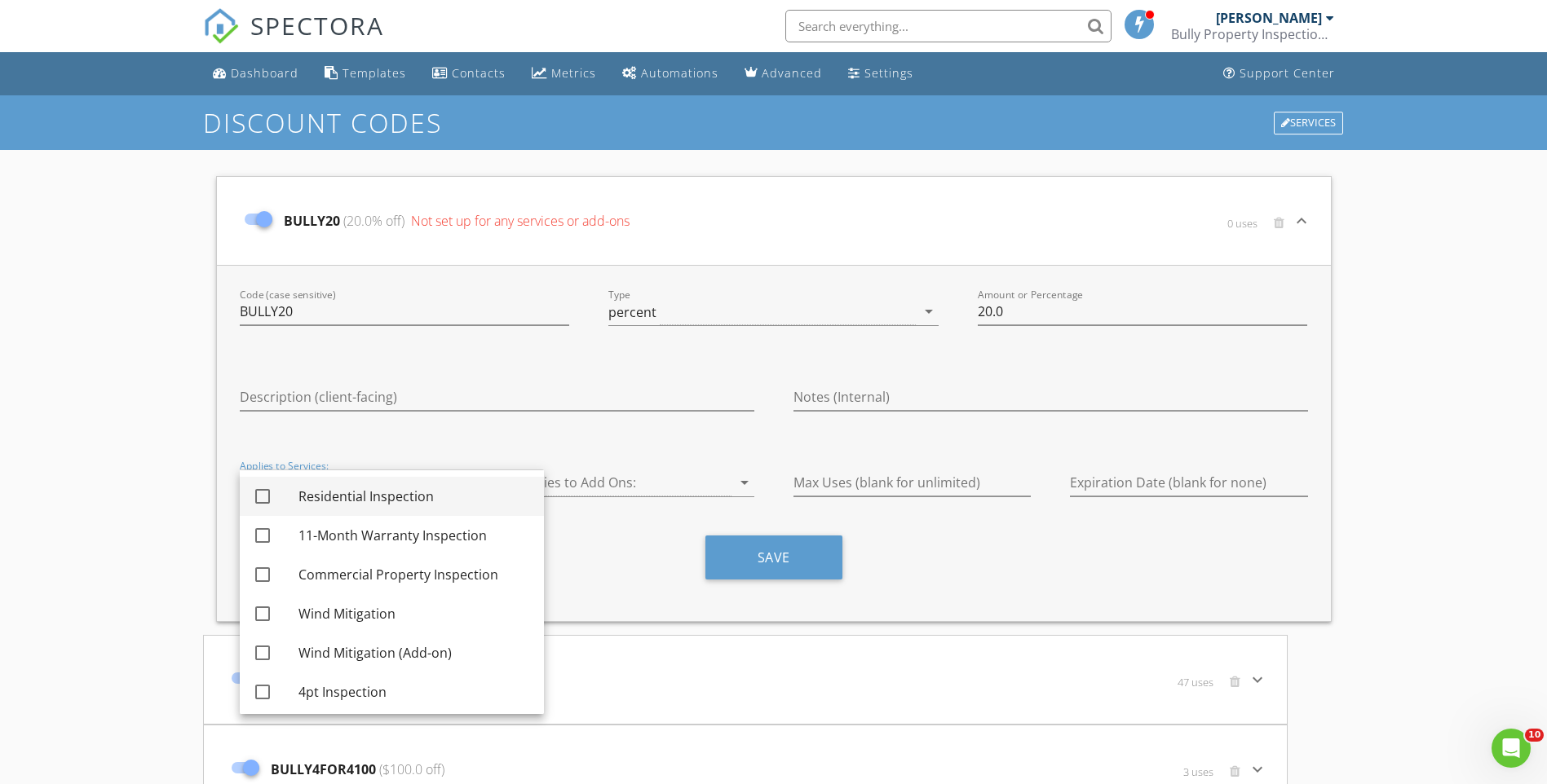
click at [269, 496] on div at bounding box center [262, 496] width 28 height 28
checkbox input "true"
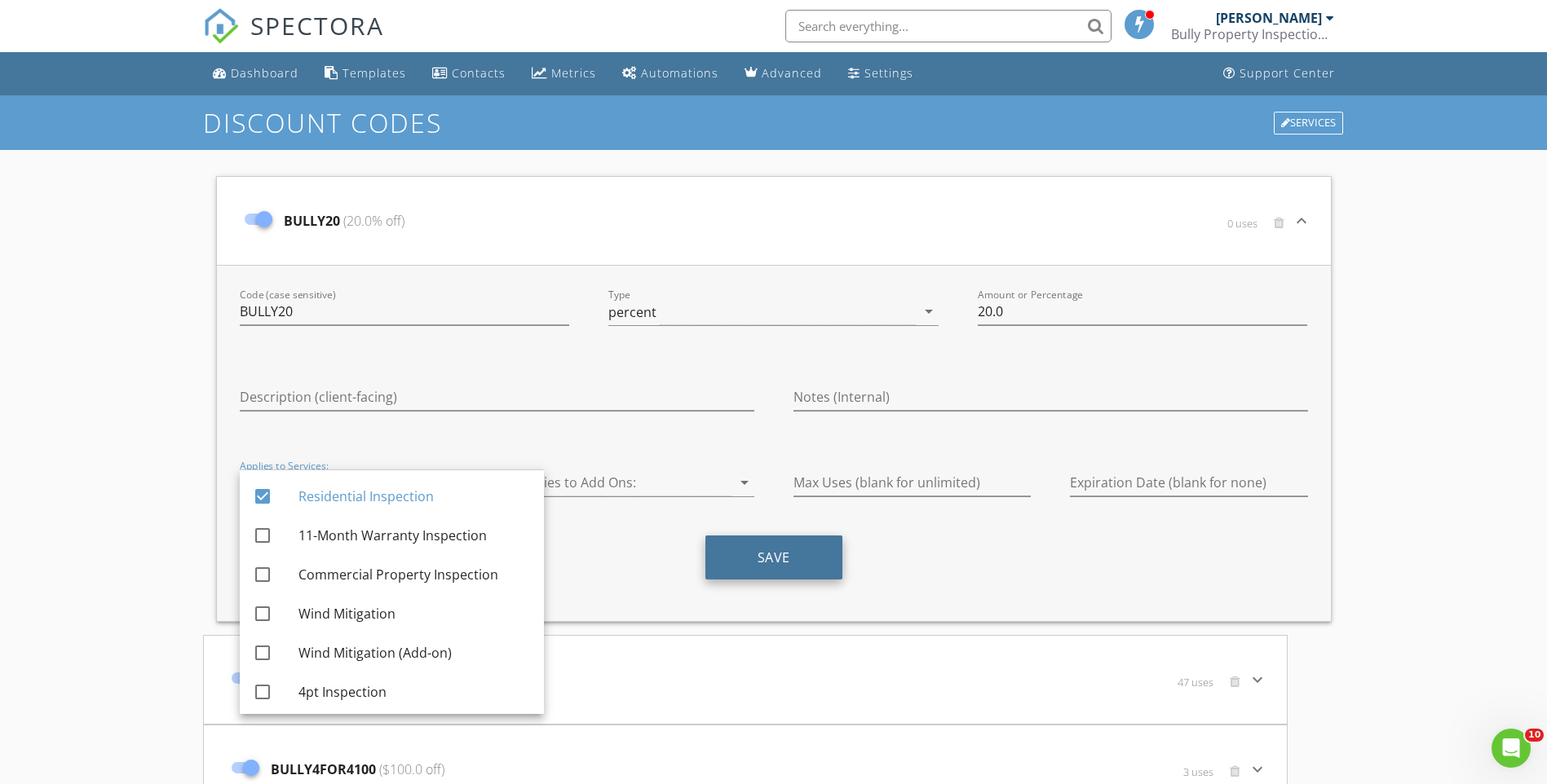
click at [799, 559] on button "Save" at bounding box center [774, 557] width 137 height 44
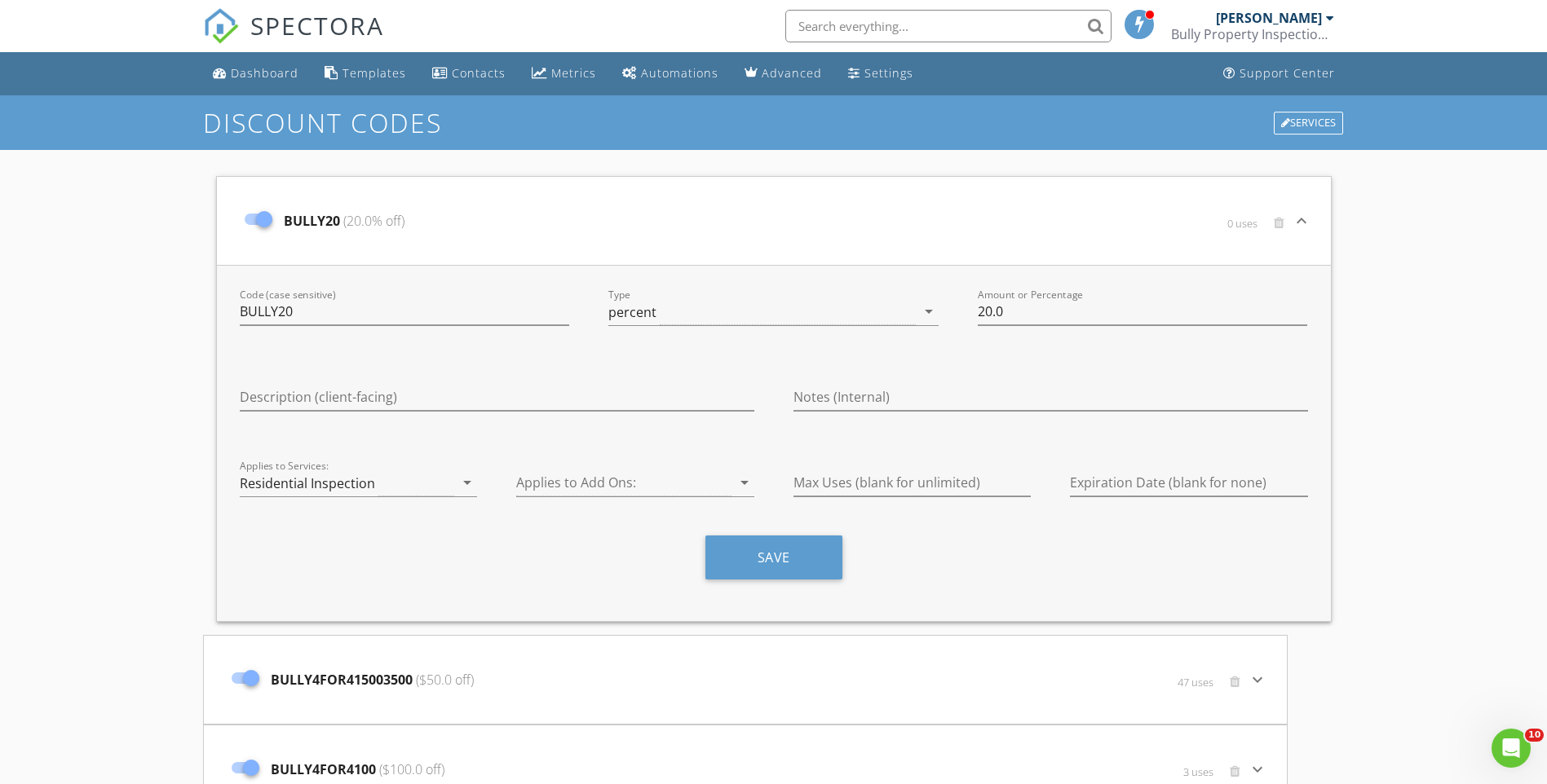
click at [1416, 296] on div "Discount Codes Services BULLY20 (20.0% off) 0 uses keyboard_arrow_down Code (ca…" at bounding box center [774, 623] width 1547 height 1057
click at [929, 198] on div "BULLY20 (20.0% off)" at bounding box center [588, 221] width 703 height 68
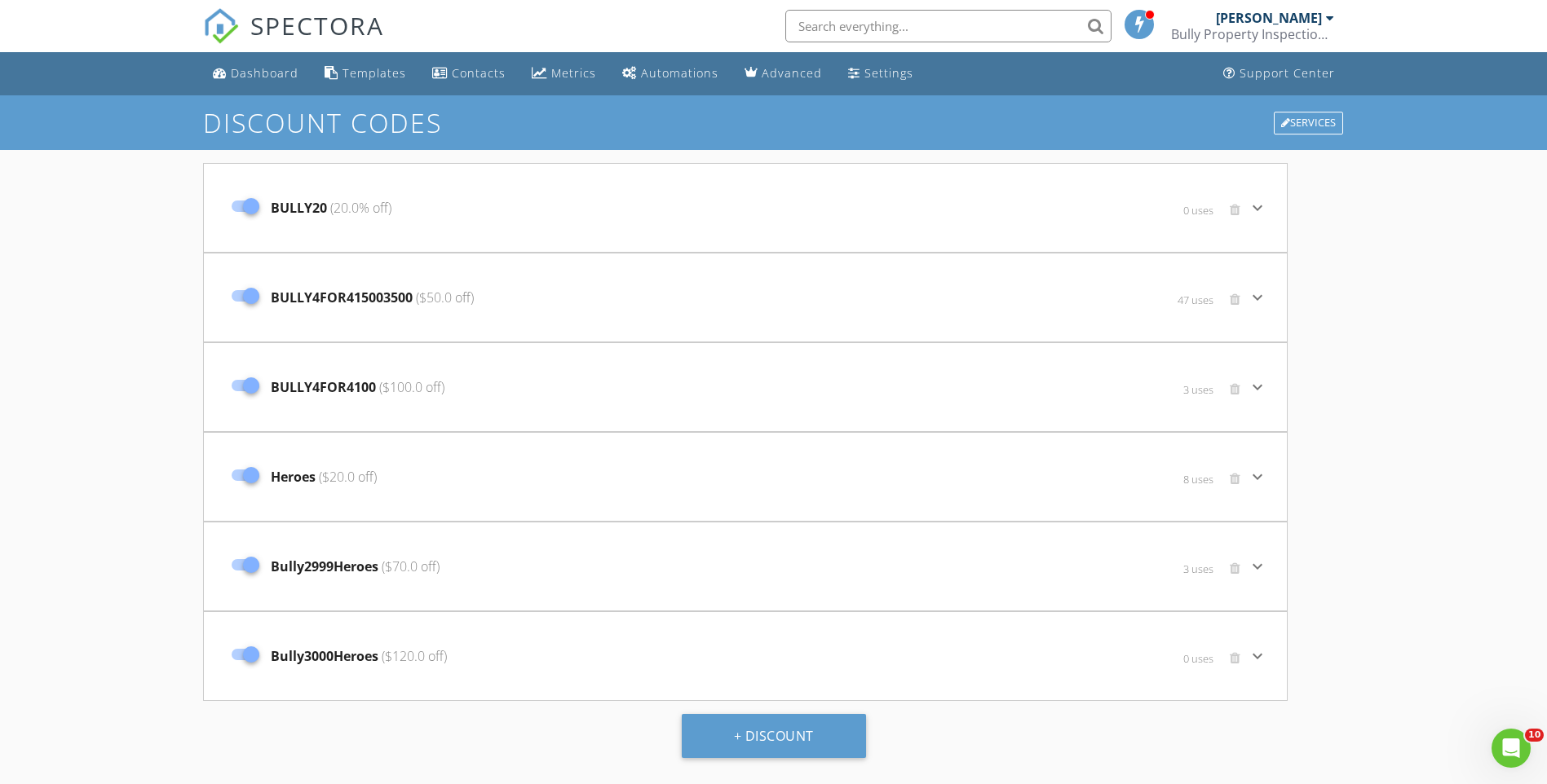
click at [523, 216] on div "BULLY20 (20.0% off)" at bounding box center [565, 207] width 683 height 68
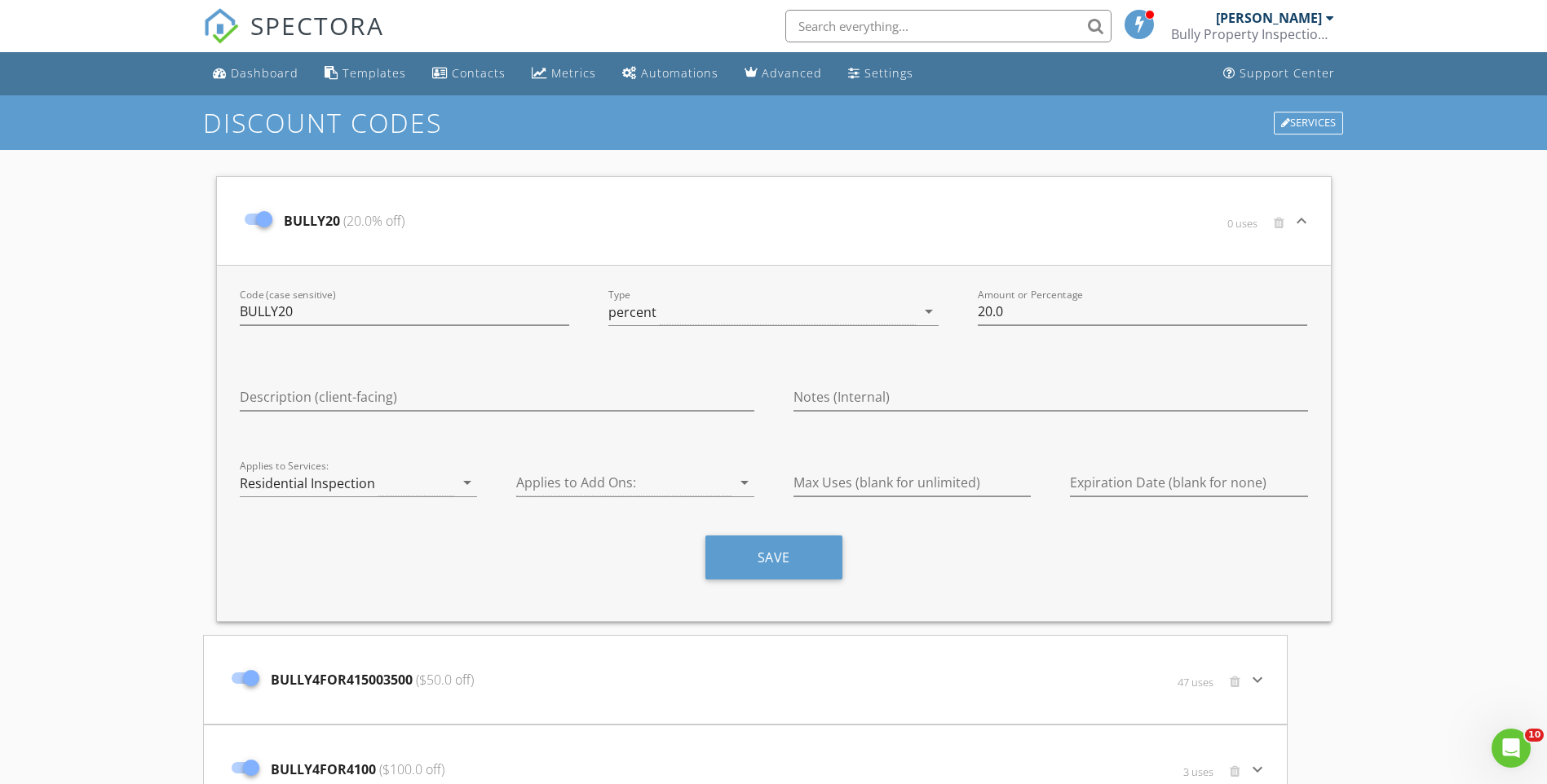
click at [1053, 203] on div "BULLY20 (20.0% off) 0 uses" at bounding box center [764, 221] width 1055 height 68
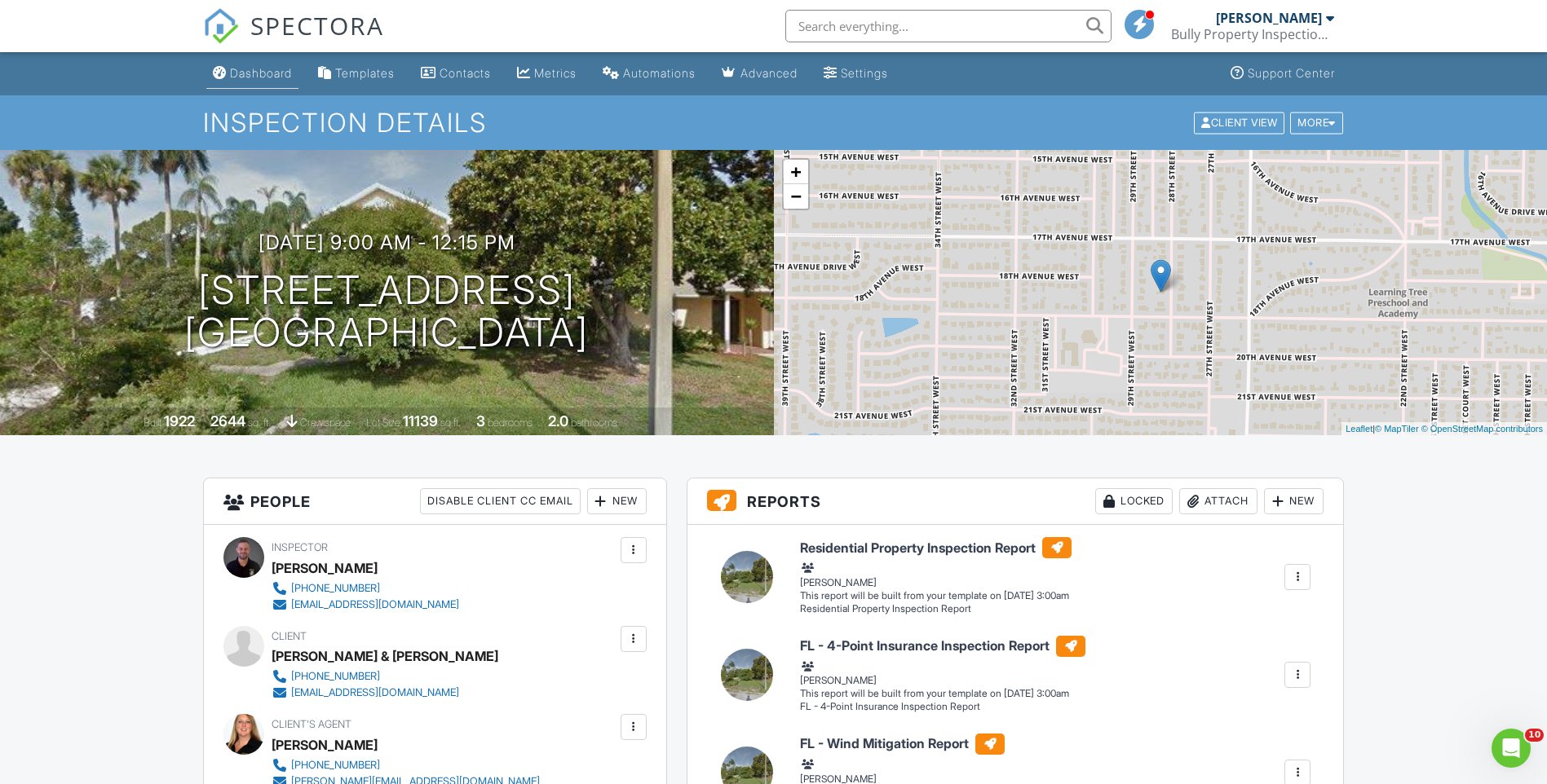
click at [261, 78] on div "Dashboard" at bounding box center [261, 73] width 62 height 13
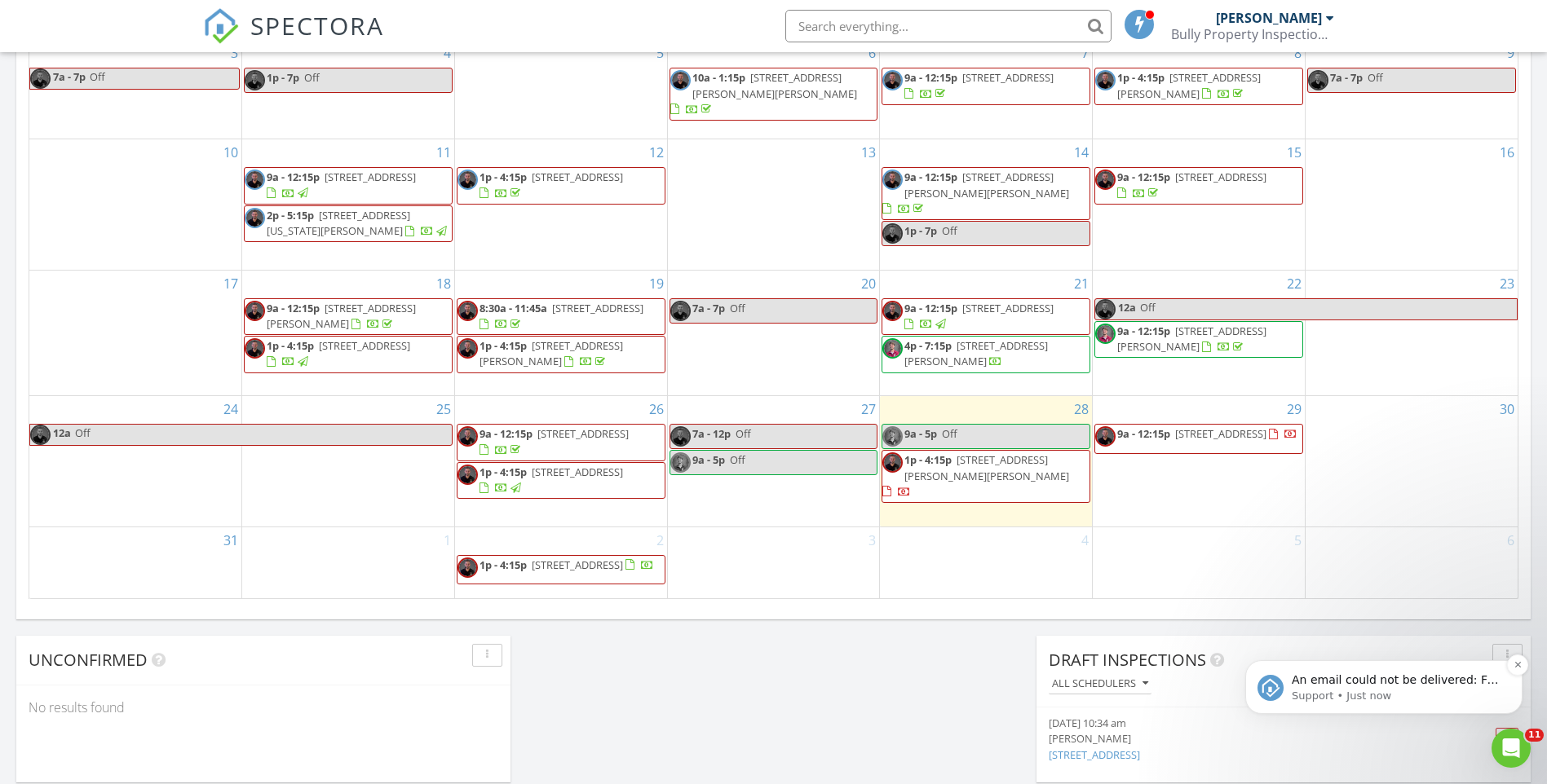
click at [1383, 685] on p "An email could not be delivered: For more information, view Why emails don't ge…" at bounding box center [1397, 681] width 210 height 16
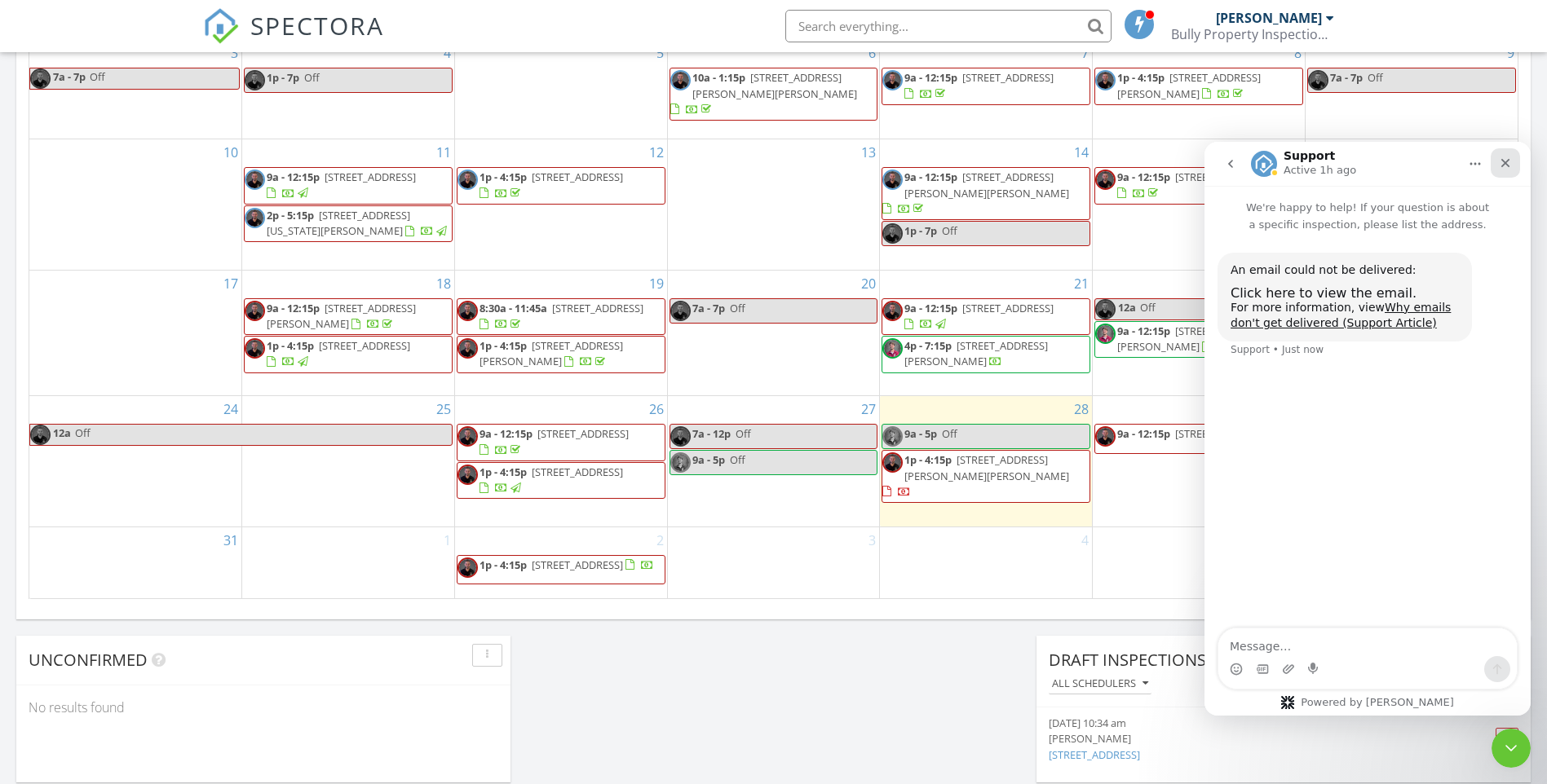
click at [1498, 163] on icon "Close" at bounding box center [1505, 163] width 13 height 13
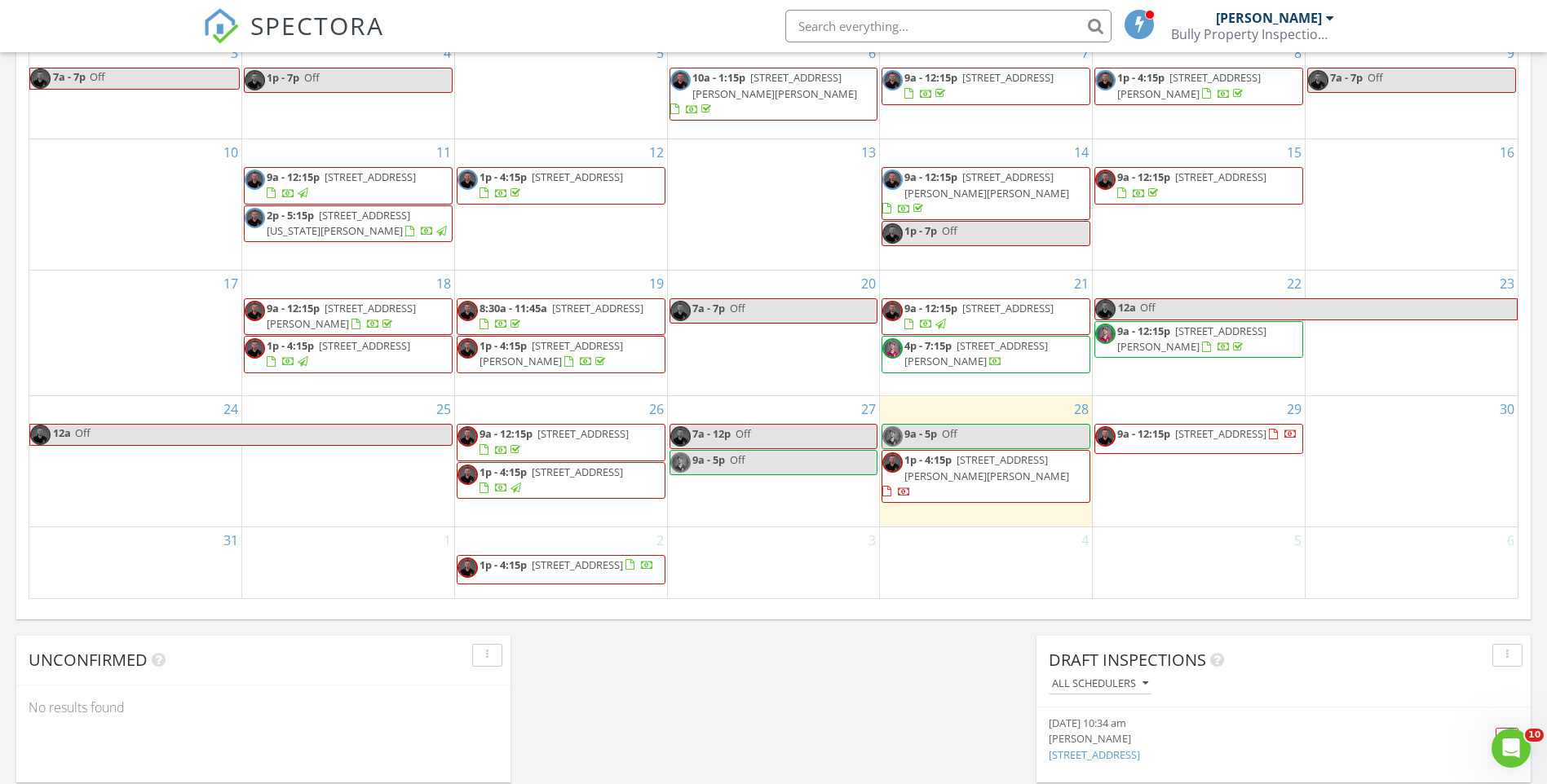
click at [1198, 441] on span "[STREET_ADDRESS]" at bounding box center [1221, 434] width 92 height 14
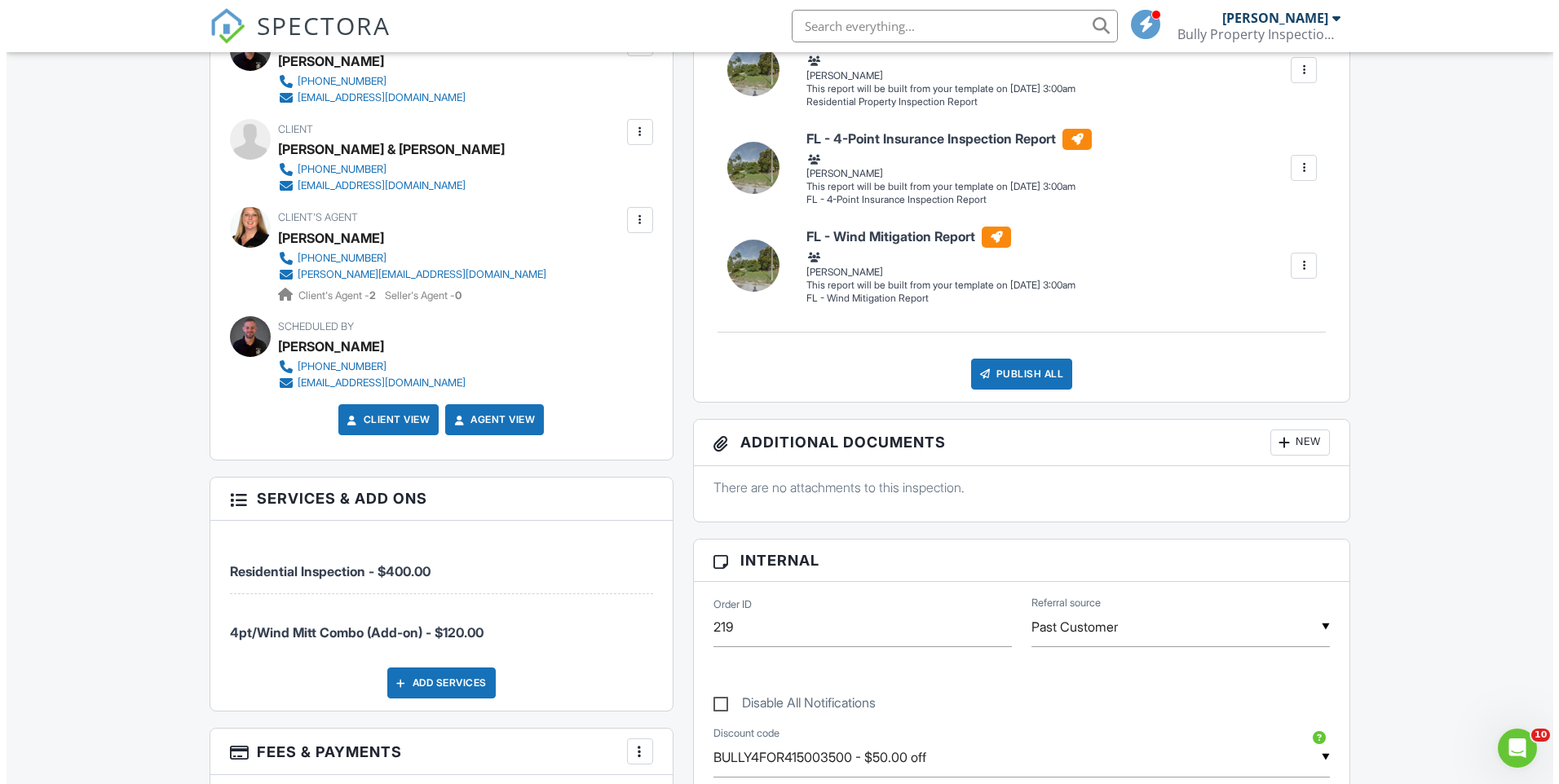
scroll to position [262, 0]
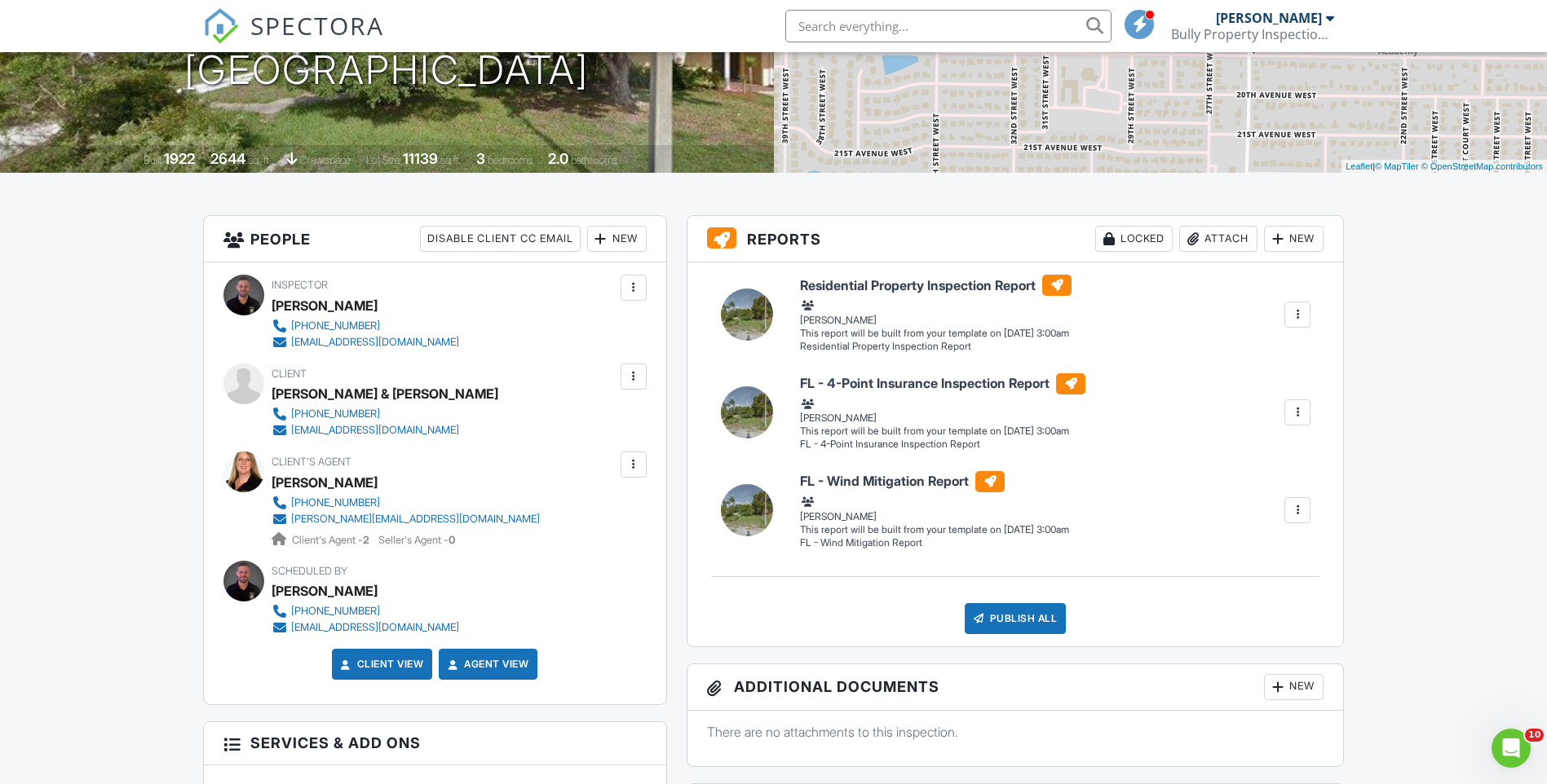
click at [633, 462] on div at bounding box center [633, 464] width 16 height 16
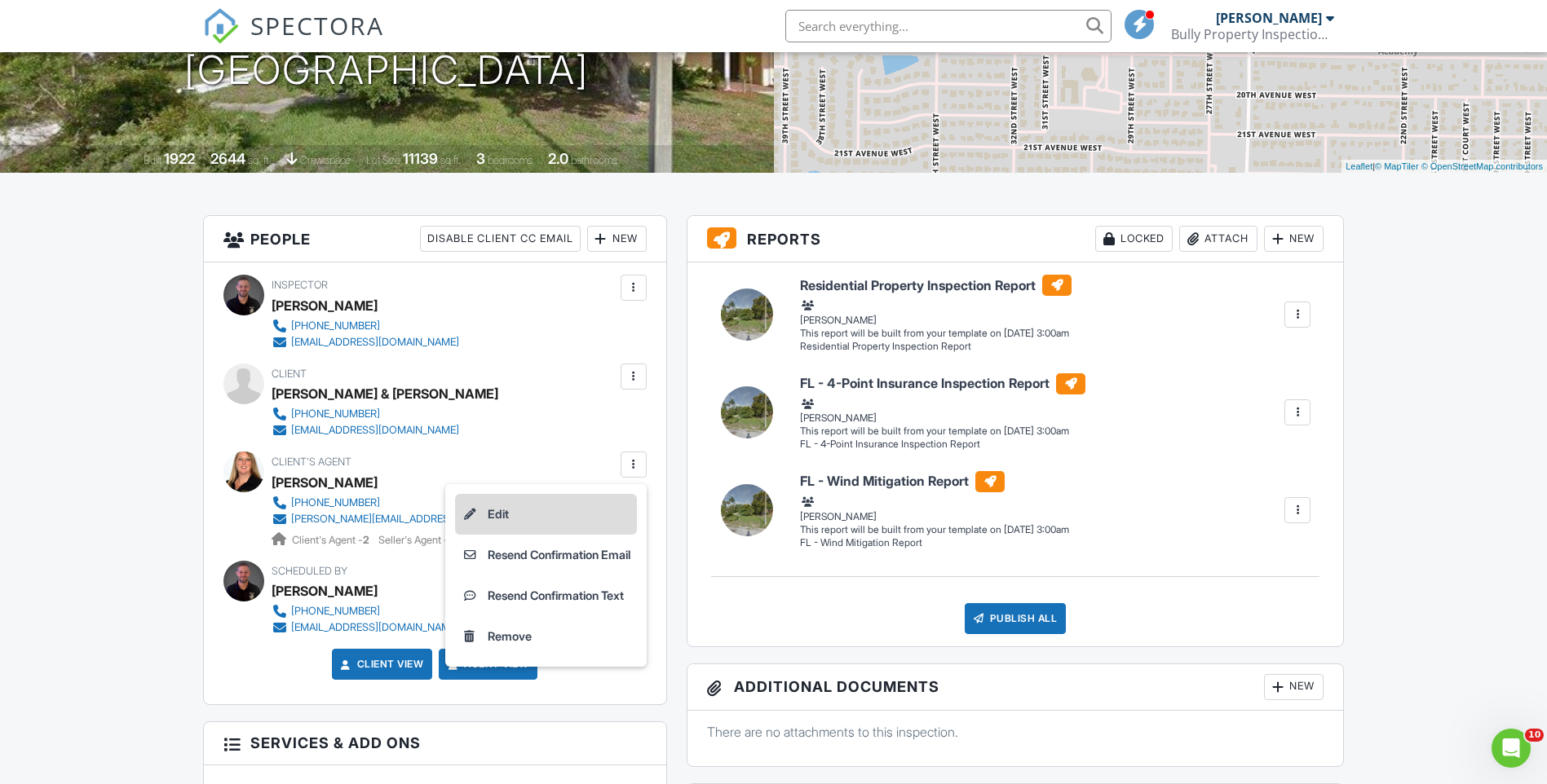
click at [578, 512] on li "Edit" at bounding box center [545, 514] width 181 height 40
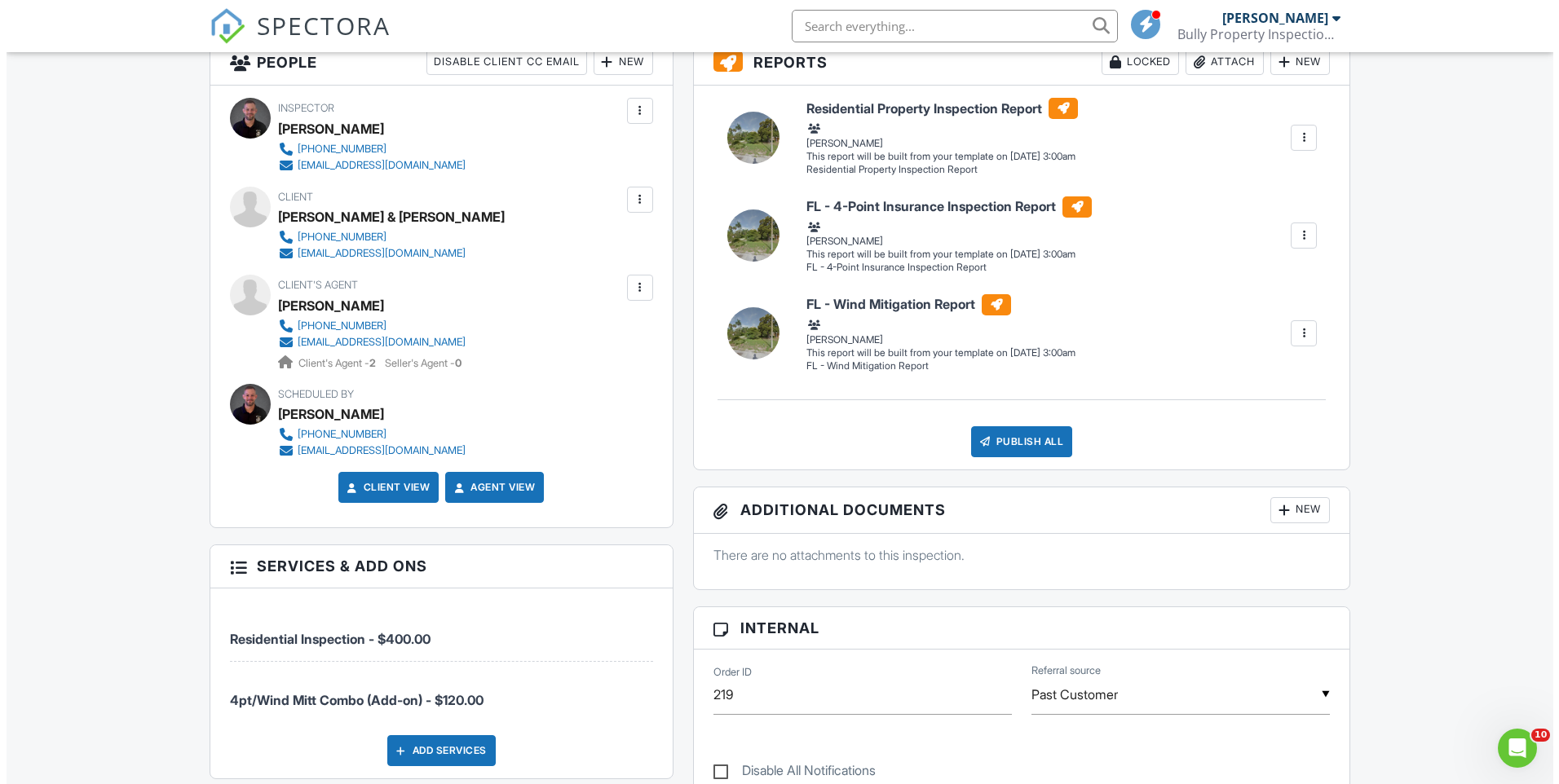
scroll to position [262, 0]
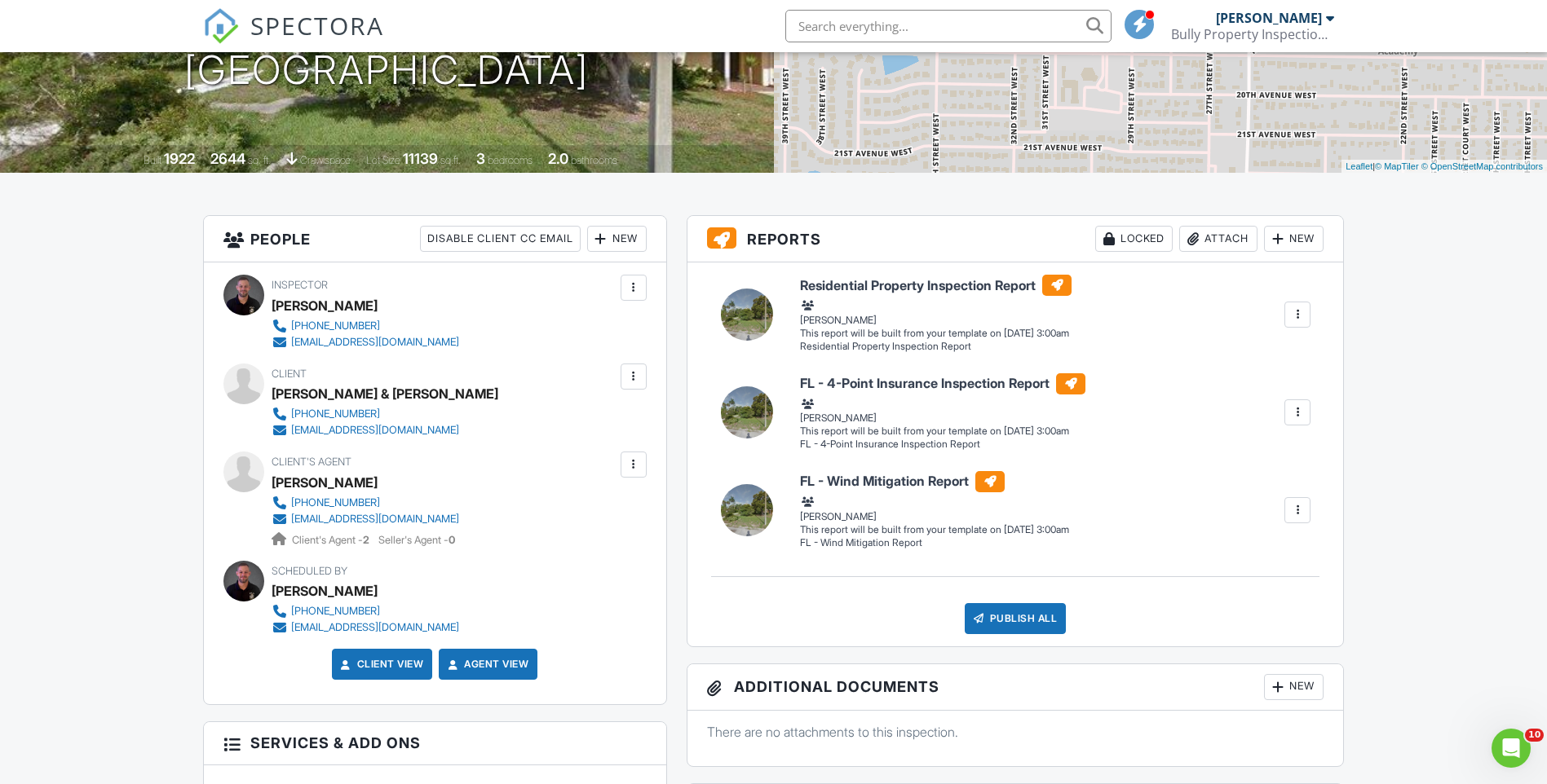
click at [632, 471] on div at bounding box center [633, 464] width 16 height 16
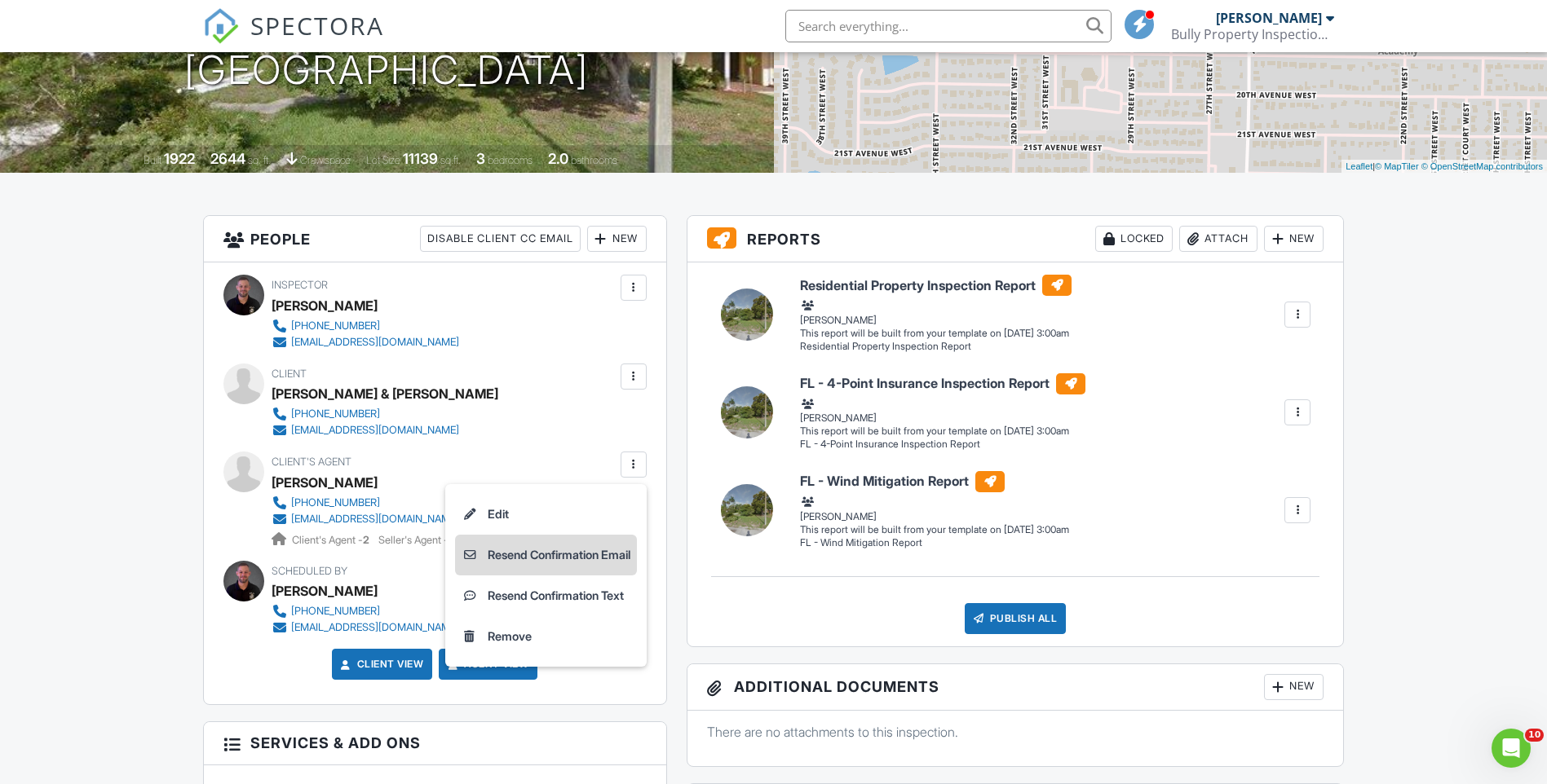
click at [589, 559] on li "Resend Confirmation Email" at bounding box center [545, 554] width 181 height 40
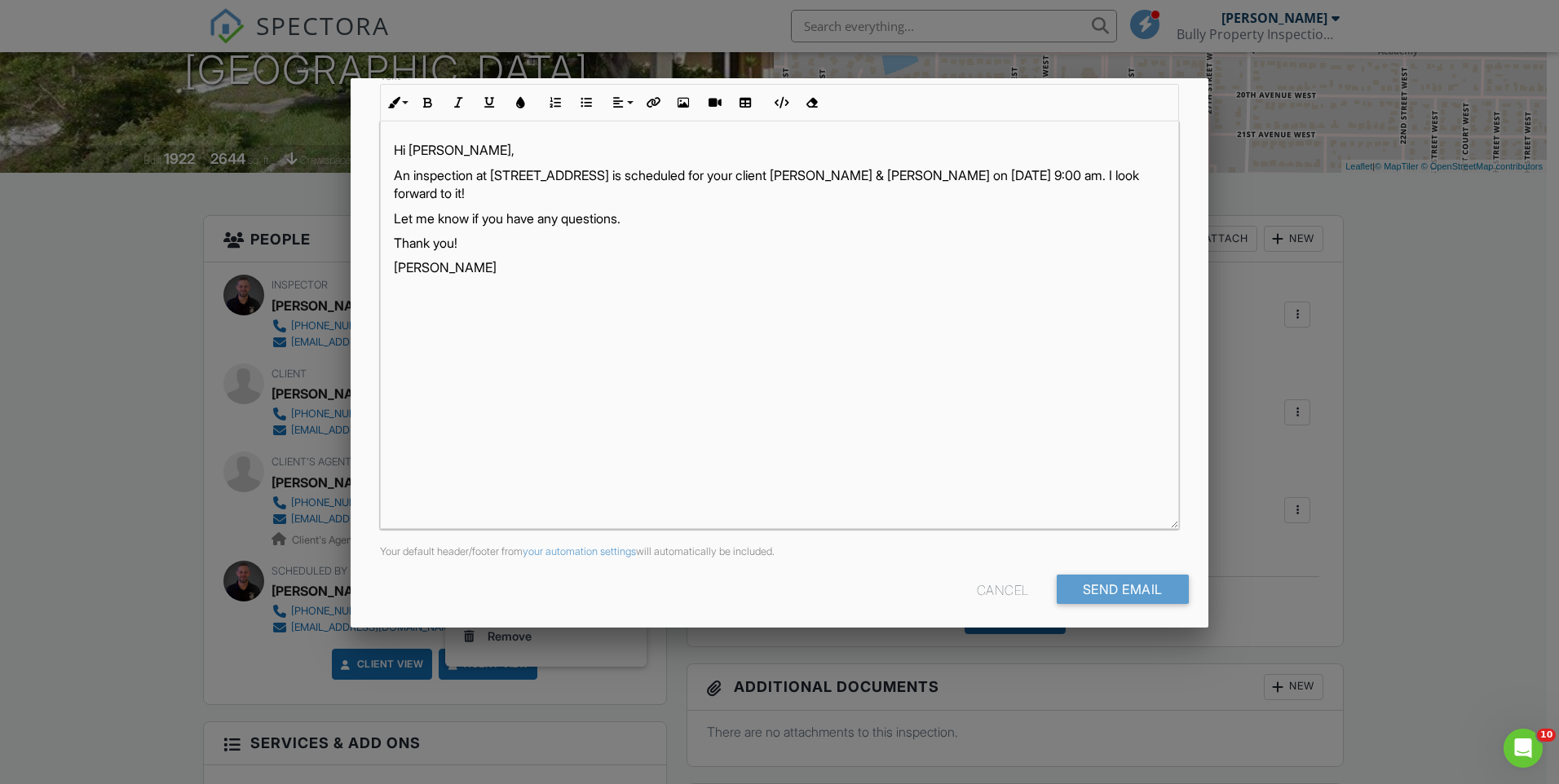
scroll to position [251, 0]
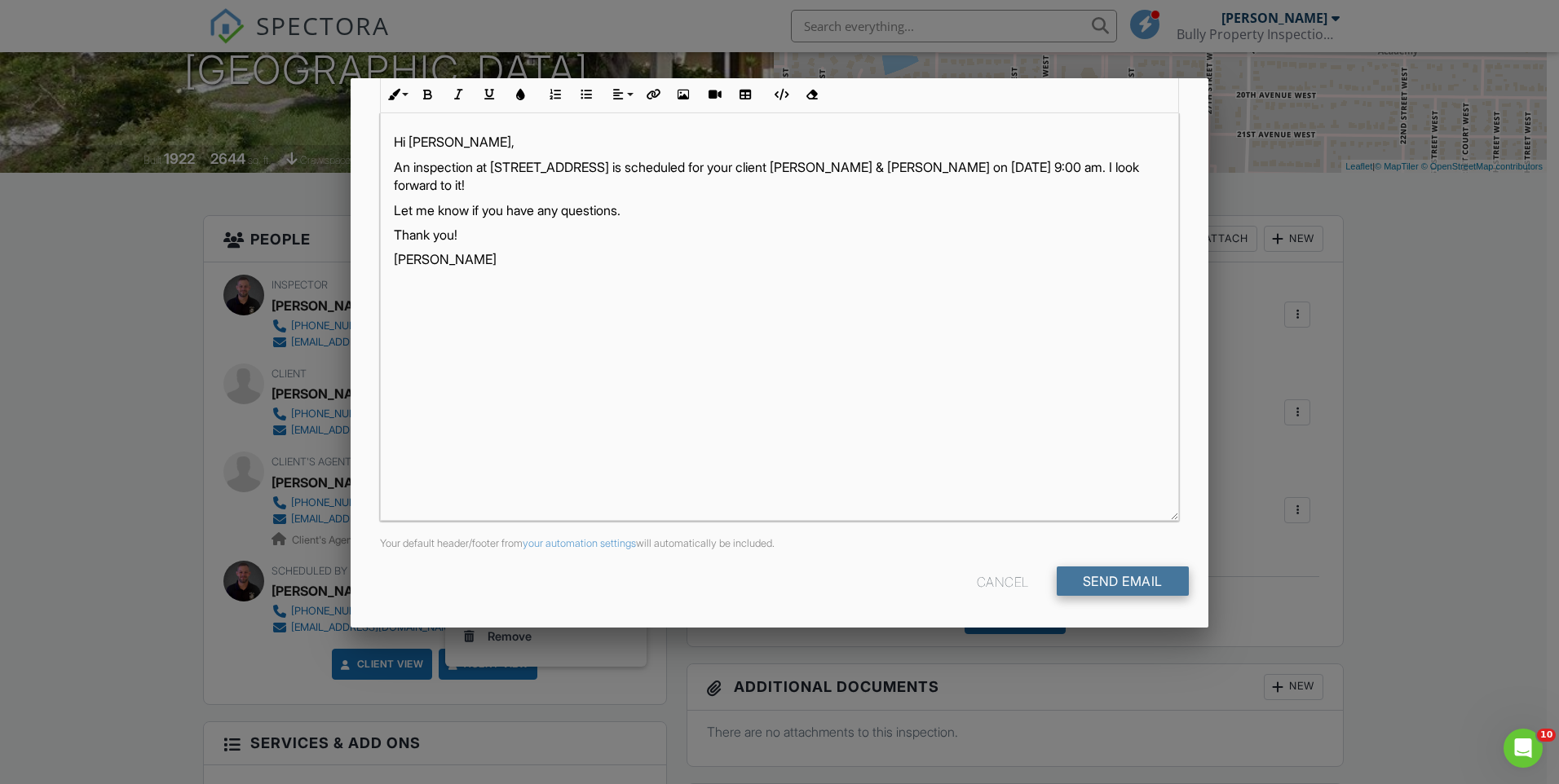
click at [1098, 580] on input "Send Email" at bounding box center [1122, 581] width 132 height 30
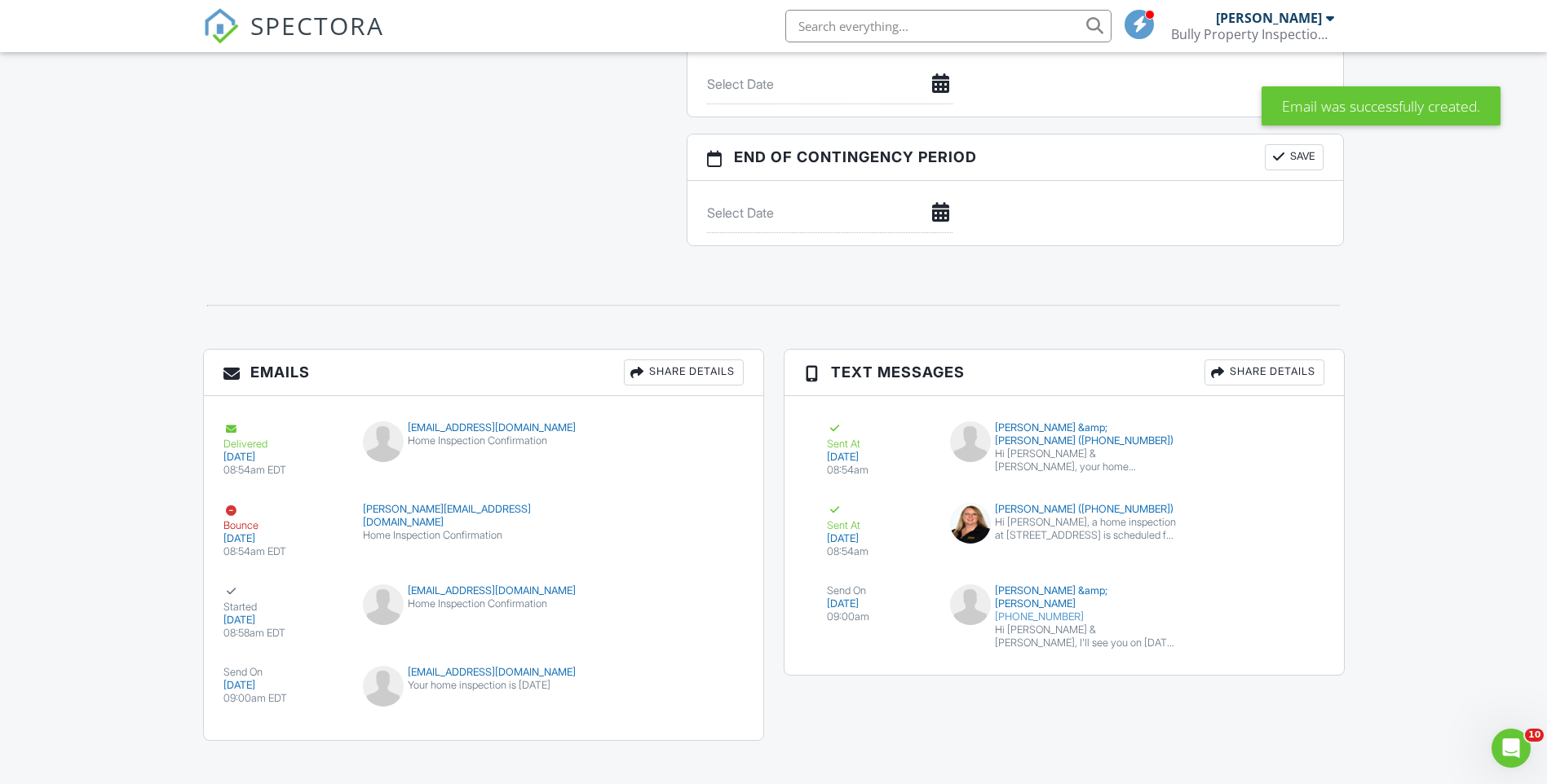
scroll to position [1793, 0]
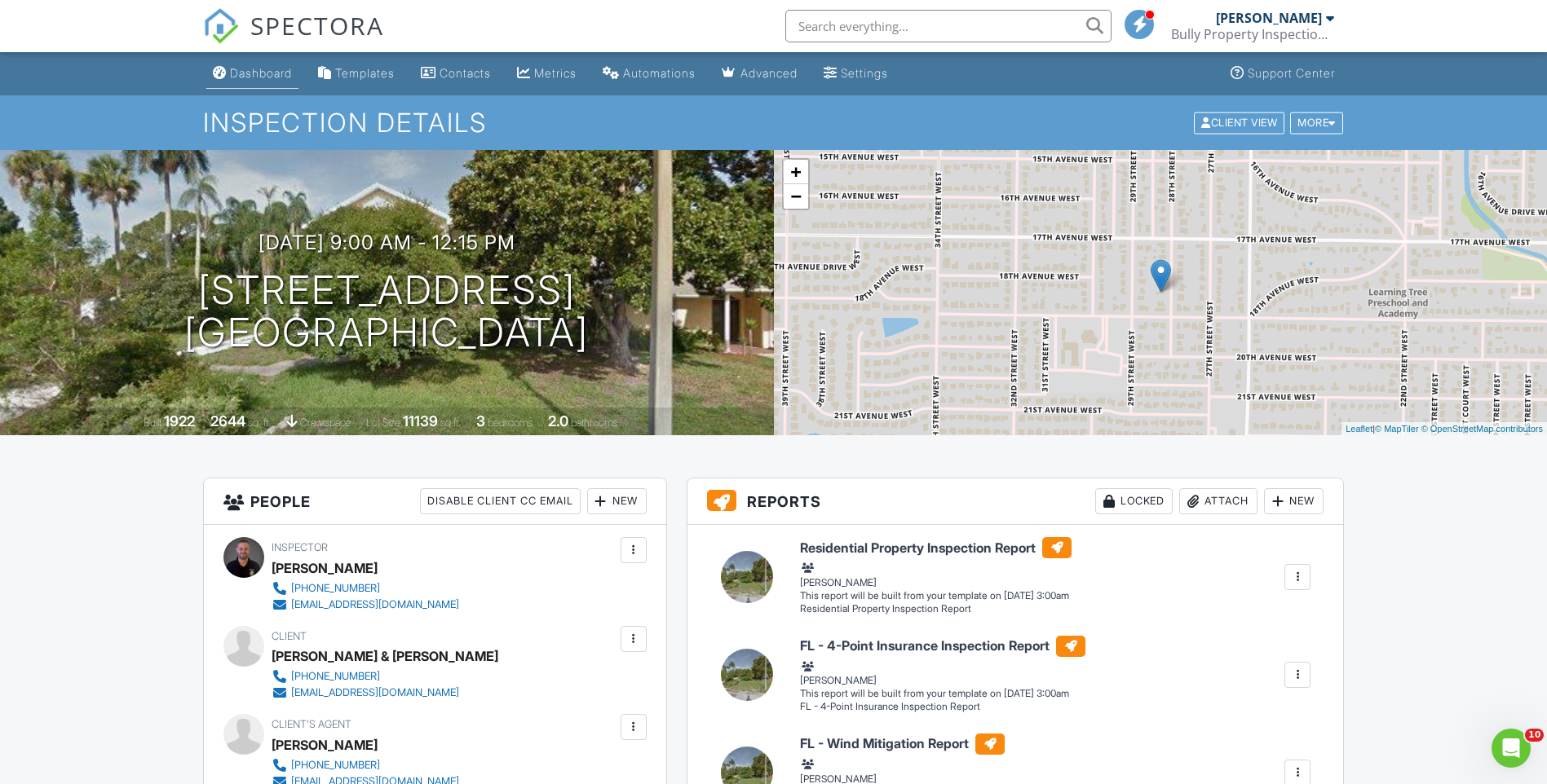
click at [275, 82] on link "Dashboard" at bounding box center [252, 74] width 93 height 31
